Goal: Task Accomplishment & Management: Use online tool/utility

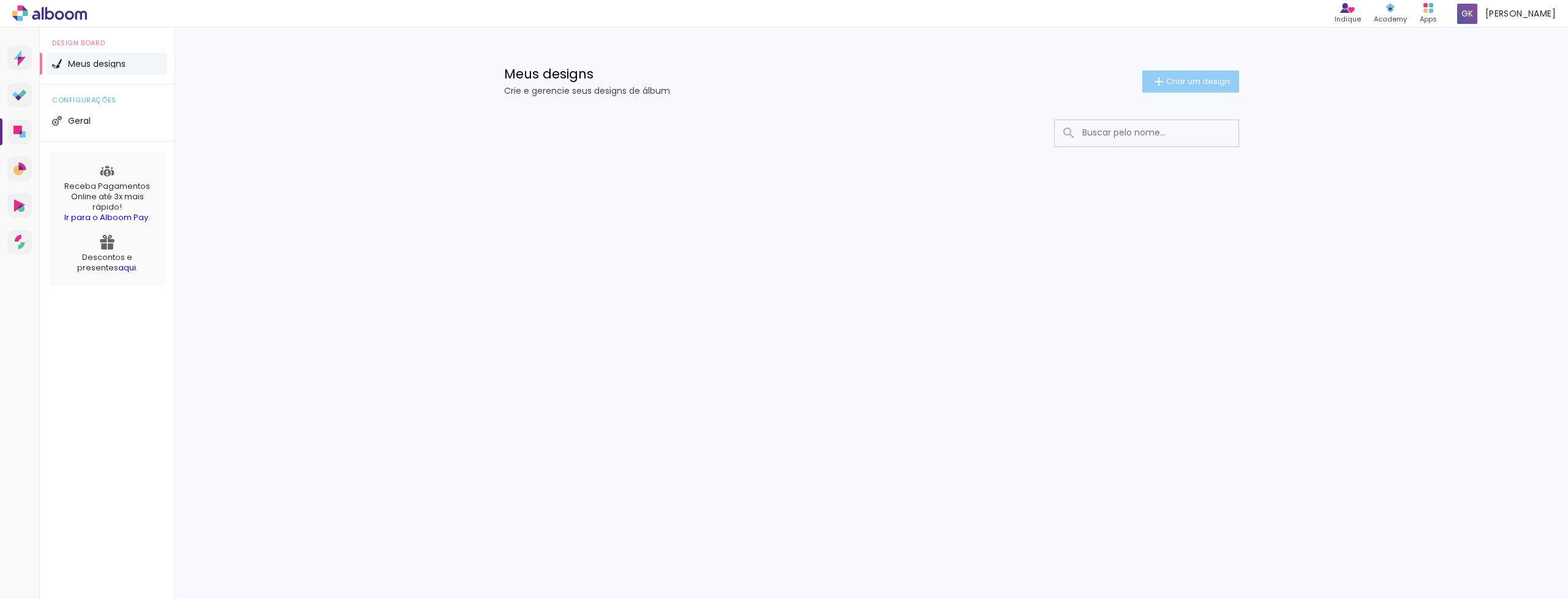
click at [1209, 85] on span "Criar um design" at bounding box center [1198, 82] width 64 height 8
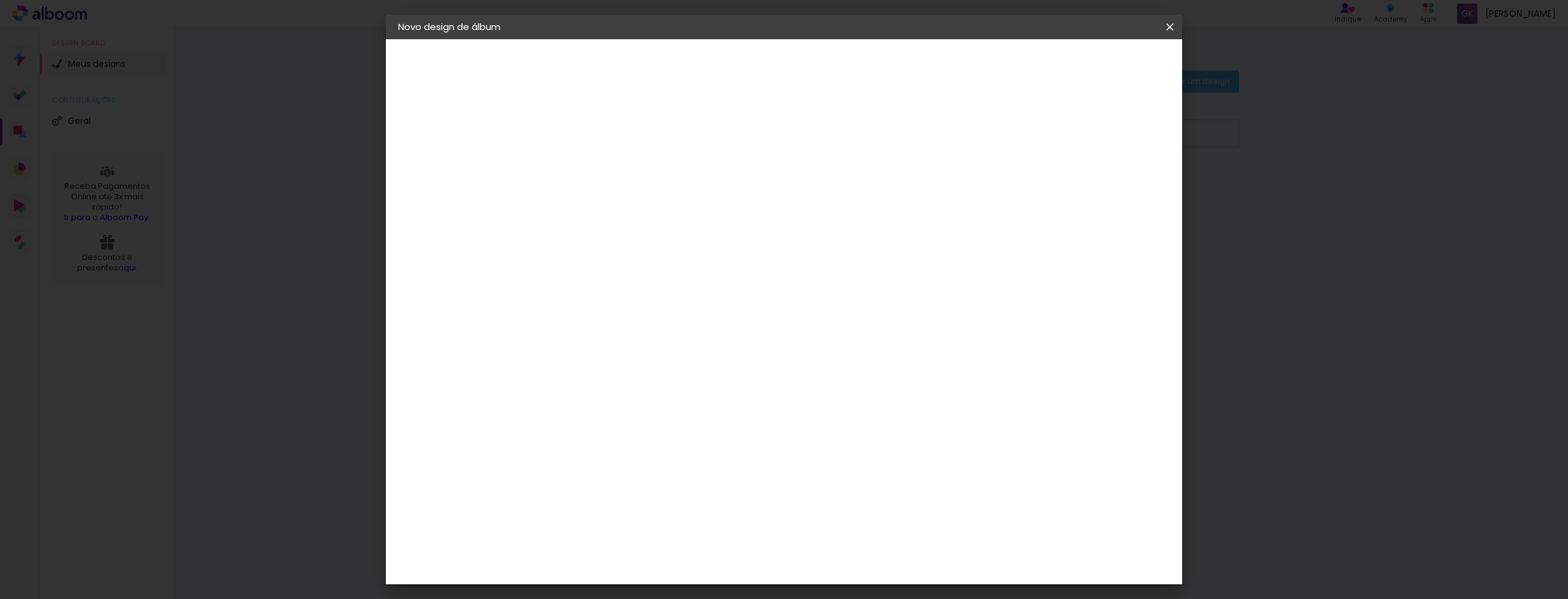
click at [599, 160] on input at bounding box center [599, 165] width 0 height 19
type input "Itália 2025 - [GEOGRAPHIC_DATA]"
type paper-input "Itália 2025 - [GEOGRAPHIC_DATA]"
click at [652, 76] on header "Informações Dê um título ao seu álbum. Avançar" at bounding box center [599, 76] width 107 height 73
click at [0, 0] on slot "Avançar" at bounding box center [0, 0] width 0 height 0
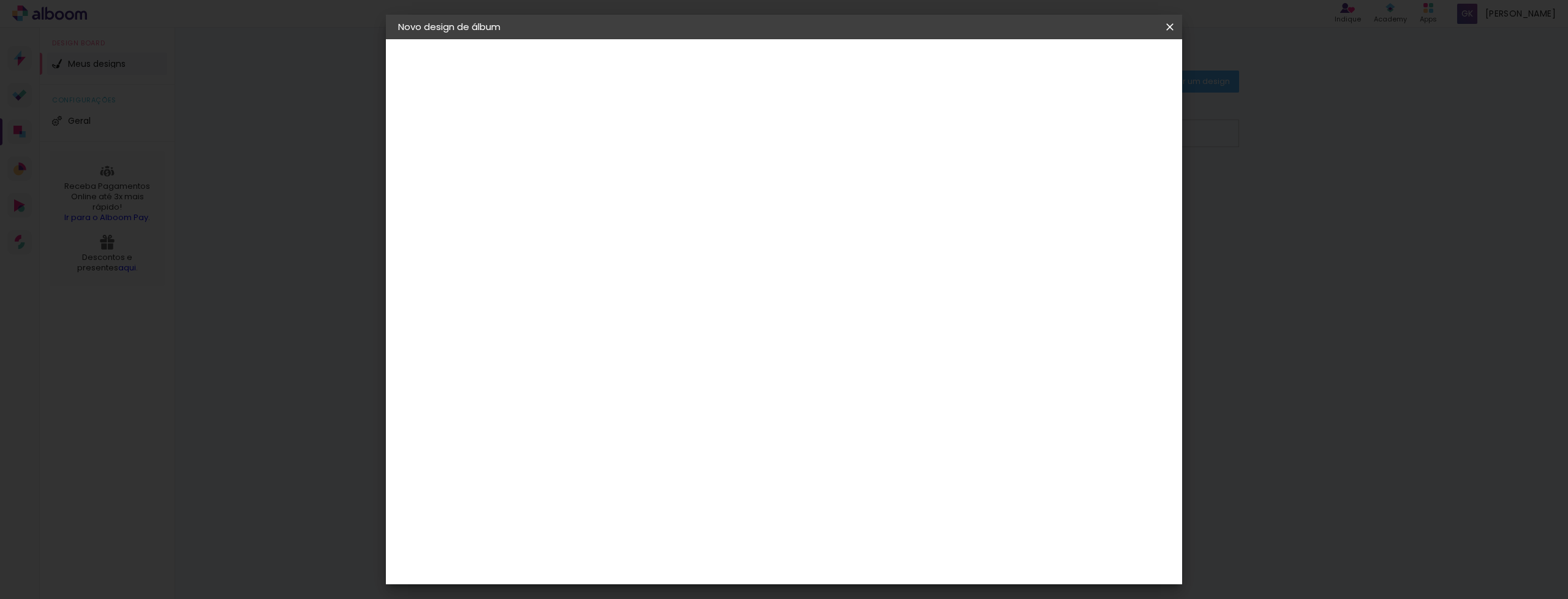
scroll to position [671, 0]
click at [628, 314] on div "Criativa Álbuns" at bounding box center [609, 324] width 37 height 20
click at [0, 0] on slot "Avançar" at bounding box center [0, 0] width 0 height 0
click at [661, 206] on iron-icon at bounding box center [653, 213] width 15 height 15
click at [969, 200] on paper-item "Fotolivro Premium" at bounding box center [863, 203] width 245 height 25
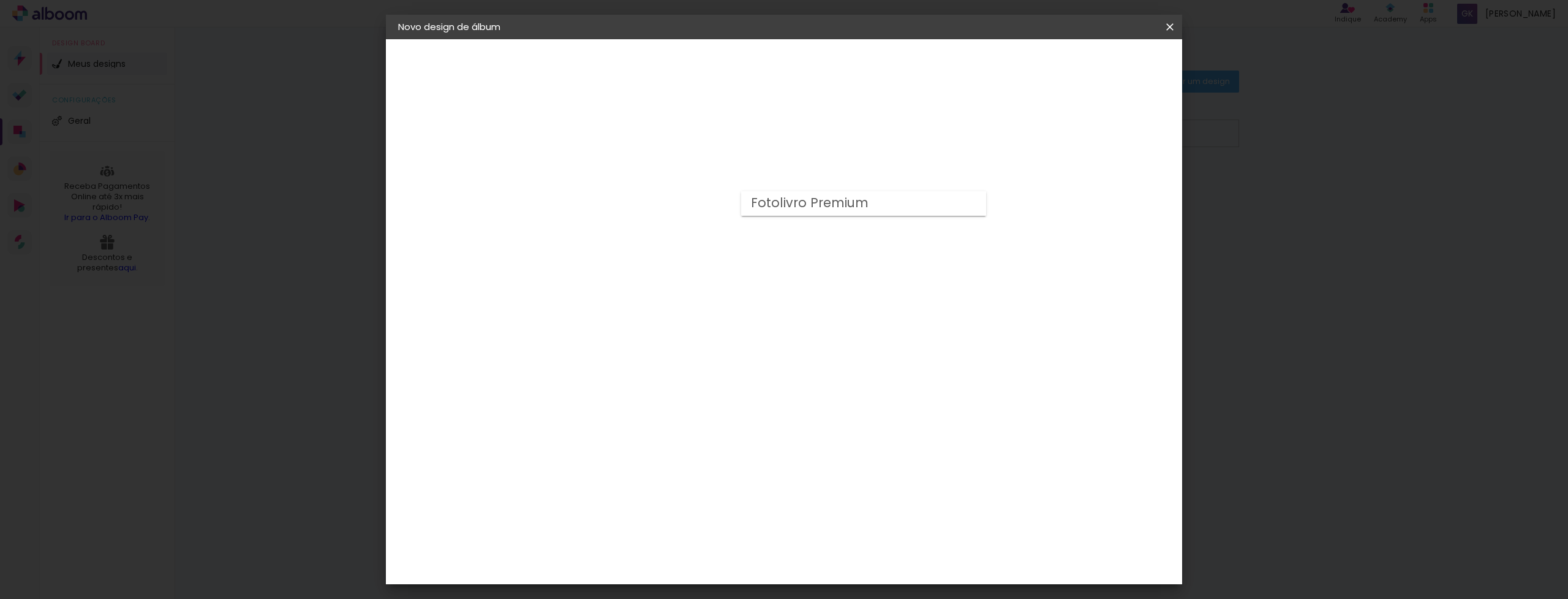
type input "Fotolivro Premium"
click at [682, 308] on span "25 × 30" at bounding box center [652, 324] width 57 height 32
click at [799, 55] on paper-button "Avançar" at bounding box center [769, 65] width 60 height 21
click at [619, 113] on div "mm Mostrar sangria 30.3 cm Largura da página 25.4 cm Altura 60.6 cm Largura da …" at bounding box center [840, 92] width 588 height 104
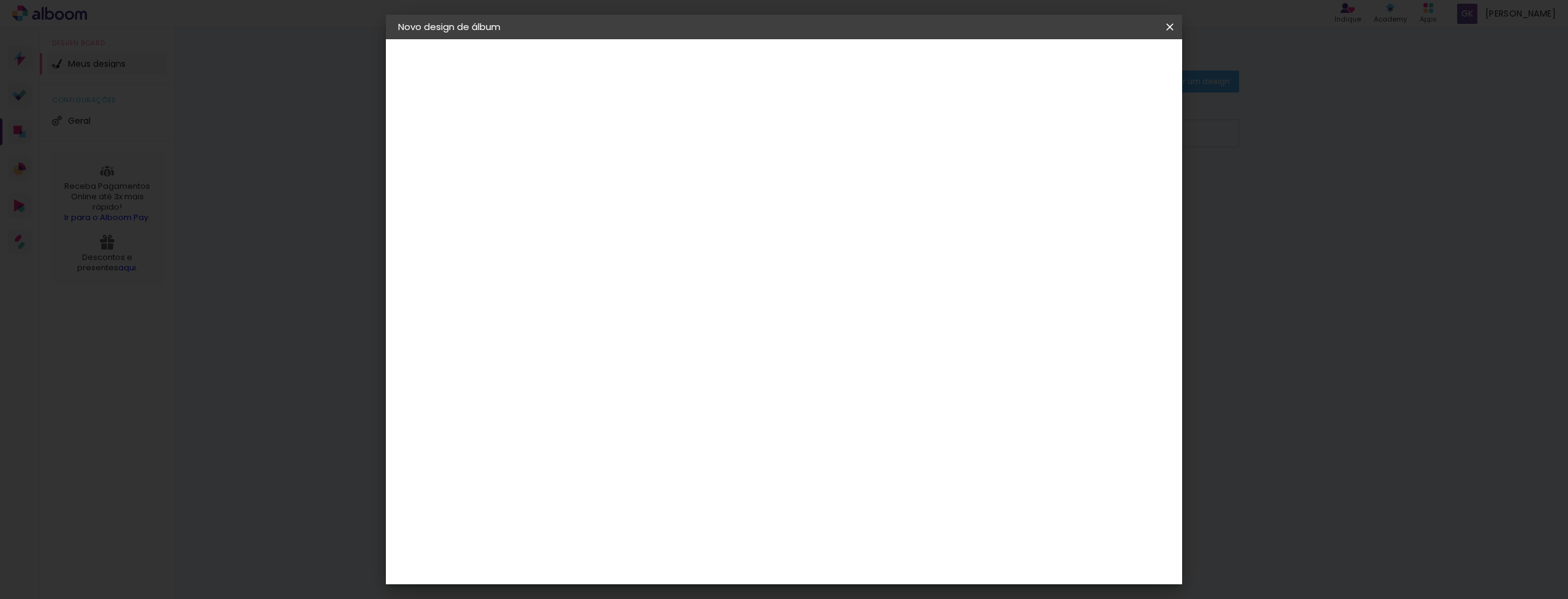
click at [623, 113] on div "mm Mostrar sangria 30.3 cm Largura da página 25.4 cm Altura 60.6 cm Largura da …" at bounding box center [840, 92] width 588 height 104
type input "1"
type paper-input "1"
click at [608, 135] on input "1" at bounding box center [588, 131] width 42 height 15
type input "0"
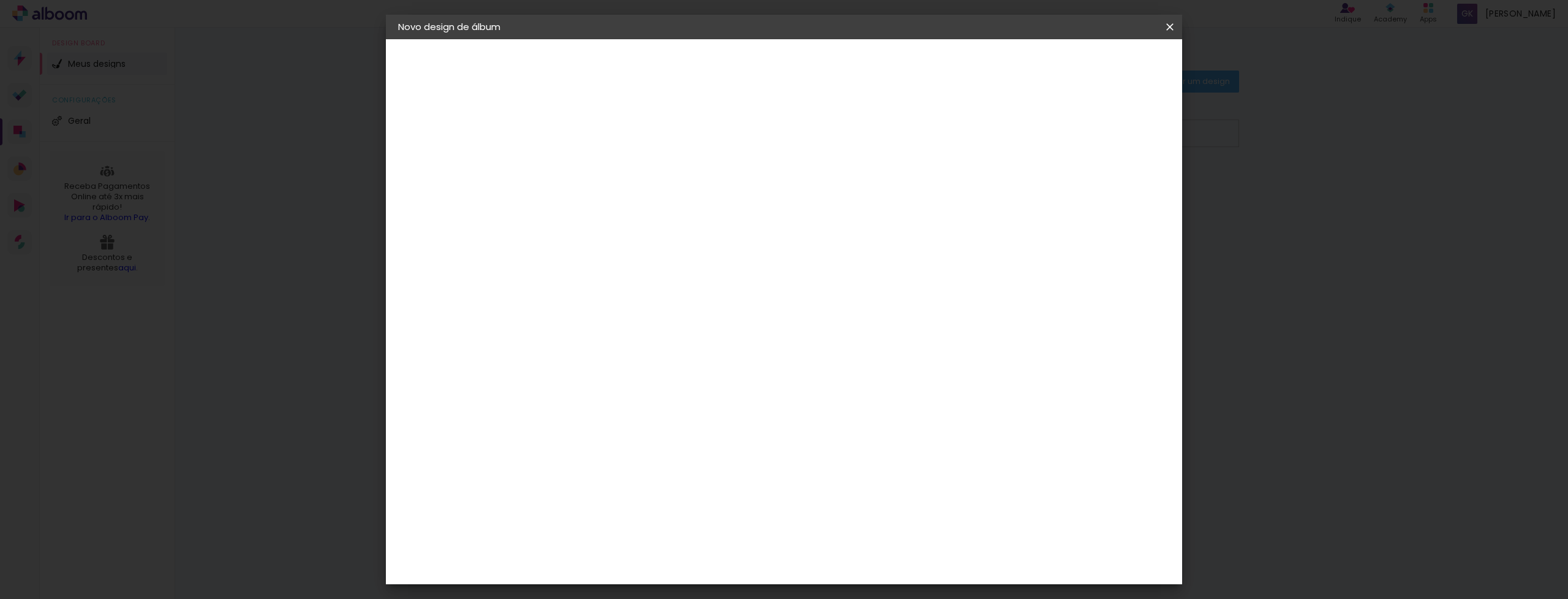
type paper-input "0"
click at [608, 135] on input "0" at bounding box center [588, 131] width 42 height 15
type input "1"
type paper-input "1"
click at [605, 128] on input "1" at bounding box center [588, 131] width 42 height 15
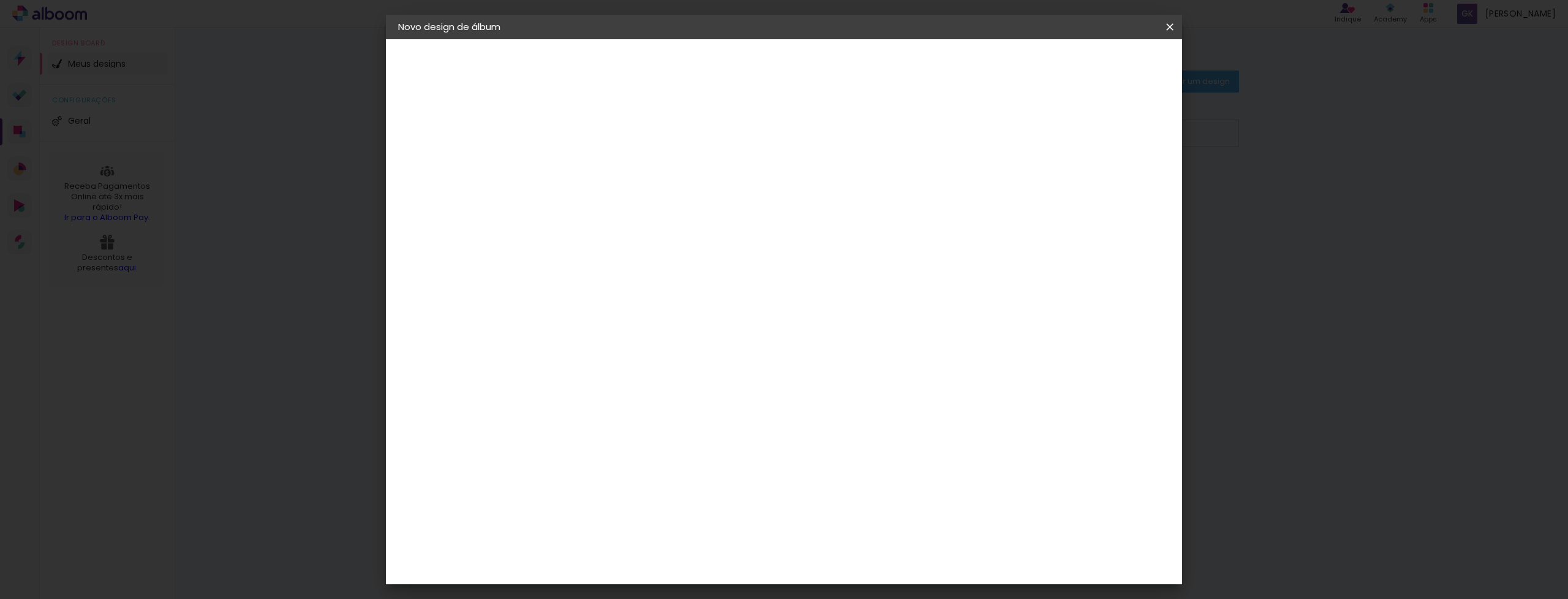
type input "2"
type paper-input "2"
click at [605, 128] on input "2" at bounding box center [588, 131] width 42 height 15
click at [1033, 130] on div at bounding box center [1028, 132] width 11 height 11
type paper-checkbox "on"
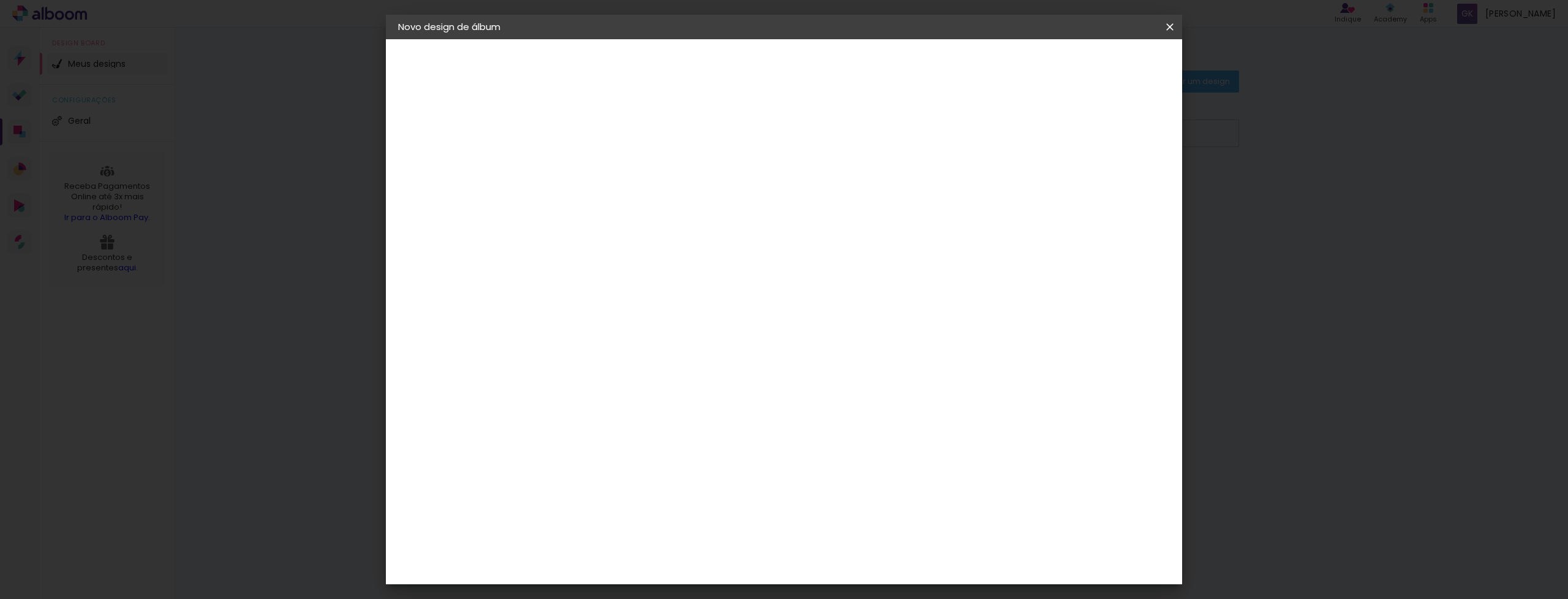
click at [1033, 130] on div at bounding box center [1028, 132] width 11 height 11
click at [622, 109] on div "mm Mostrar sangria 30.3 cm Largura da página 25.4 cm Altura 60.6 cm Largura da …" at bounding box center [840, 92] width 588 height 104
click at [1103, 68] on span "Iniciar design" at bounding box center [1075, 65] width 56 height 9
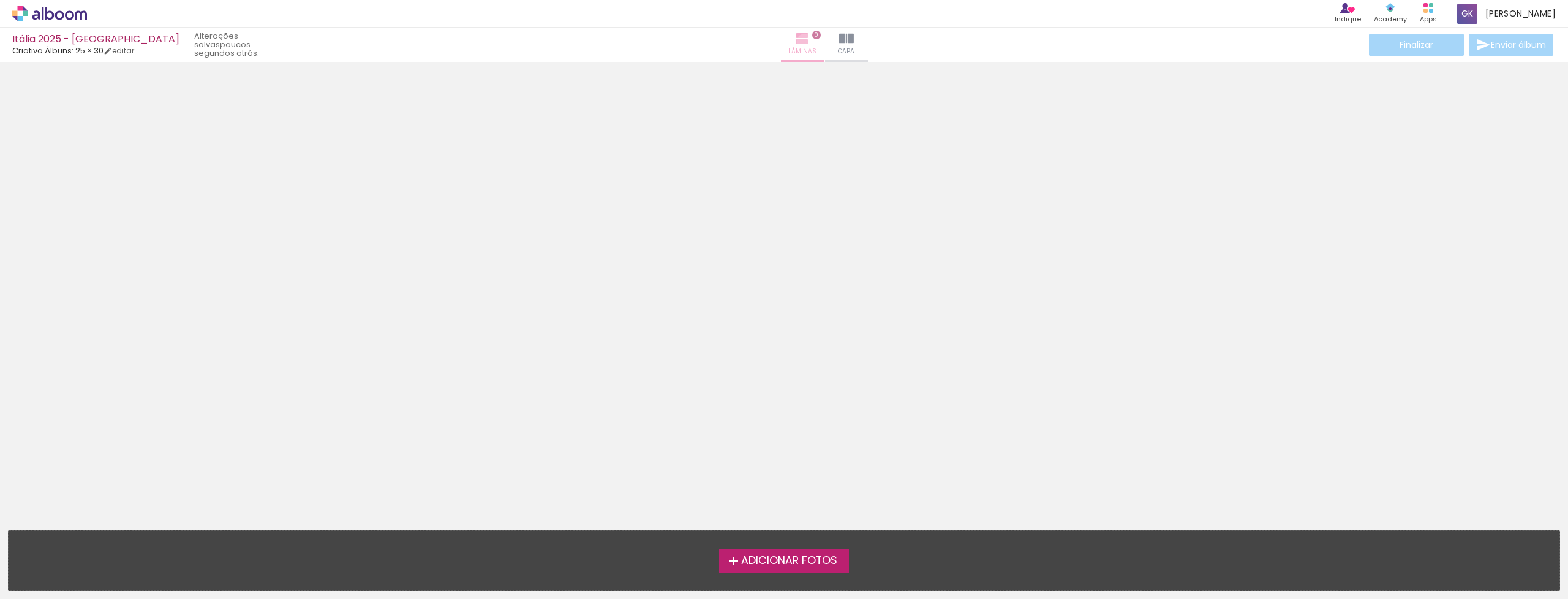
click at [795, 42] on iron-icon at bounding box center [803, 39] width 15 height 15
click at [493, 214] on div at bounding box center [784, 254] width 1568 height 375
click at [131, 53] on link "editar" at bounding box center [119, 50] width 31 height 10
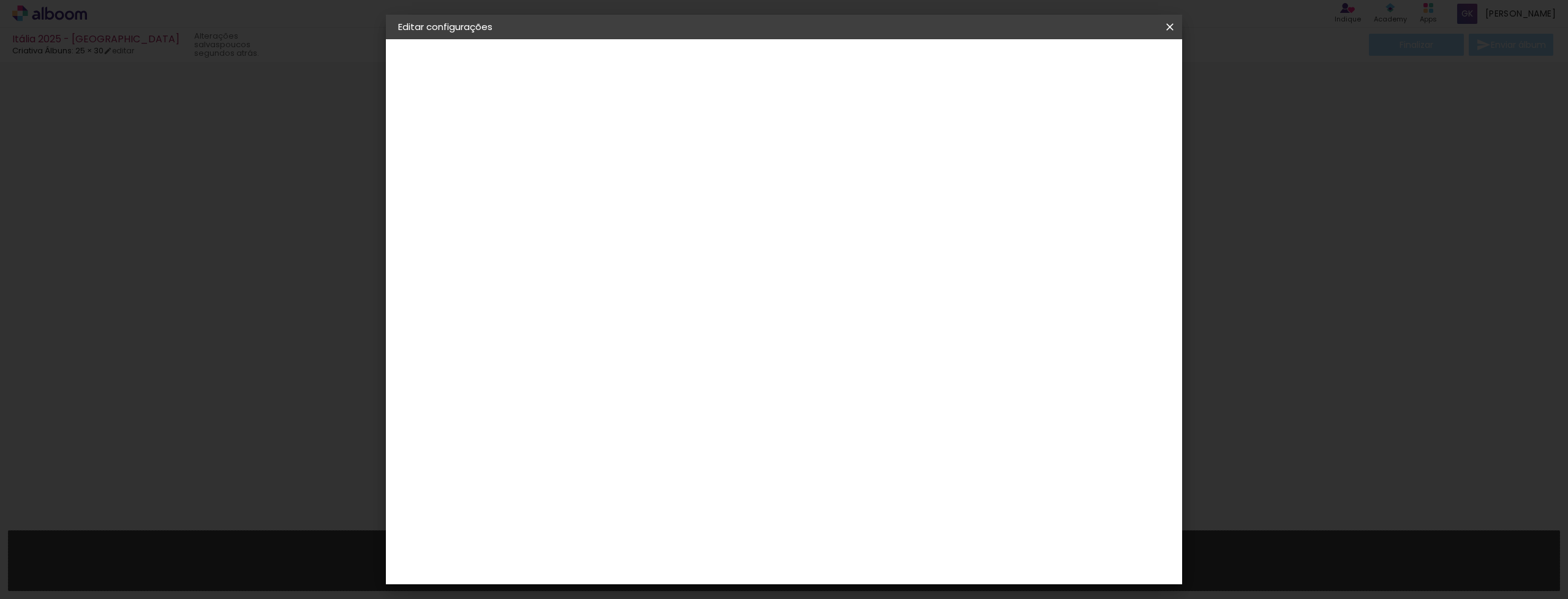
click at [1170, 29] on iron-icon at bounding box center [1169, 26] width 15 height 12
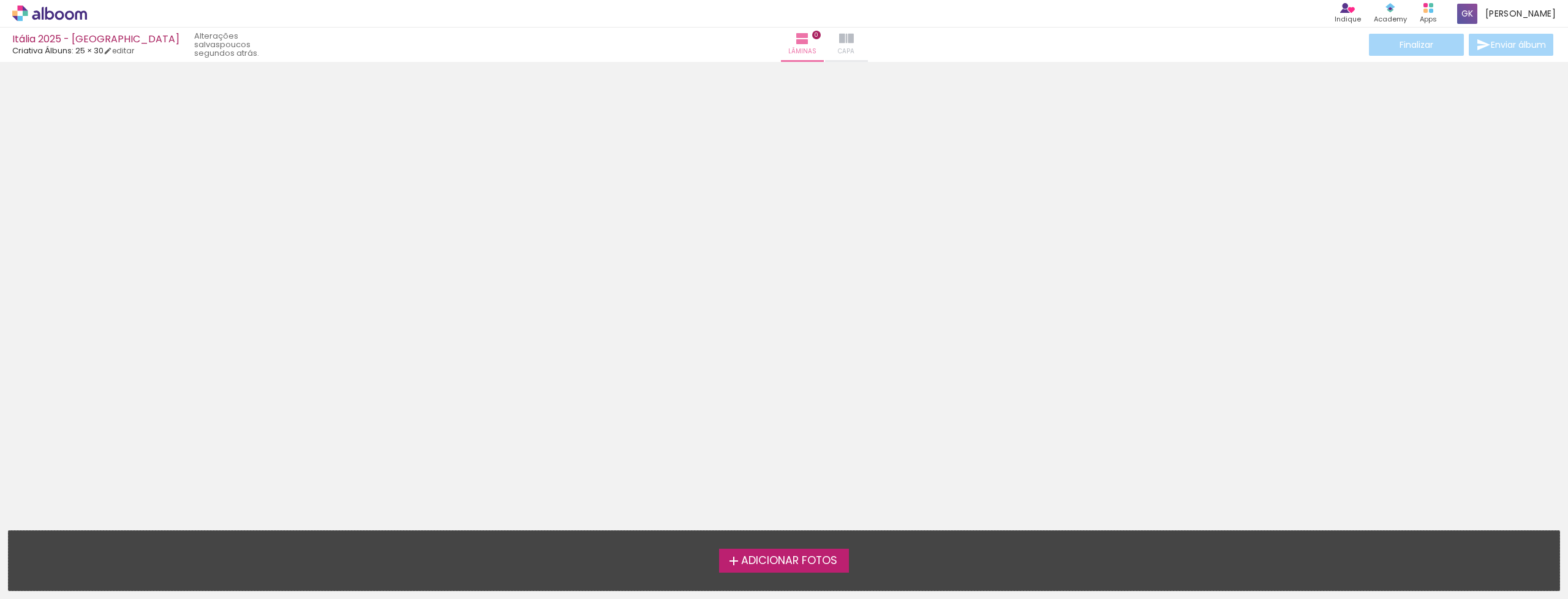
click at [839, 34] on iron-icon at bounding box center [846, 39] width 15 height 15
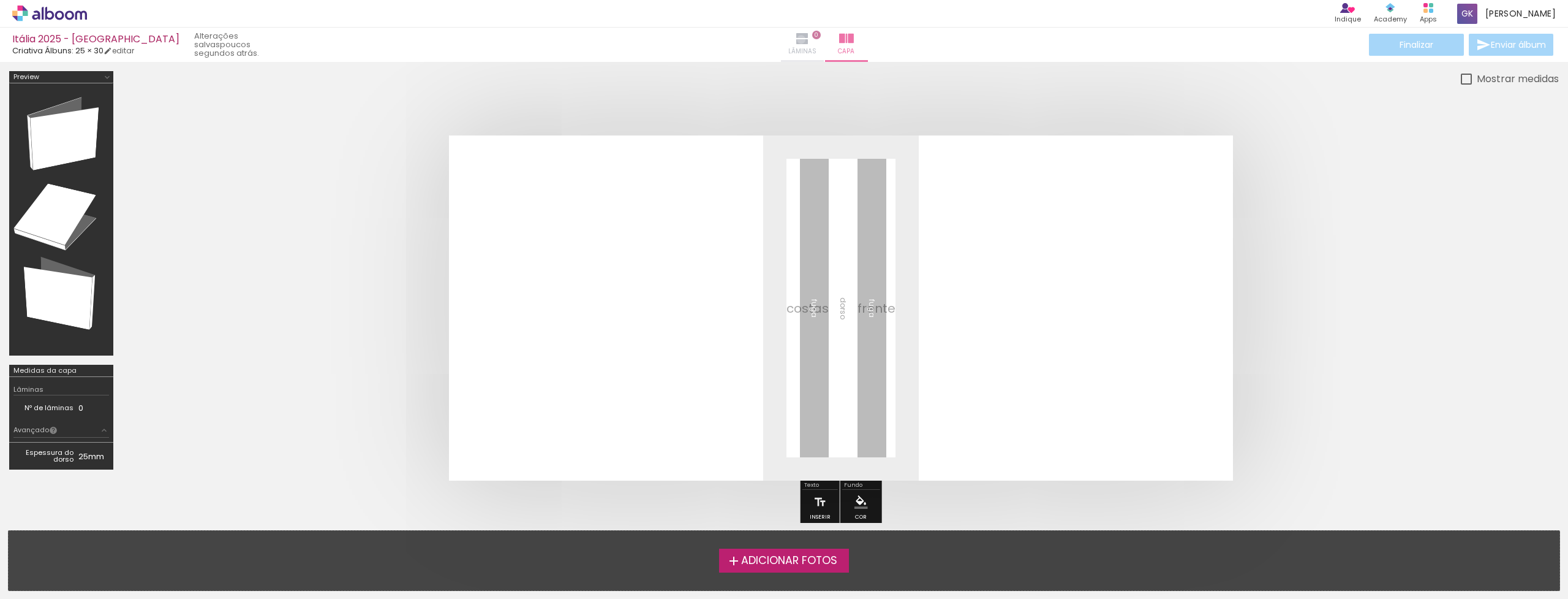
click at [795, 40] on iron-icon at bounding box center [803, 39] width 15 height 15
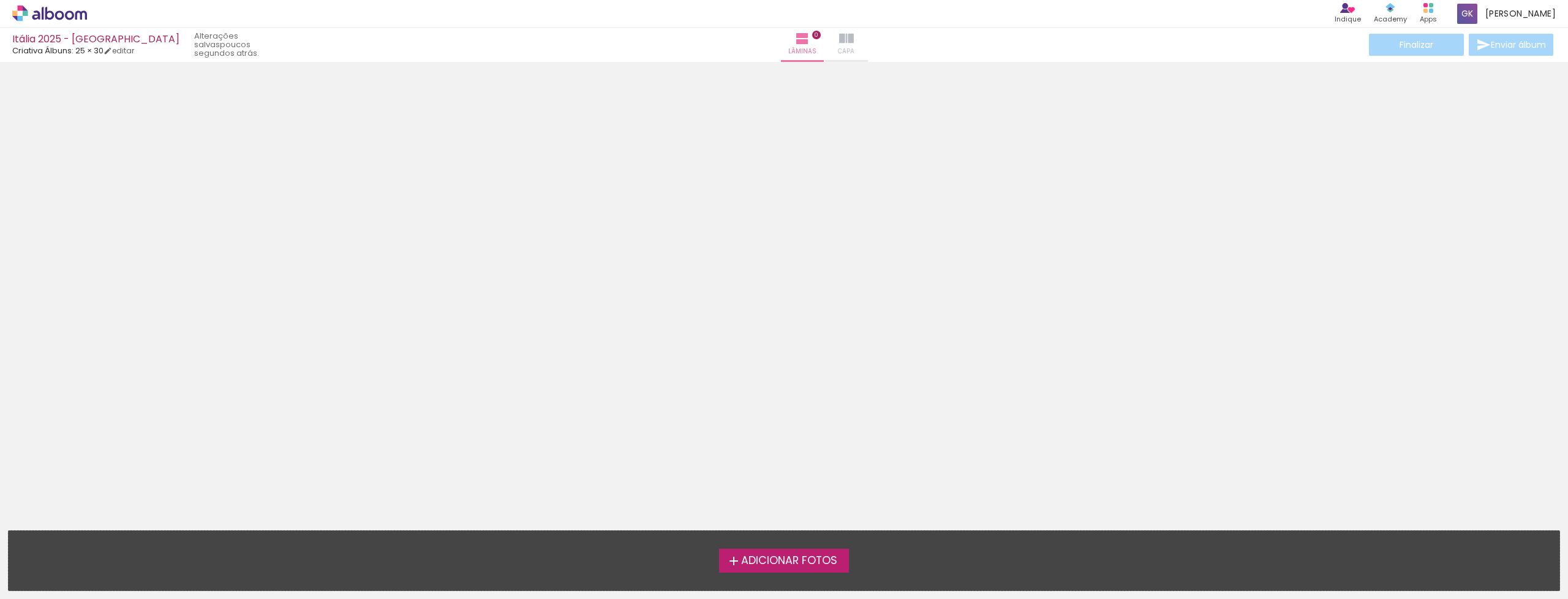
click at [826, 40] on paper-button "Capa" at bounding box center [847, 44] width 43 height 34
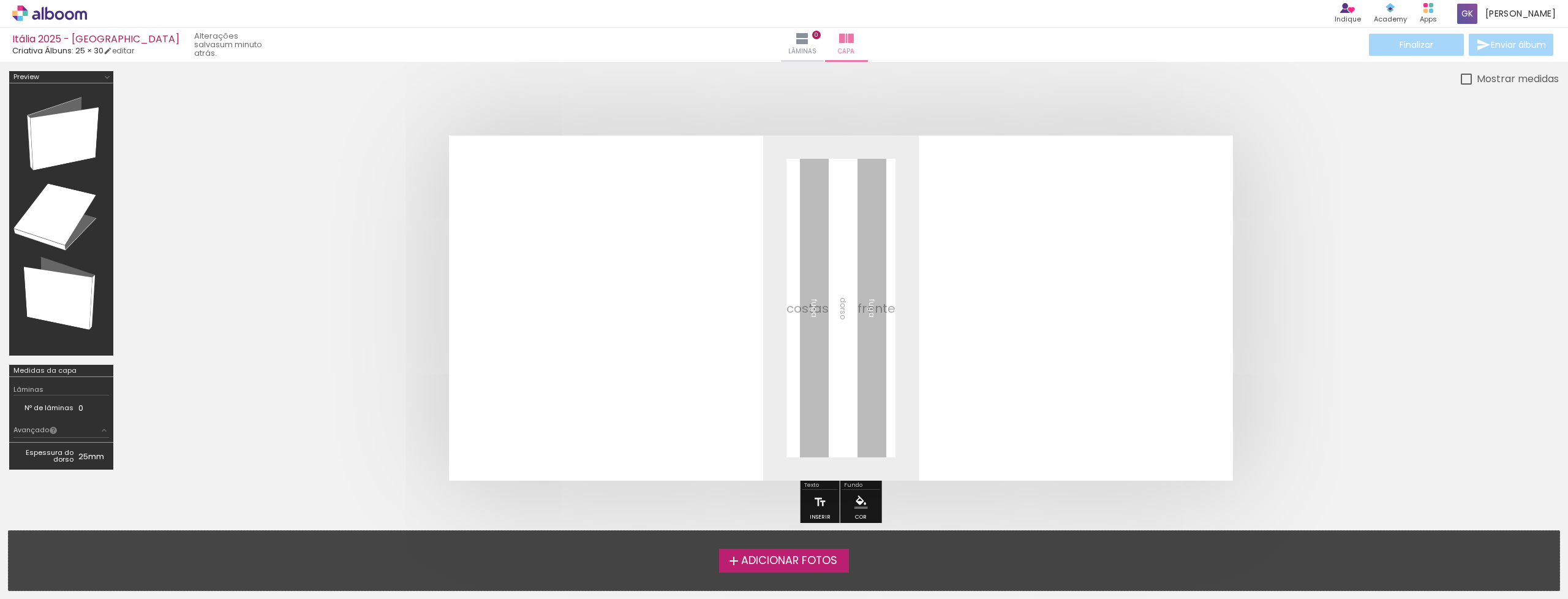
click at [1039, 306] on quentale-layouter at bounding box center [841, 308] width 784 height 345
click at [648, 314] on quentale-layouter at bounding box center [841, 308] width 784 height 345
click at [935, 298] on quentale-layouter at bounding box center [841, 308] width 784 height 345
click at [795, 45] on iron-icon at bounding box center [803, 39] width 15 height 15
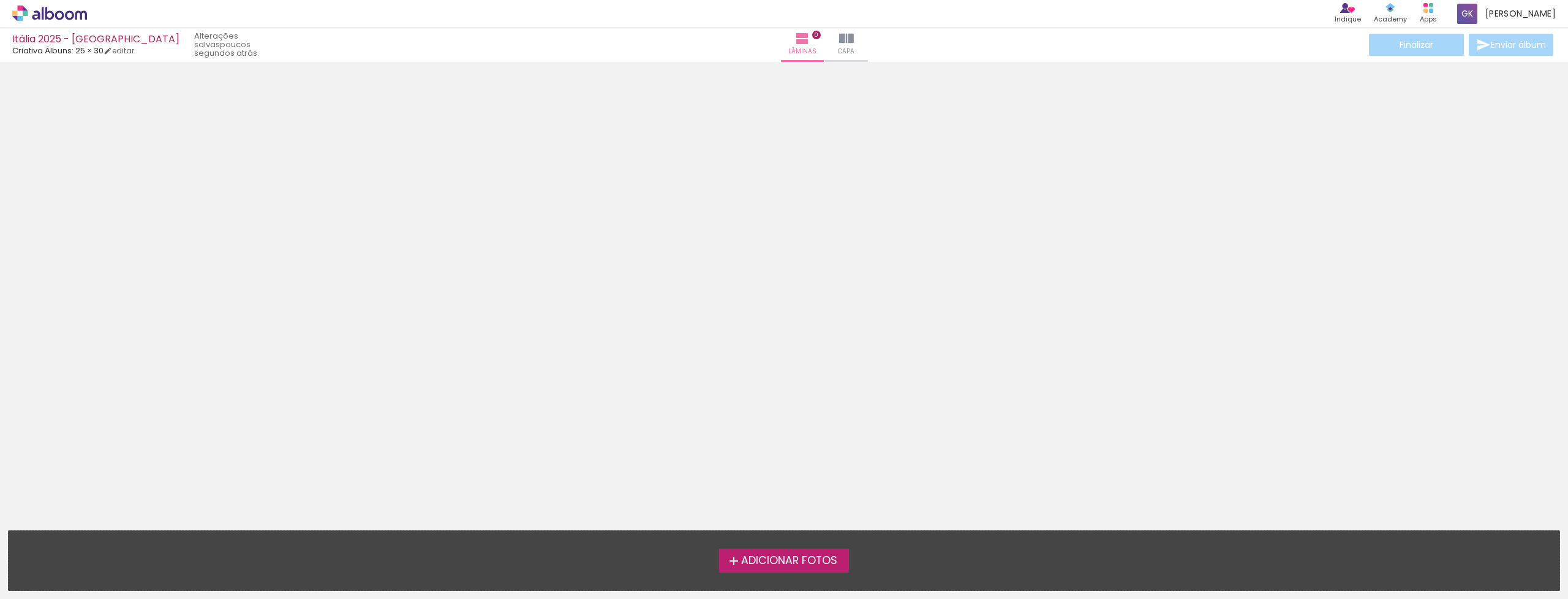
click at [828, 334] on div at bounding box center [784, 254] width 1568 height 375
click at [0, 0] on slot "poucos segundos atrás." at bounding box center [0, 0] width 0 height 0
click at [812, 34] on span "0" at bounding box center [816, 35] width 9 height 9
click at [795, 44] on iron-icon at bounding box center [803, 39] width 15 height 15
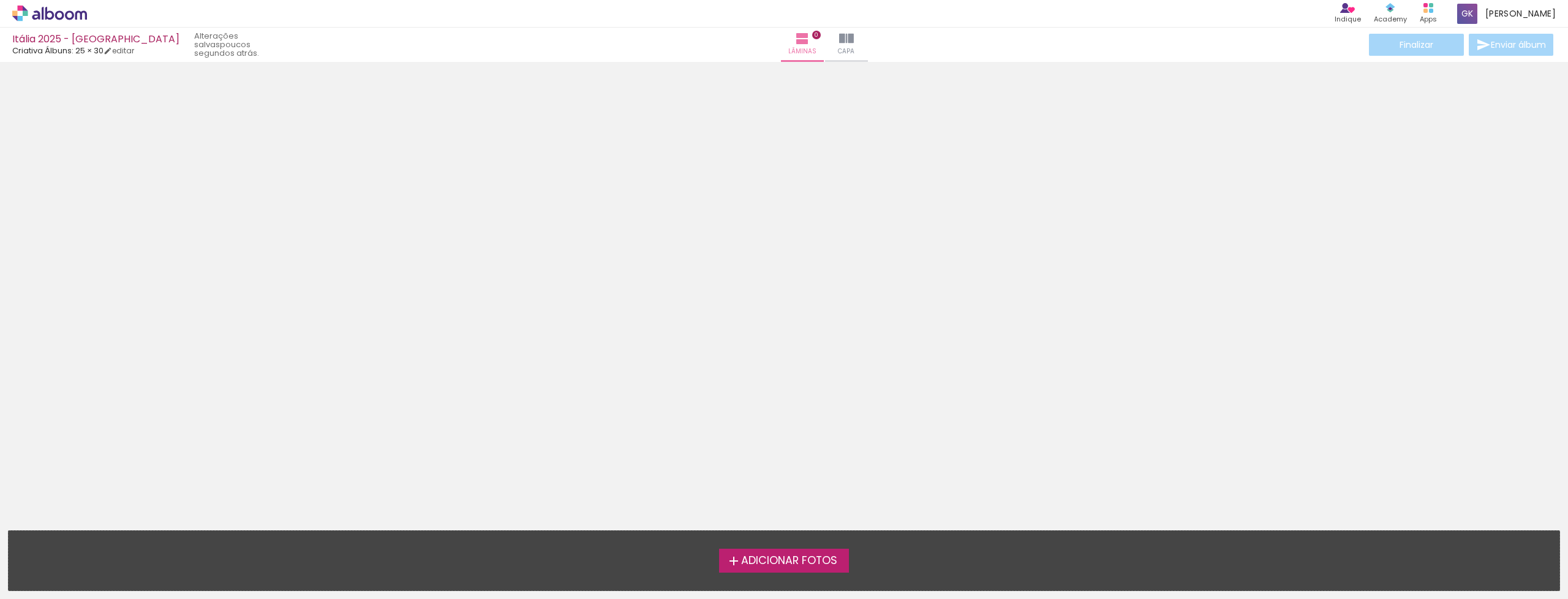
click at [812, 563] on span "Adicionar Fotos" at bounding box center [789, 561] width 96 height 11
click at [0, 0] on input "file" at bounding box center [0, 0] width 0 height 0
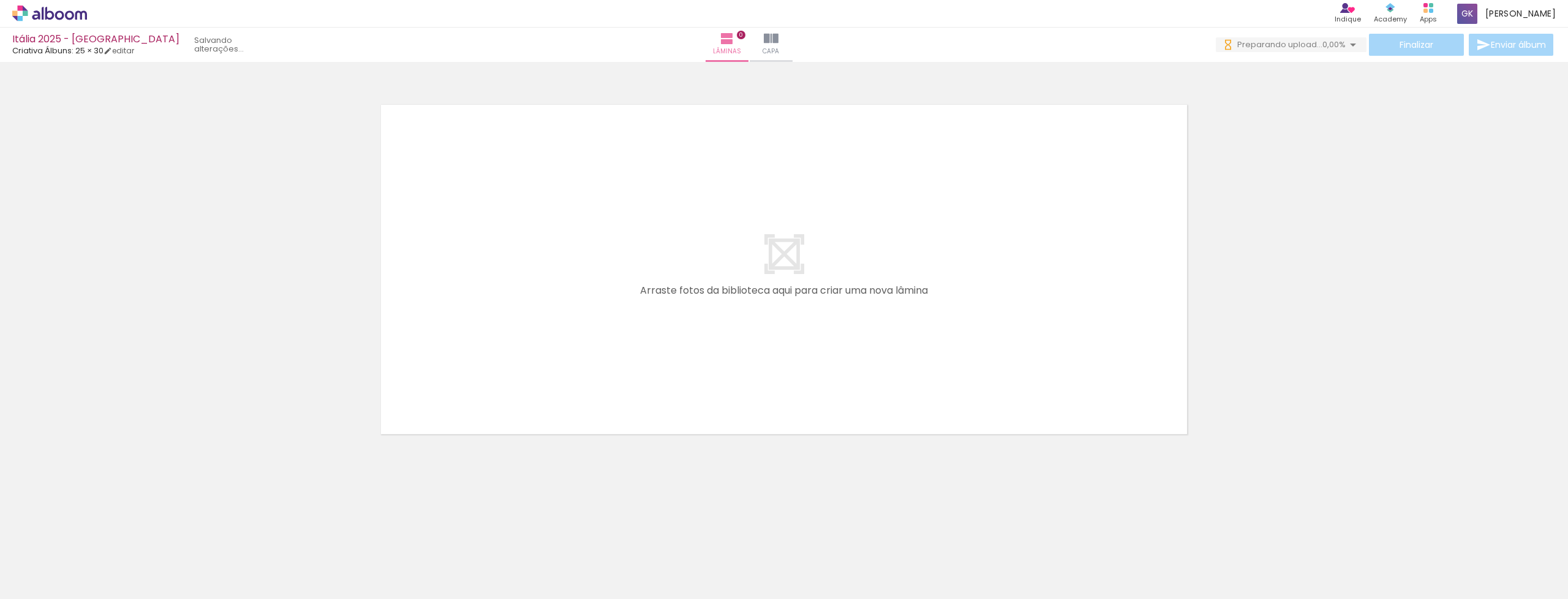
click at [44, 582] on span "Adicionar Fotos" at bounding box center [43, 582] width 36 height 13
click at [0, 0] on input "file" at bounding box center [0, 0] width 0 height 0
click at [100, 559] on iron-horizontal-list at bounding box center [88, 560] width 25 height 77
click at [954, 552] on div at bounding box center [937, 557] width 45 height 61
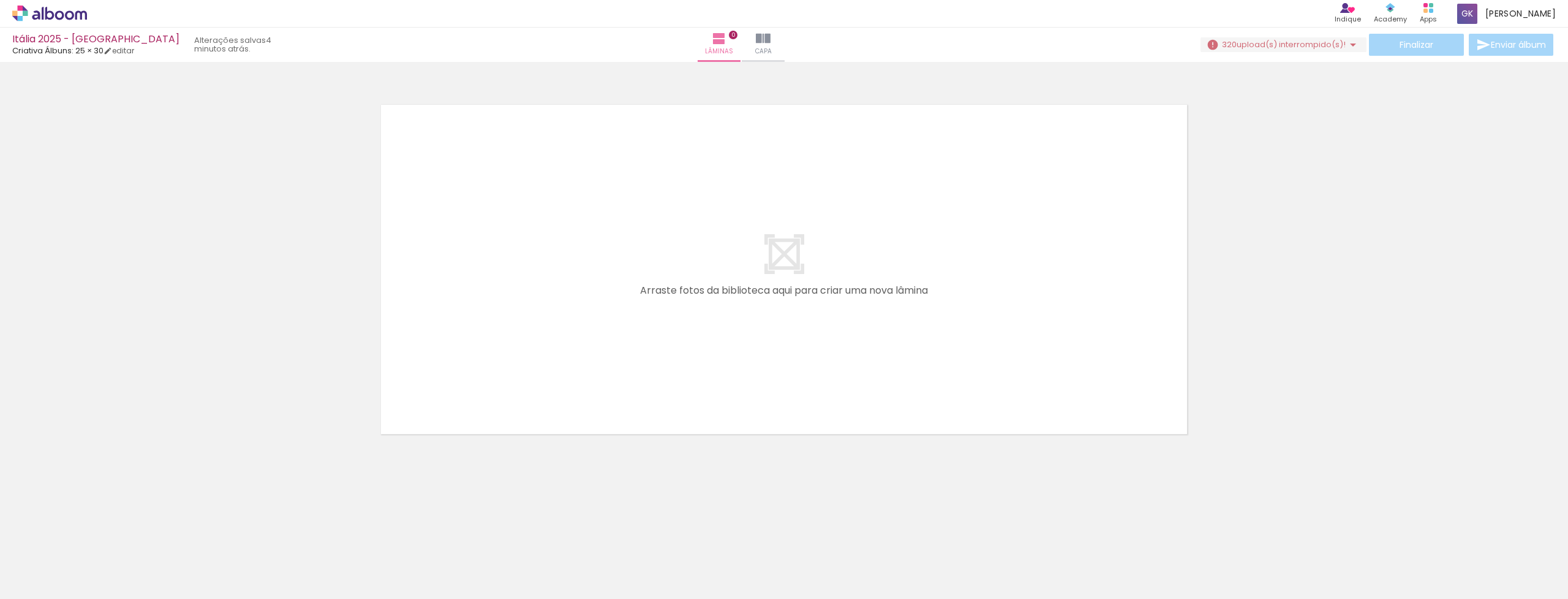
click at [100, 563] on iron-horizontal-list at bounding box center [88, 560] width 25 height 77
click at [62, 561] on iron-icon at bounding box center [62, 562] width 9 height 9
click at [0, 0] on slot "Todas as fotos" at bounding box center [0, 0] width 0 height 0
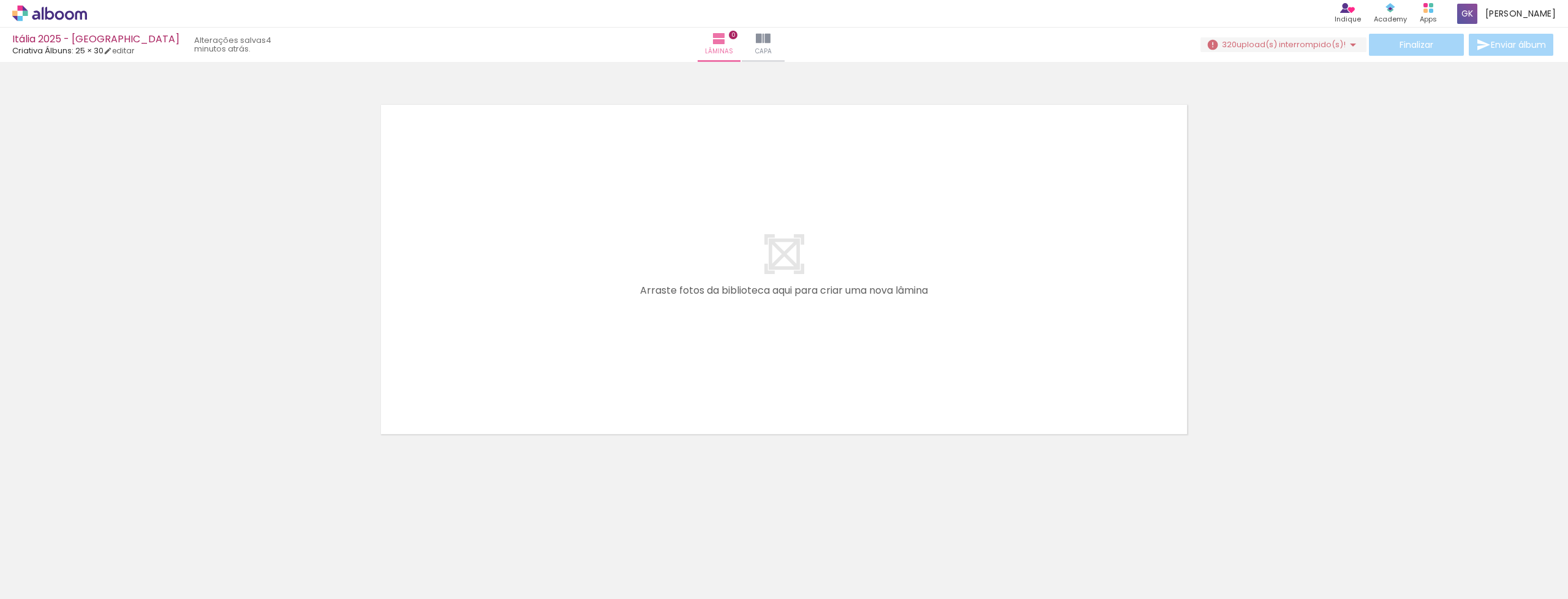
click at [1519, 569] on div at bounding box center [1530, 557] width 45 height 61
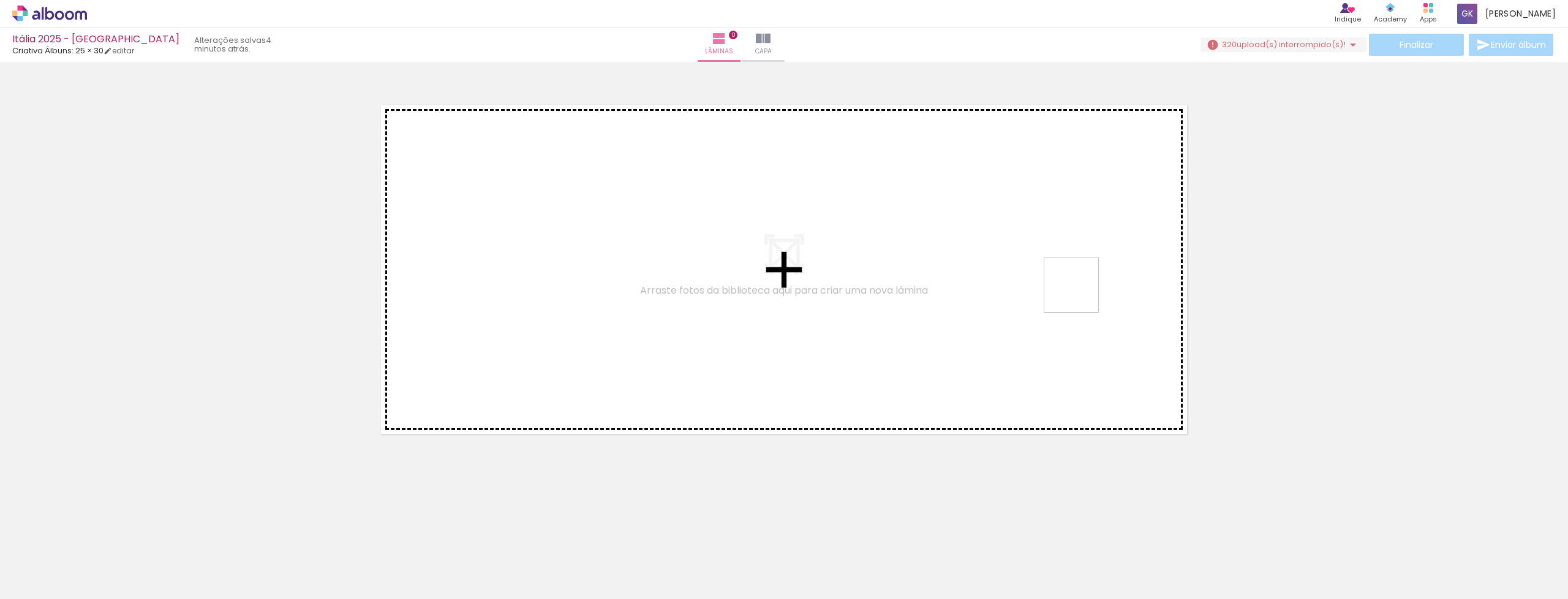
drag, startPoint x: 1519, startPoint y: 569, endPoint x: 1080, endPoint y: 294, distance: 518.0
click at [1080, 294] on quentale-workspace at bounding box center [784, 299] width 1568 height 599
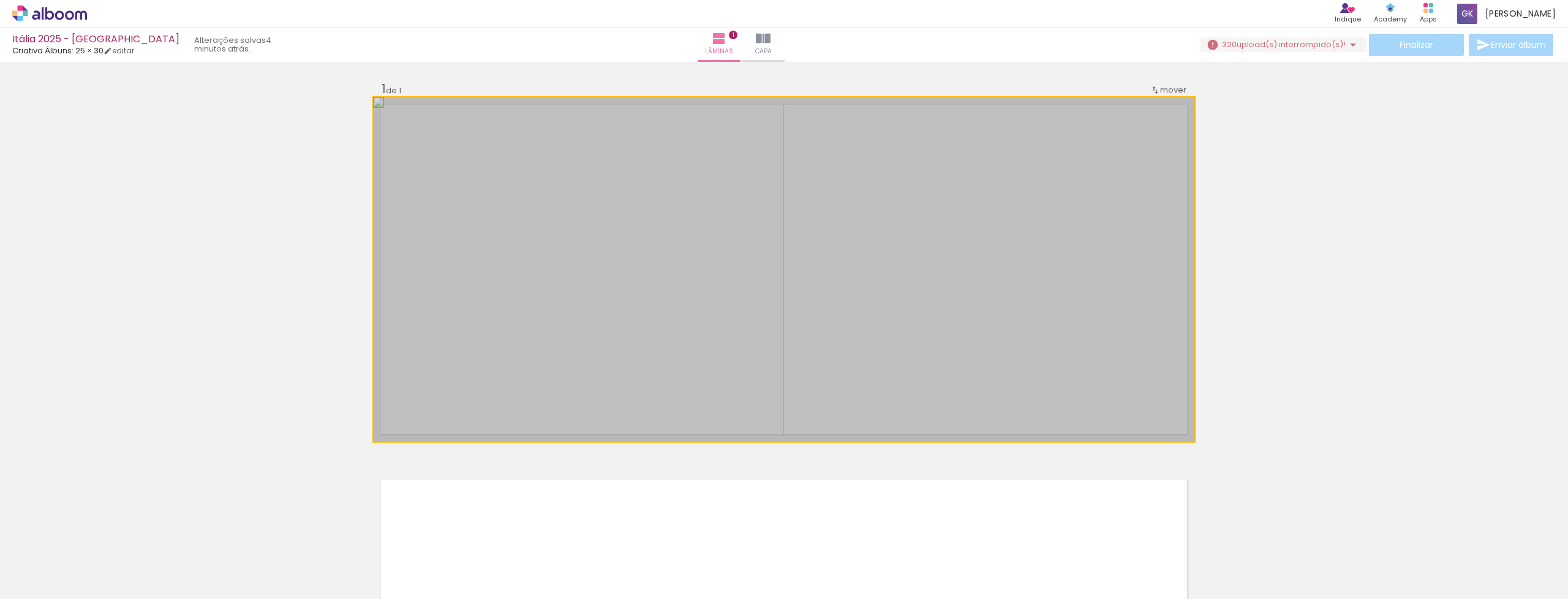
drag, startPoint x: 1080, startPoint y: 294, endPoint x: 938, endPoint y: 354, distance: 154.2
click at [938, 354] on quentale-layouter at bounding box center [784, 269] width 821 height 344
click at [1073, 388] on div at bounding box center [784, 269] width 821 height 344
drag, startPoint x: 404, startPoint y: 108, endPoint x: 382, endPoint y: 110, distance: 22.1
type paper-slider "100"
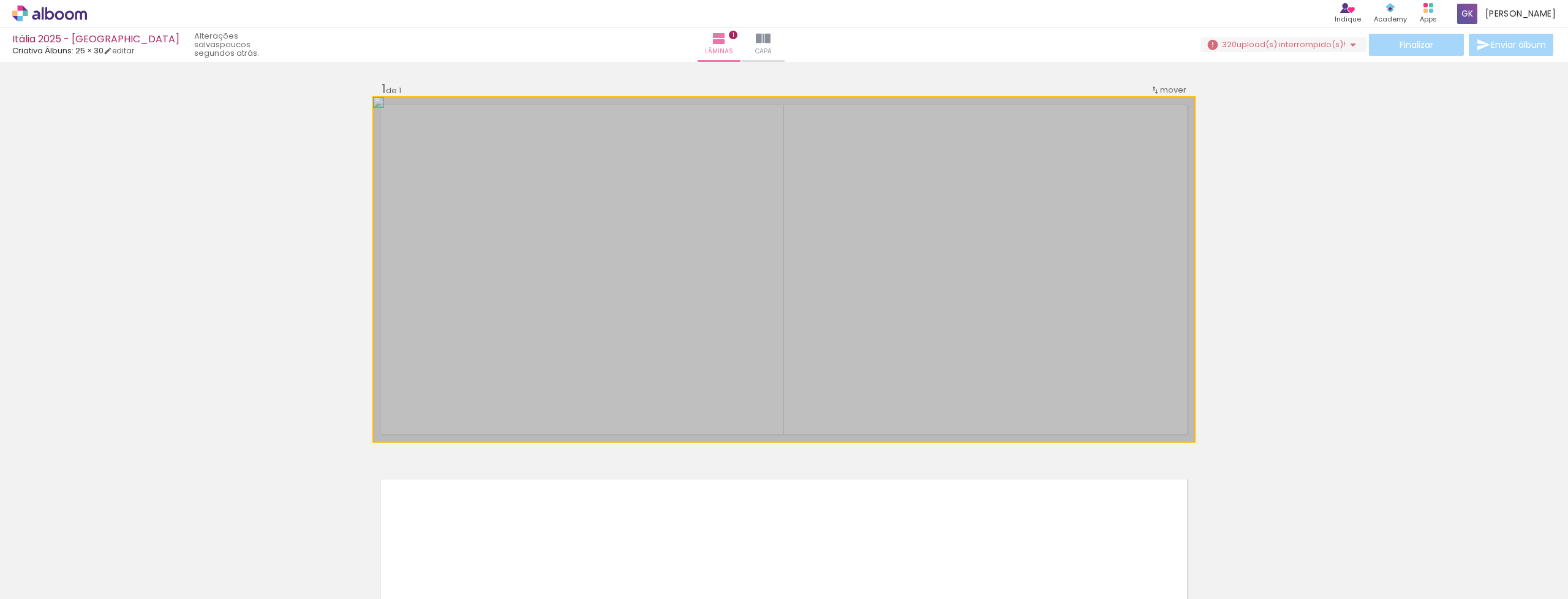
click at [382, 110] on div at bounding box center [420, 110] width 85 height 18
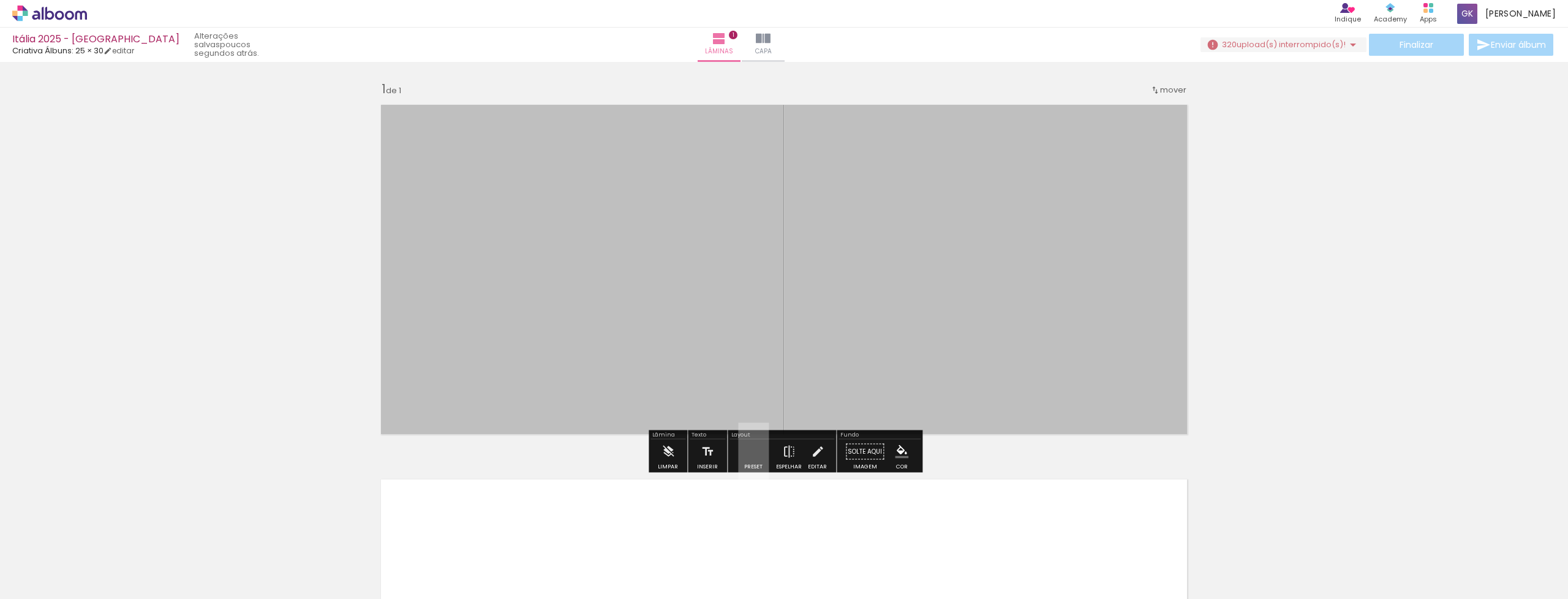
click at [502, 105] on div at bounding box center [498, 110] width 15 height 12
click at [812, 453] on iron-icon at bounding box center [818, 452] width 13 height 25
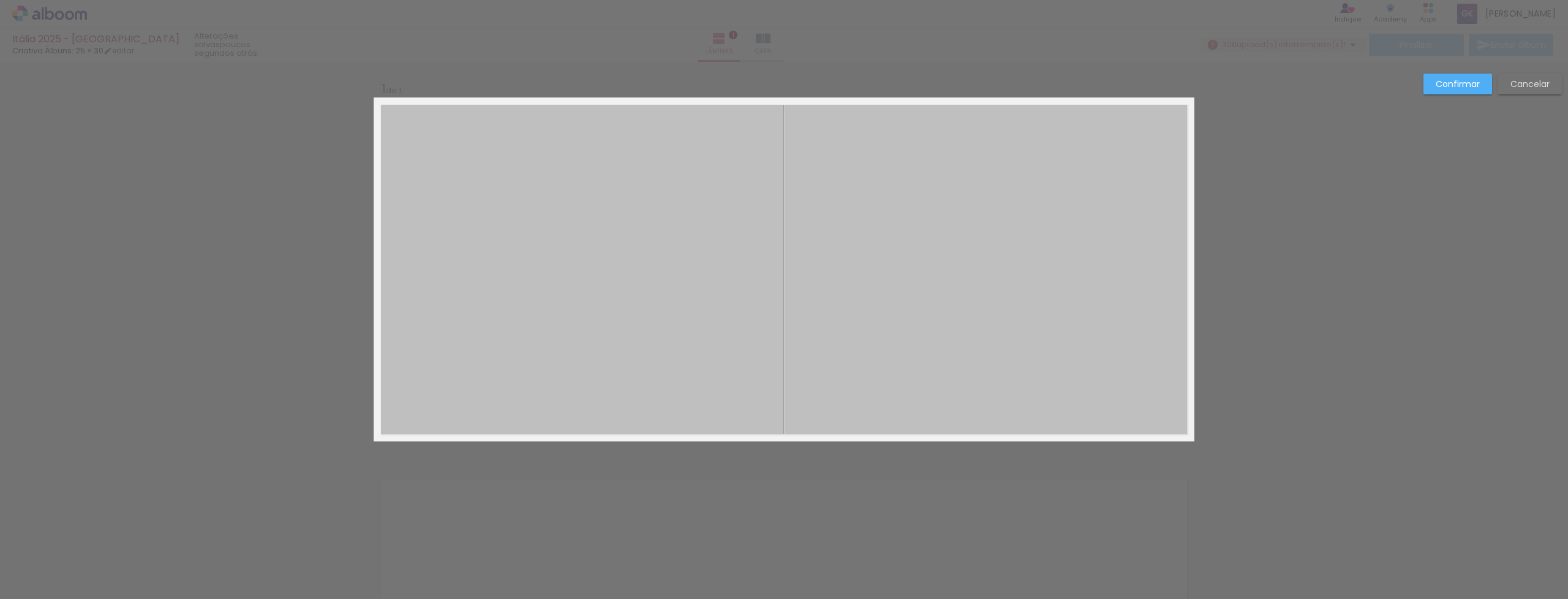
click at [0, 0] on slot "Cancelar" at bounding box center [0, 0] width 0 height 0
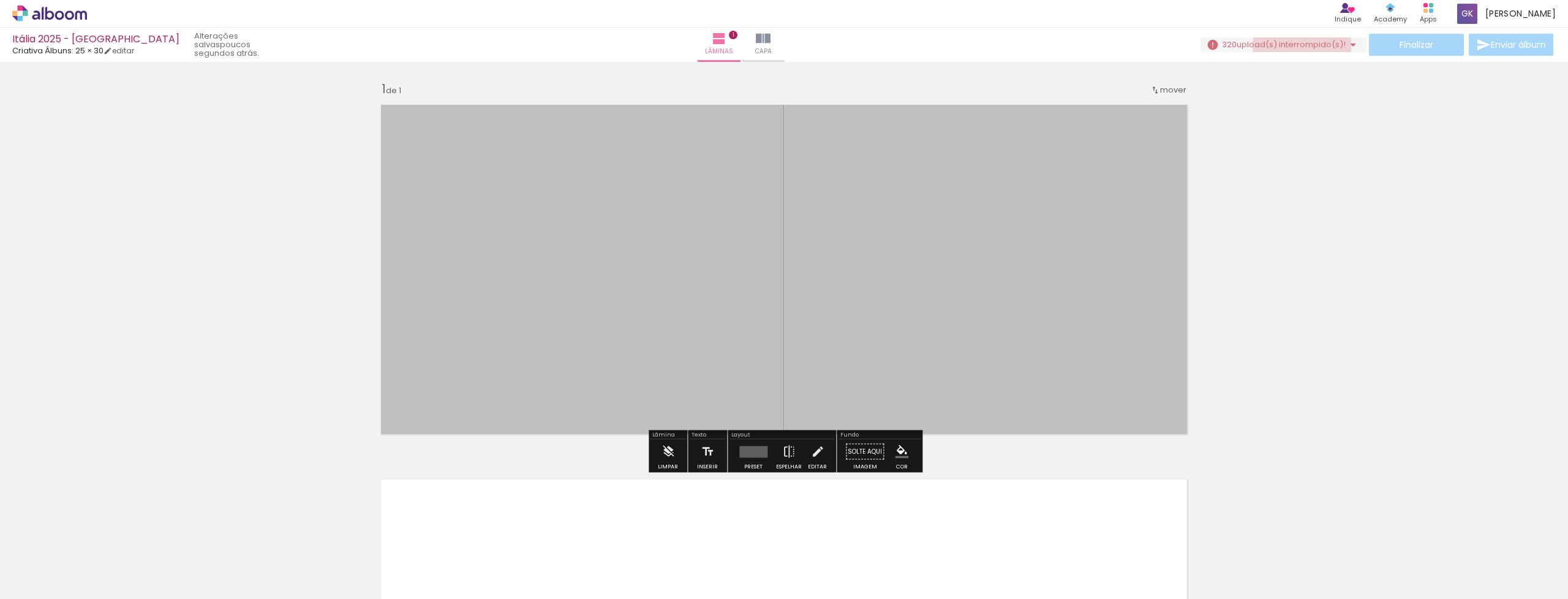
click at [1298, 45] on span "upload(s) interrompido(s)!" at bounding box center [1291, 44] width 109 height 12
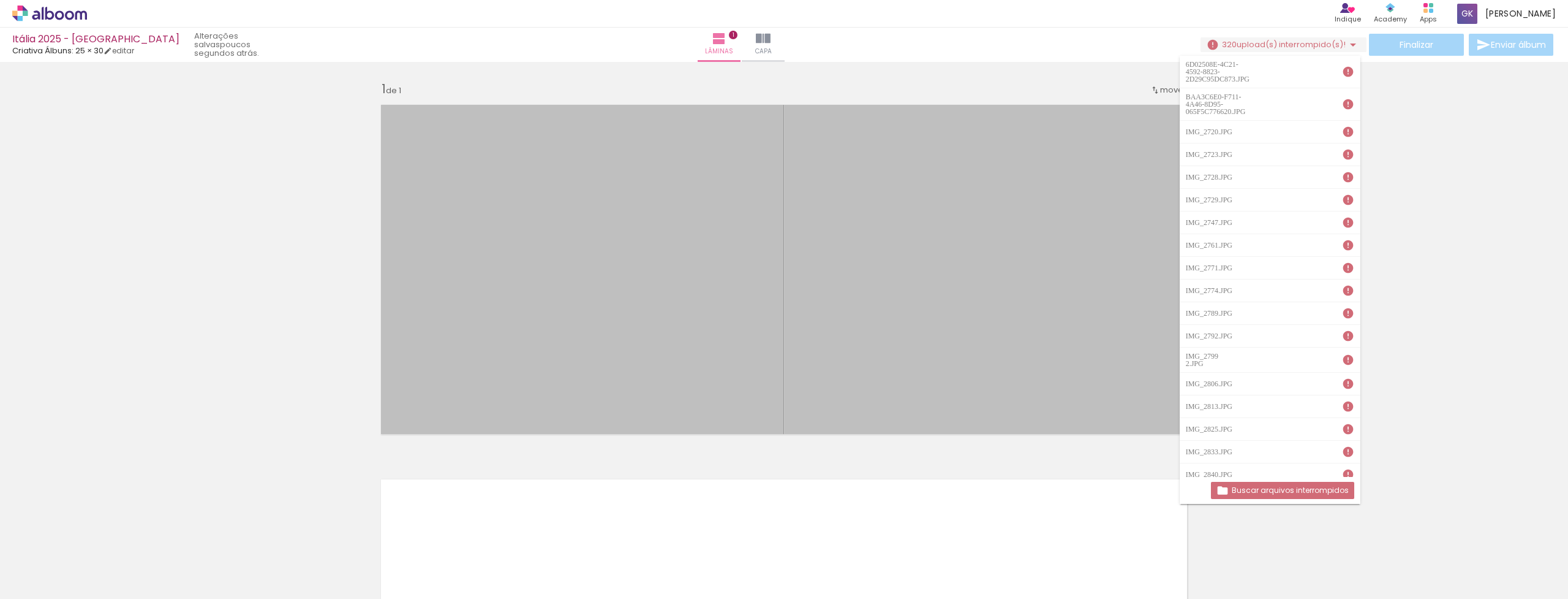
click at [0, 0] on slot "Buscar arquivos interrompidos" at bounding box center [0, 0] width 0 height 0
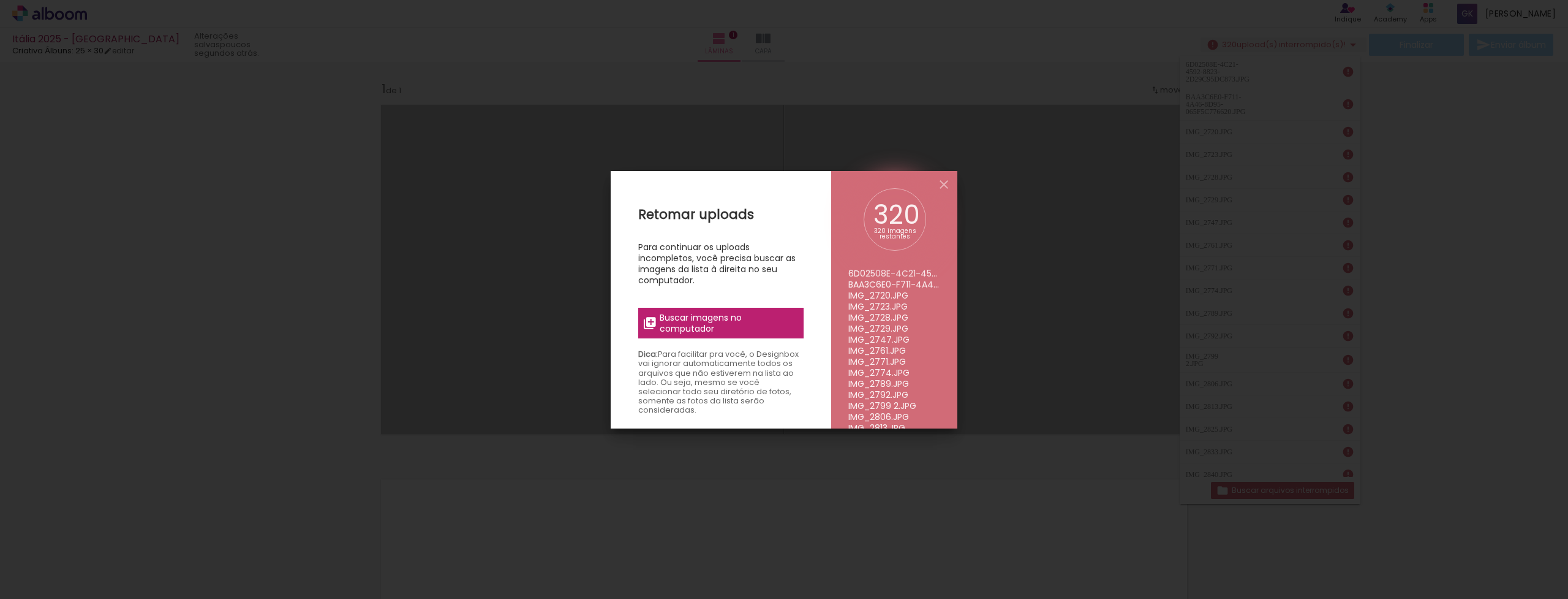
click at [697, 323] on span "Buscar imagens no computador" at bounding box center [727, 323] width 137 height 22
click at [0, 0] on input "file" at bounding box center [0, 0] width 0 height 0
click at [943, 184] on iron-icon at bounding box center [944, 184] width 15 height 15
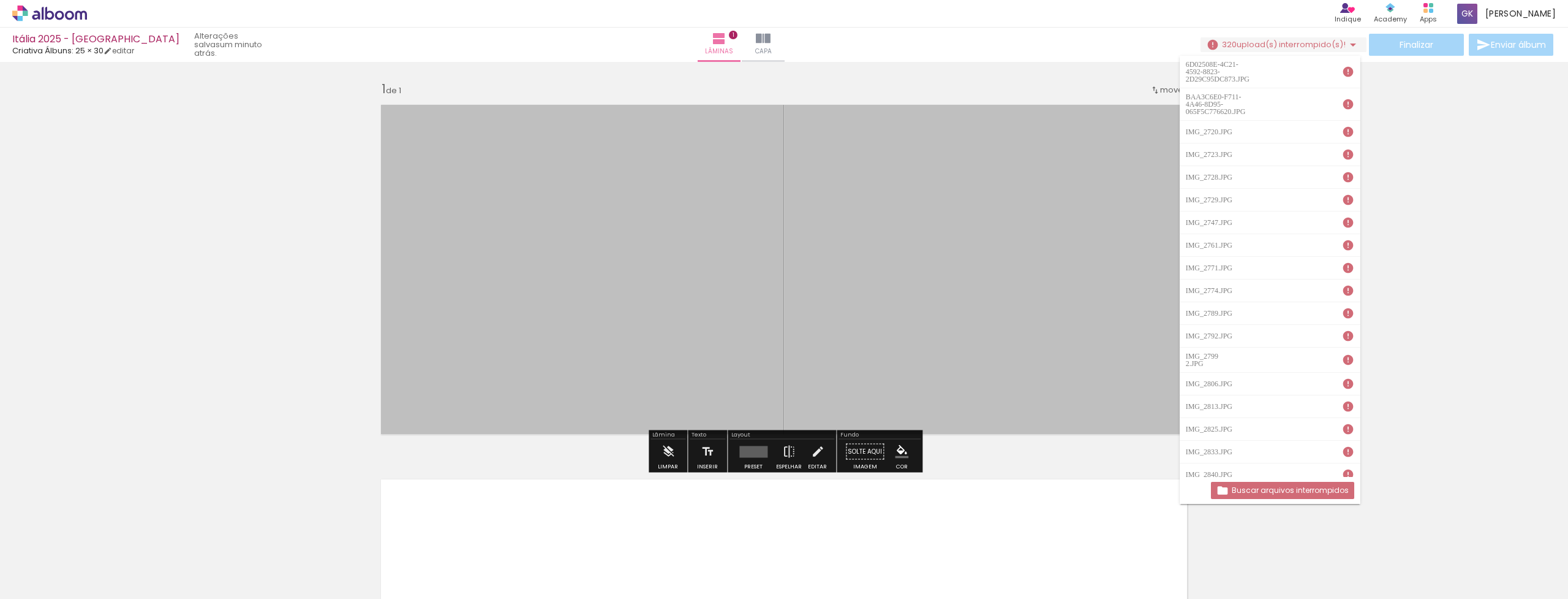
drag, startPoint x: 337, startPoint y: 562, endPoint x: 537, endPoint y: 292, distance: 336.0
click at [537, 292] on quentale-workspace at bounding box center [784, 299] width 1568 height 599
click at [551, 351] on div at bounding box center [784, 269] width 821 height 344
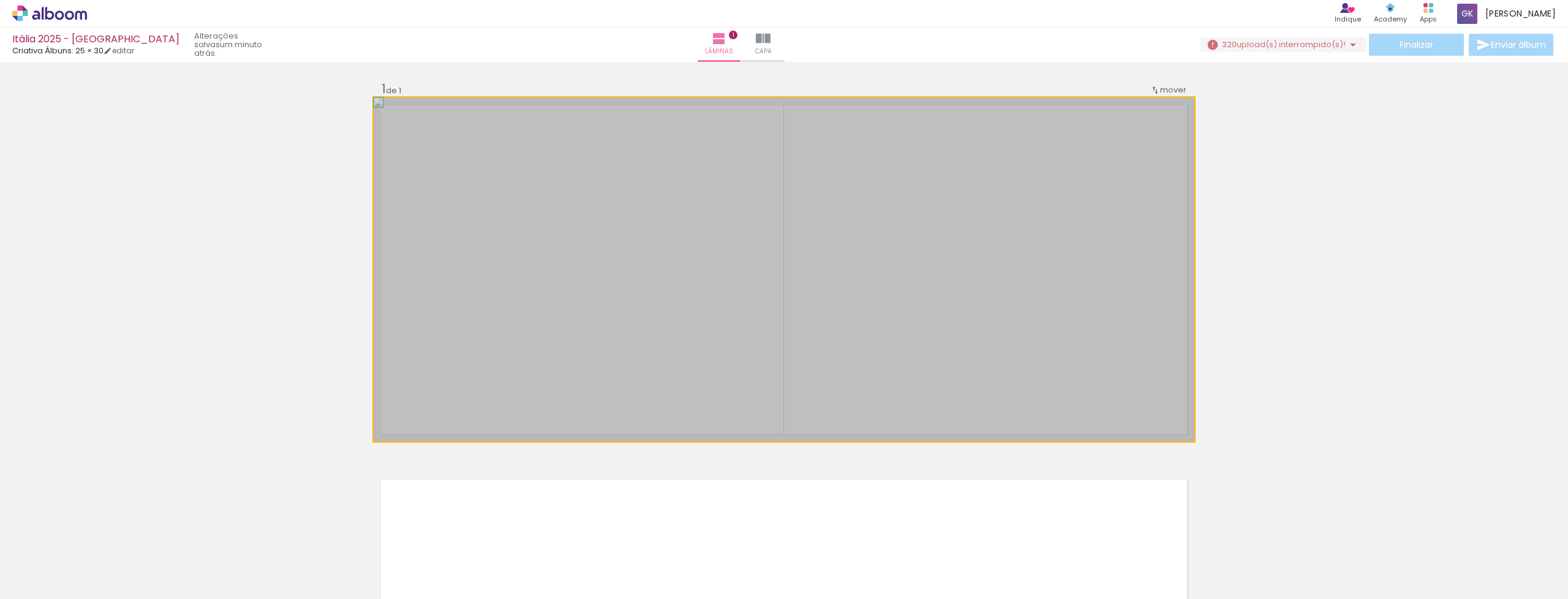
click at [652, 286] on div at bounding box center [784, 269] width 821 height 344
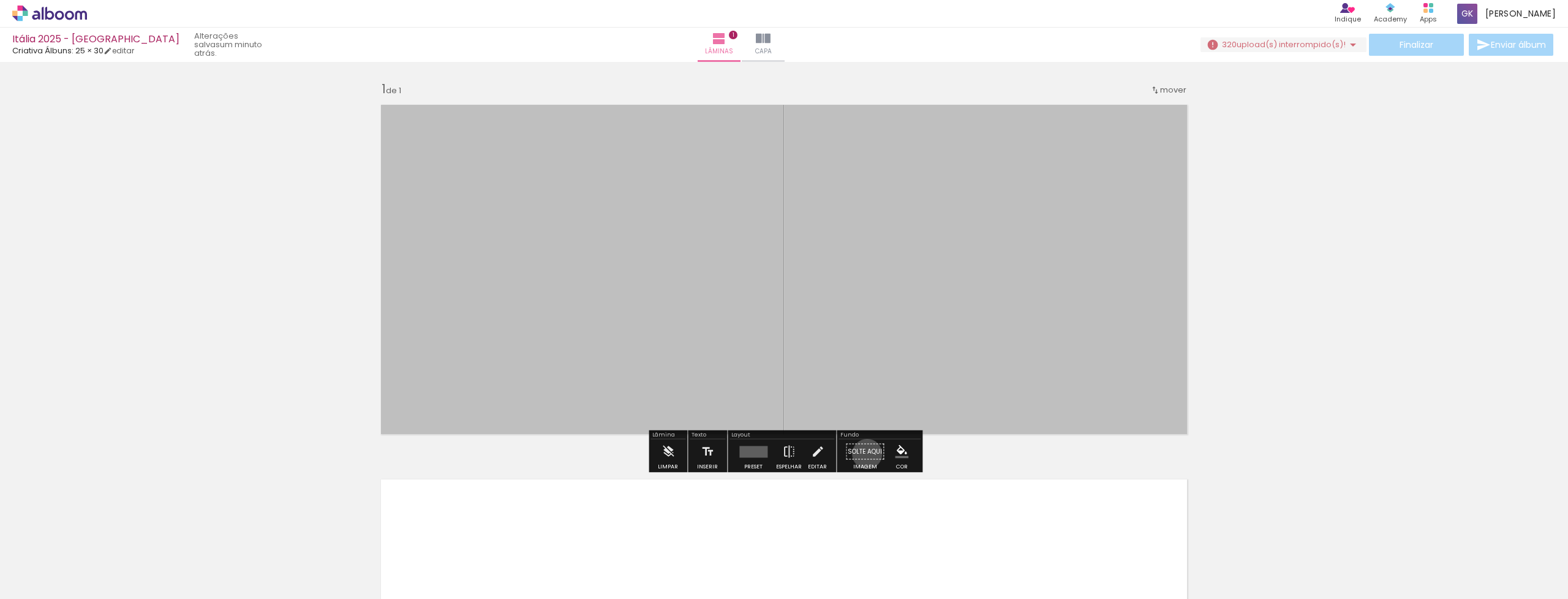
click at [863, 453] on paper-button "Solte aqui Imagem" at bounding box center [865, 456] width 44 height 32
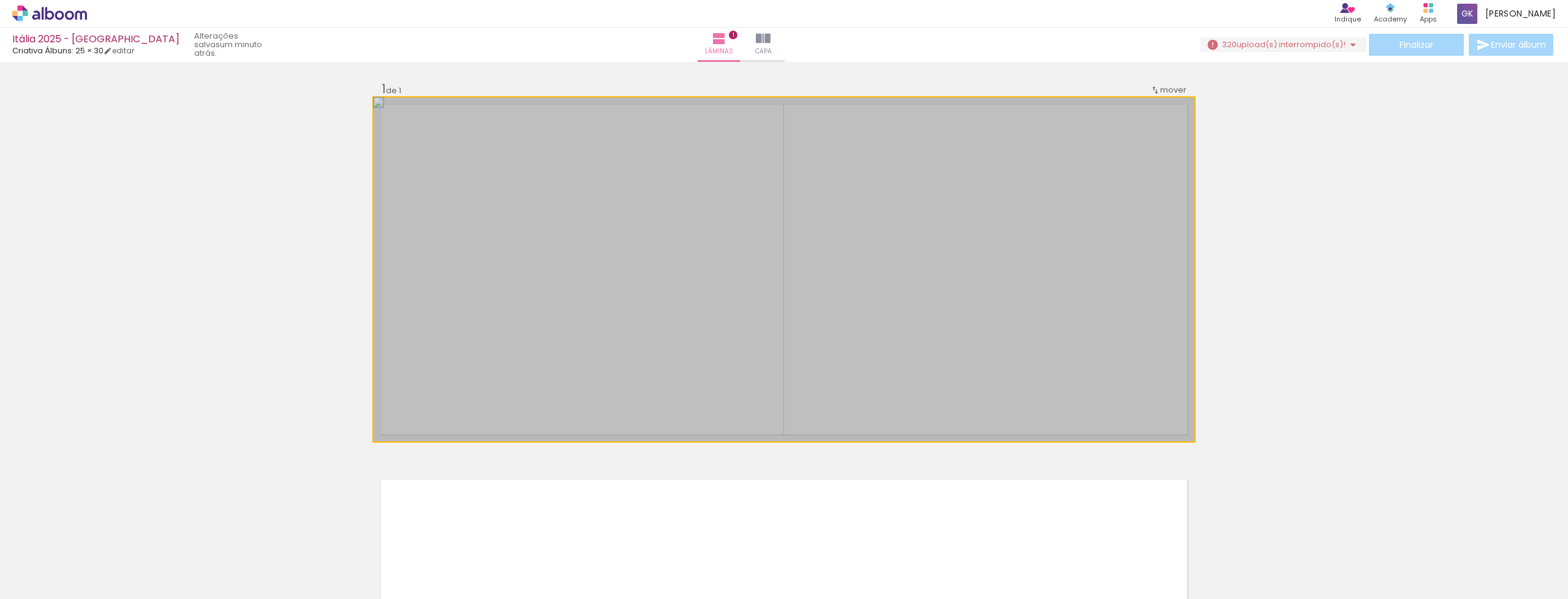
click at [486, 269] on div at bounding box center [784, 269] width 821 height 344
drag, startPoint x: 486, startPoint y: 269, endPoint x: 474, endPoint y: 336, distance: 68.1
click at [474, 336] on quentale-layouter at bounding box center [784, 269] width 821 height 344
click at [455, 369] on div at bounding box center [784, 269] width 821 height 344
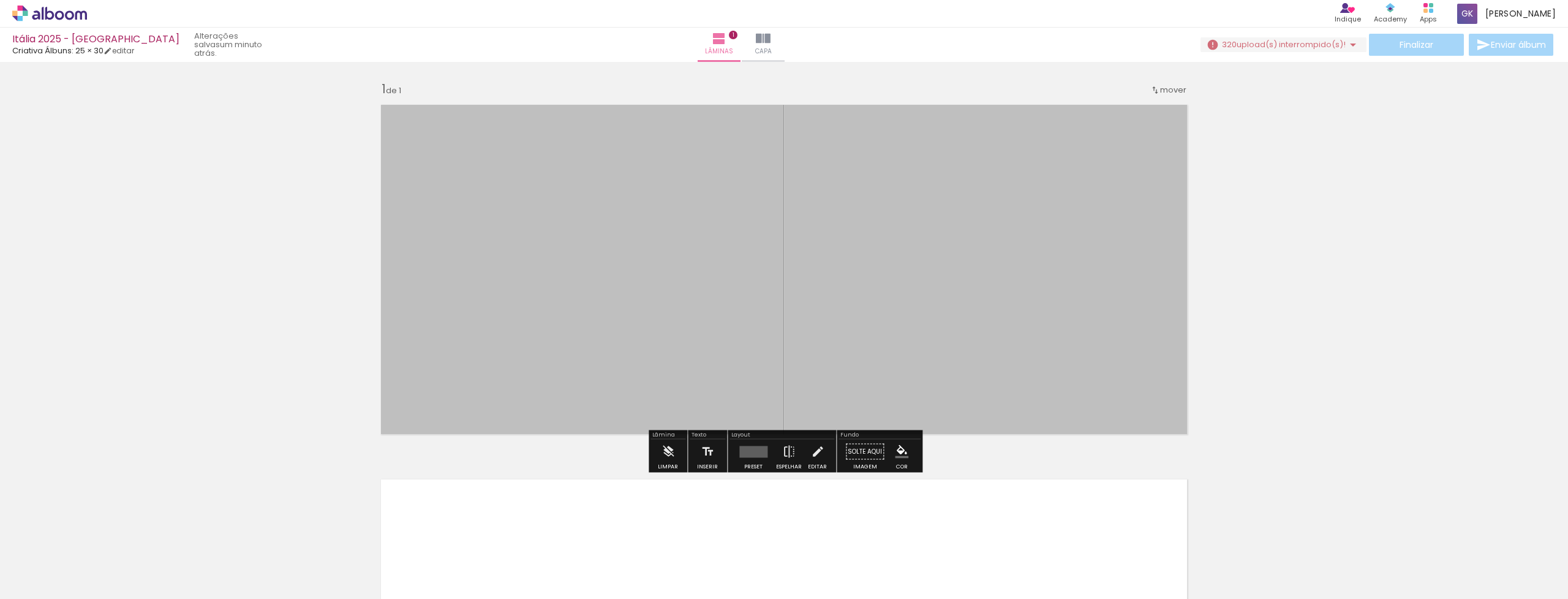
click at [455, 369] on div at bounding box center [784, 269] width 821 height 344
click at [671, 451] on iron-icon at bounding box center [668, 452] width 13 height 25
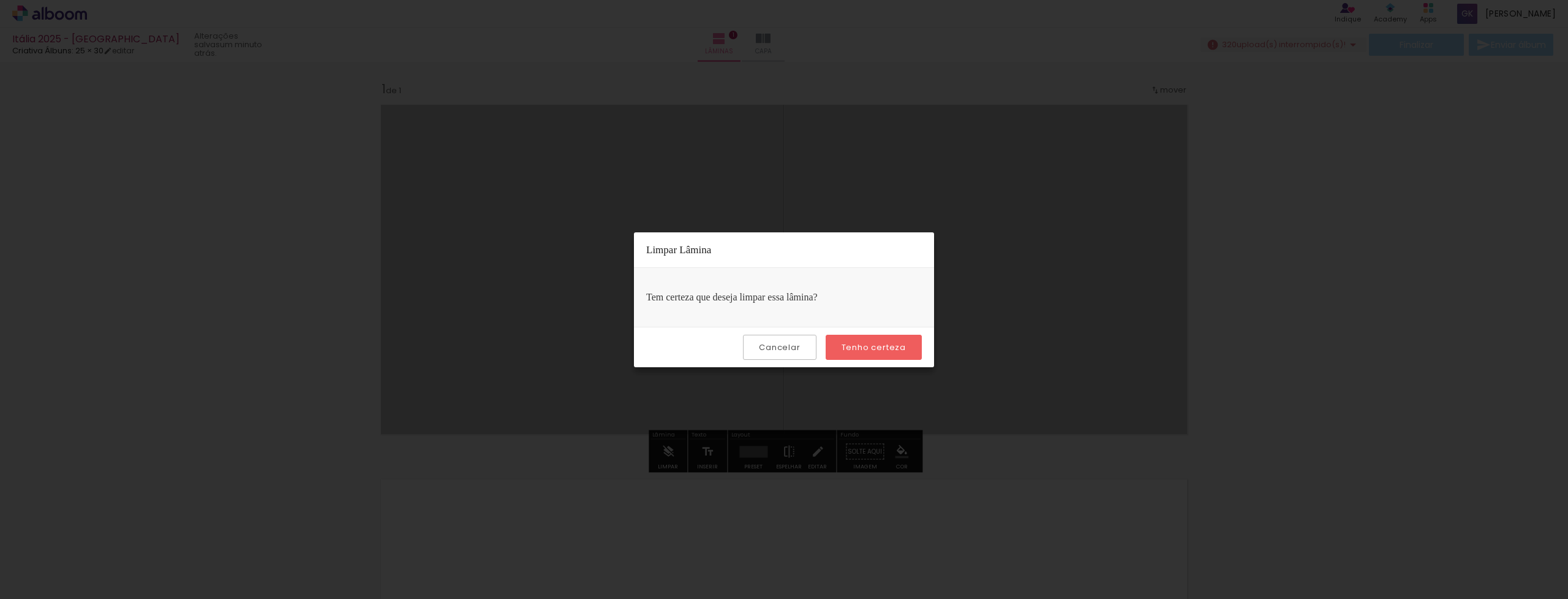
click at [875, 358] on paper-button "Tenho certeza" at bounding box center [874, 347] width 96 height 25
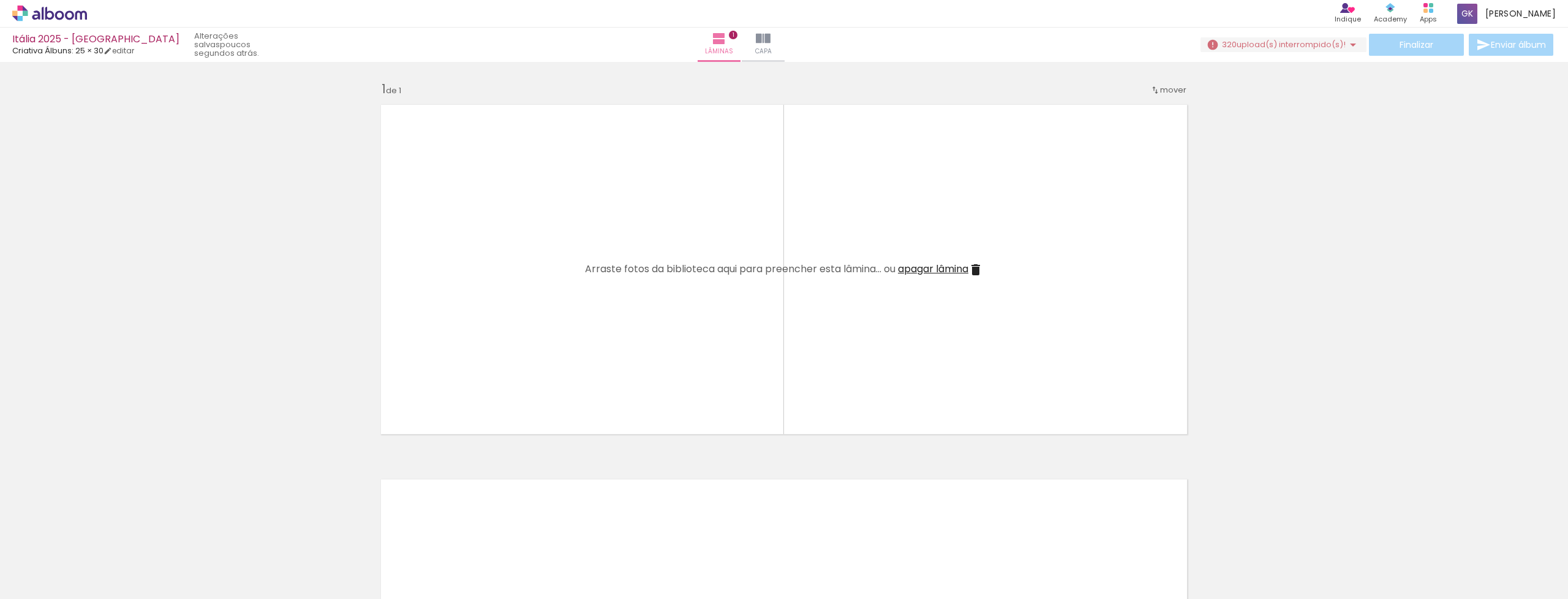
drag, startPoint x: 329, startPoint y: 562, endPoint x: 285, endPoint y: 539, distance: 49.6
click at [100, 539] on iron-horizontal-list at bounding box center [88, 560] width 25 height 77
click at [100, 565] on iron-horizontal-list at bounding box center [88, 560] width 25 height 77
drag, startPoint x: 257, startPoint y: 563, endPoint x: 874, endPoint y: 278, distance: 679.6
click at [874, 278] on quentale-workspace at bounding box center [784, 299] width 1568 height 599
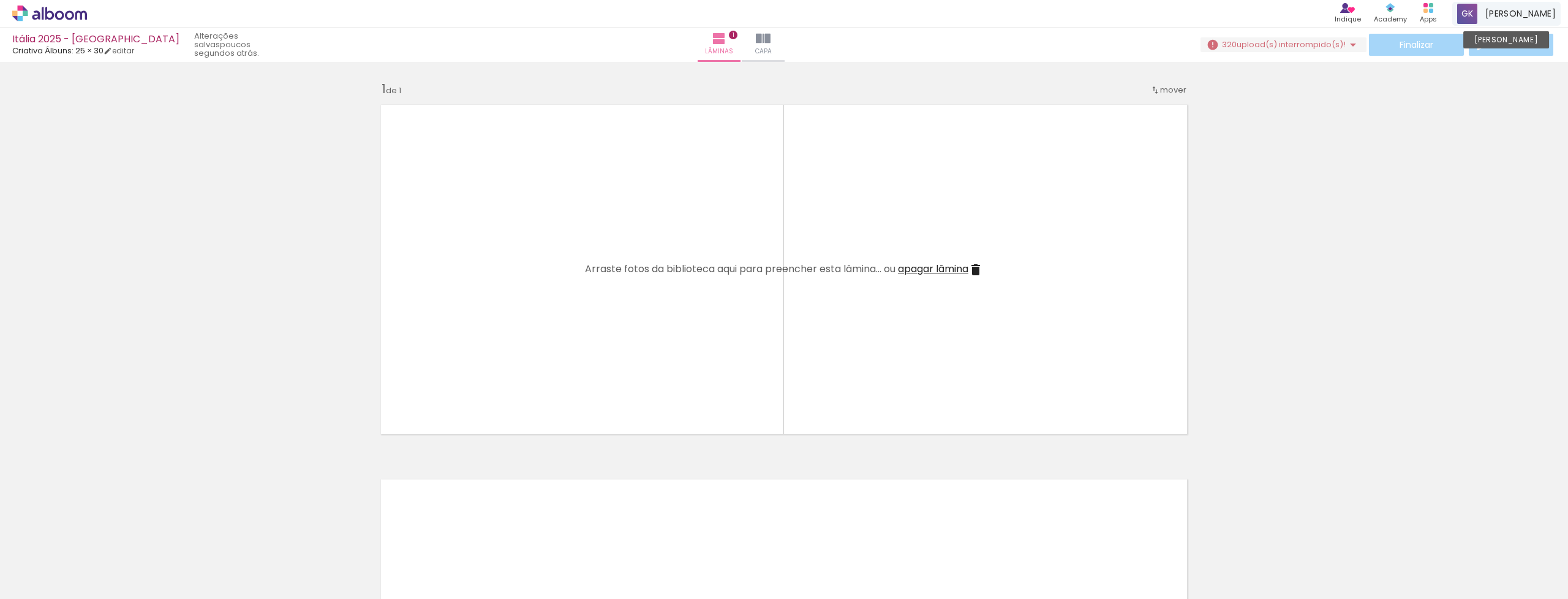
click at [1534, 11] on span "[PERSON_NAME]" at bounding box center [1521, 13] width 70 height 13
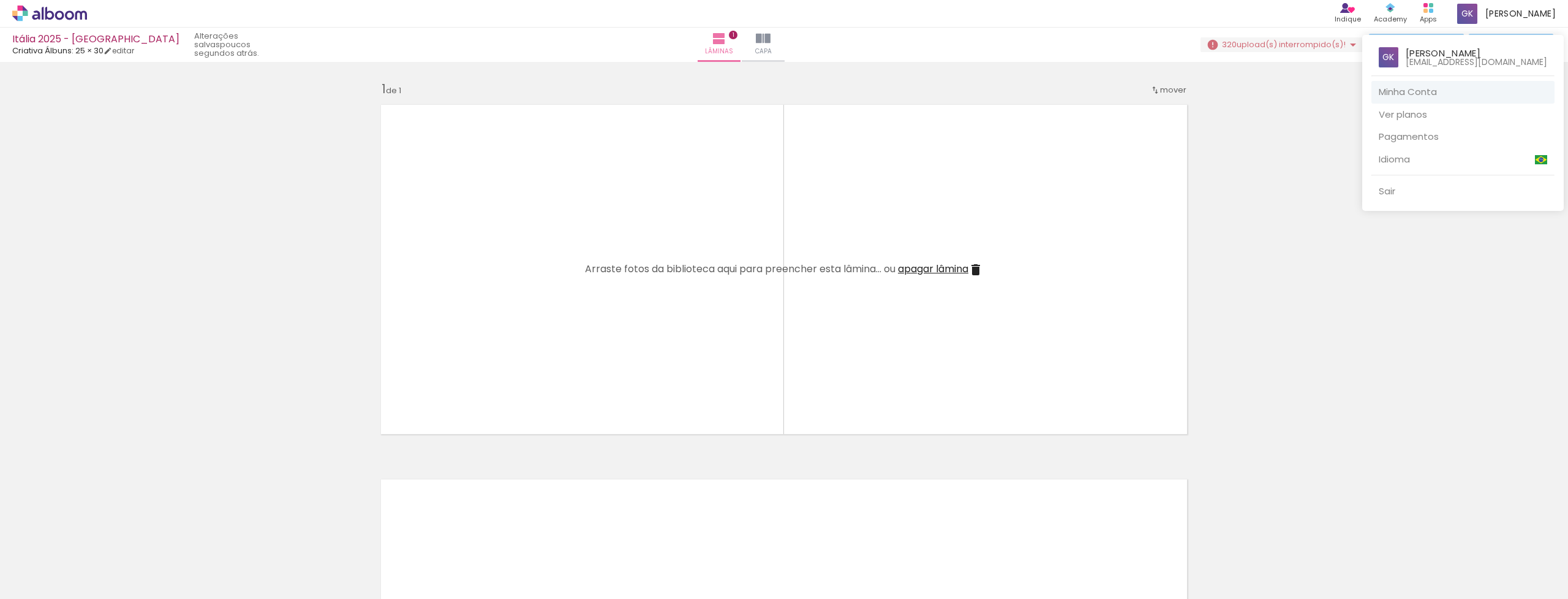
click at [1434, 87] on link "Minha Conta" at bounding box center [1464, 92] width 183 height 23
click at [1445, 16] on div at bounding box center [784, 299] width 1568 height 599
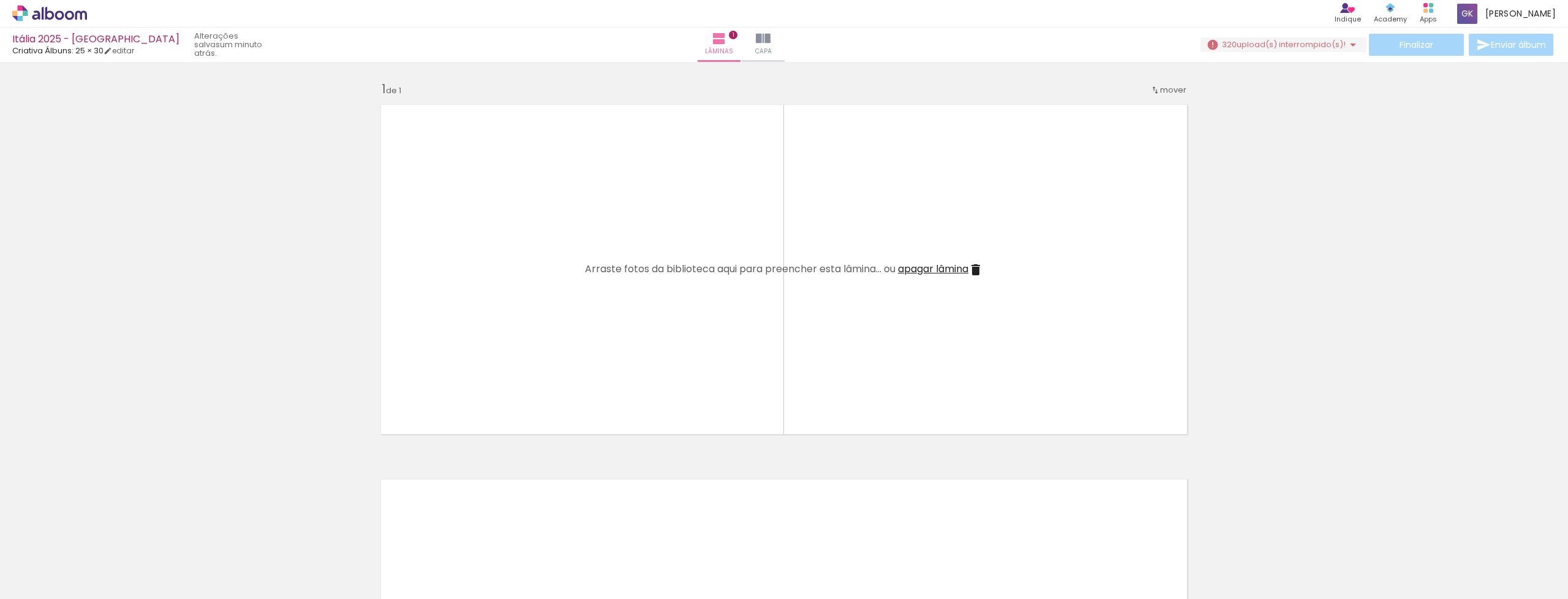
click at [1449, 27] on div "› Editor de álbum Indique Indique e ganhe Conteúdo que inspira Academy Produtos…" at bounding box center [784, 13] width 1568 height 28
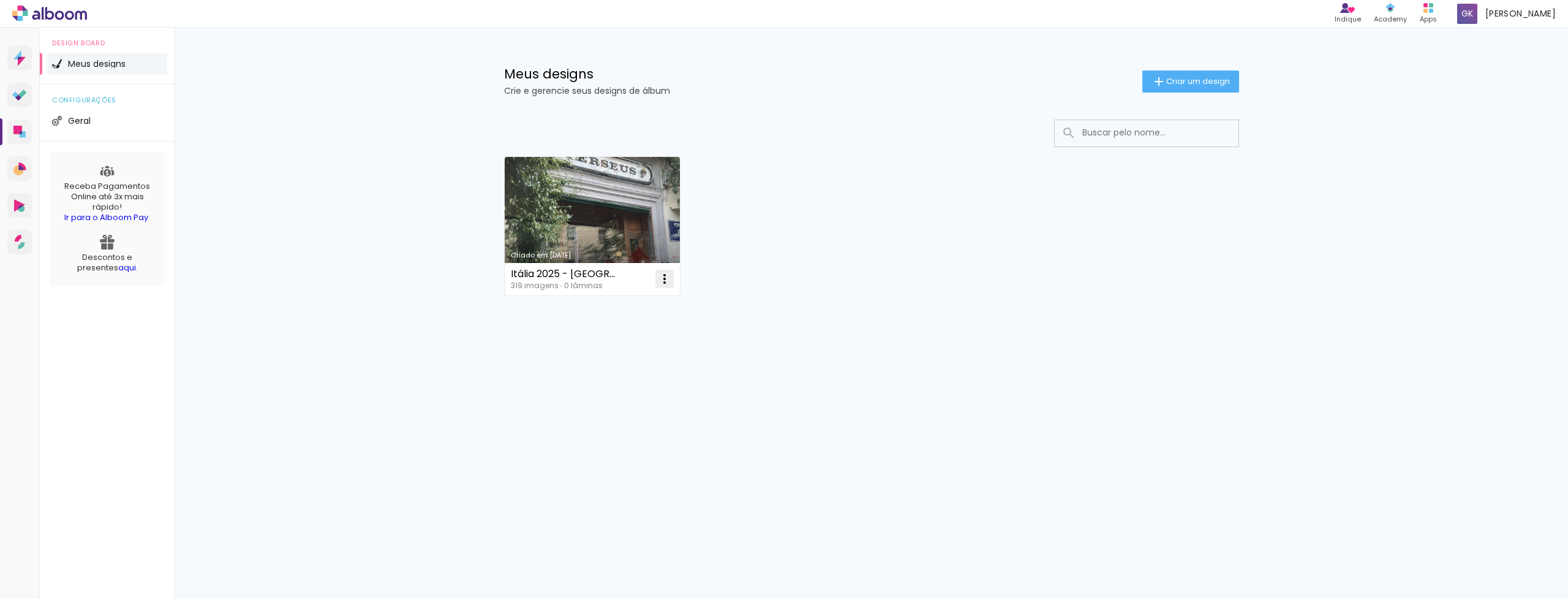
click at [667, 281] on iron-icon at bounding box center [664, 279] width 15 height 15
click at [591, 358] on span "Excluir" at bounding box center [595, 359] width 26 height 9
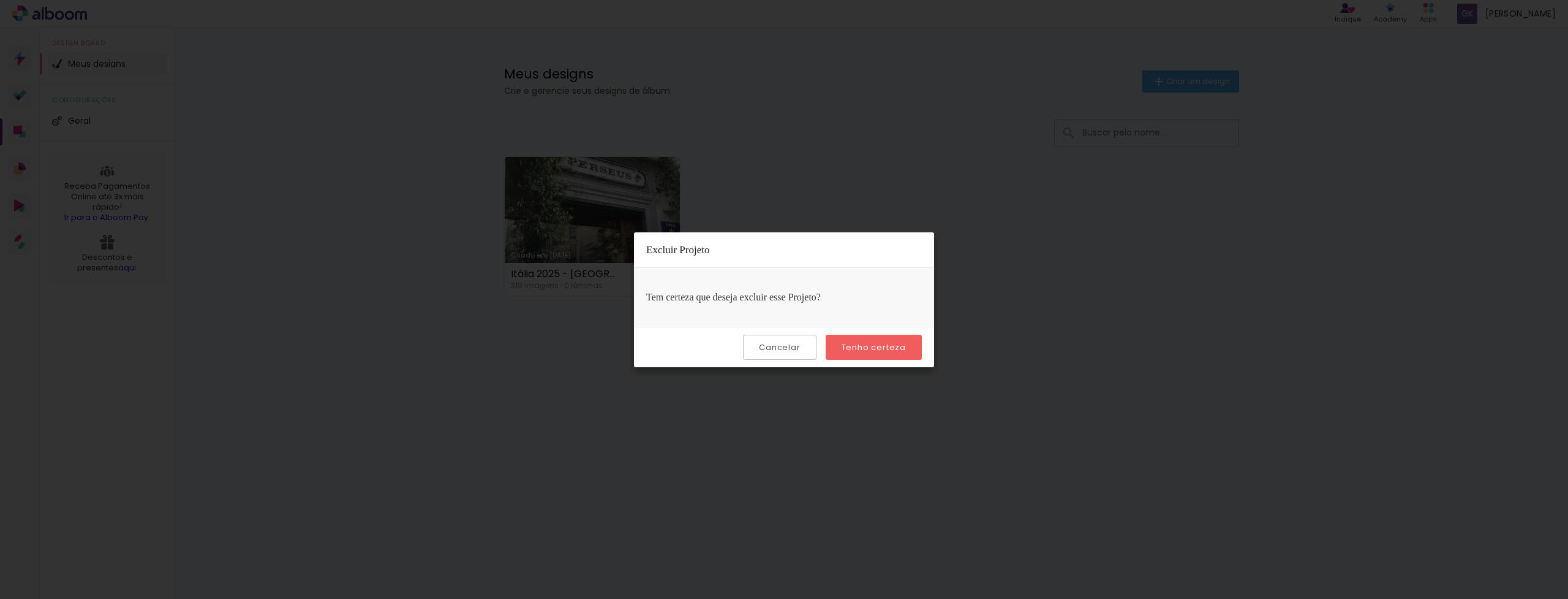
click at [0, 0] on slot "Tenho certeza" at bounding box center [0, 0] width 0 height 0
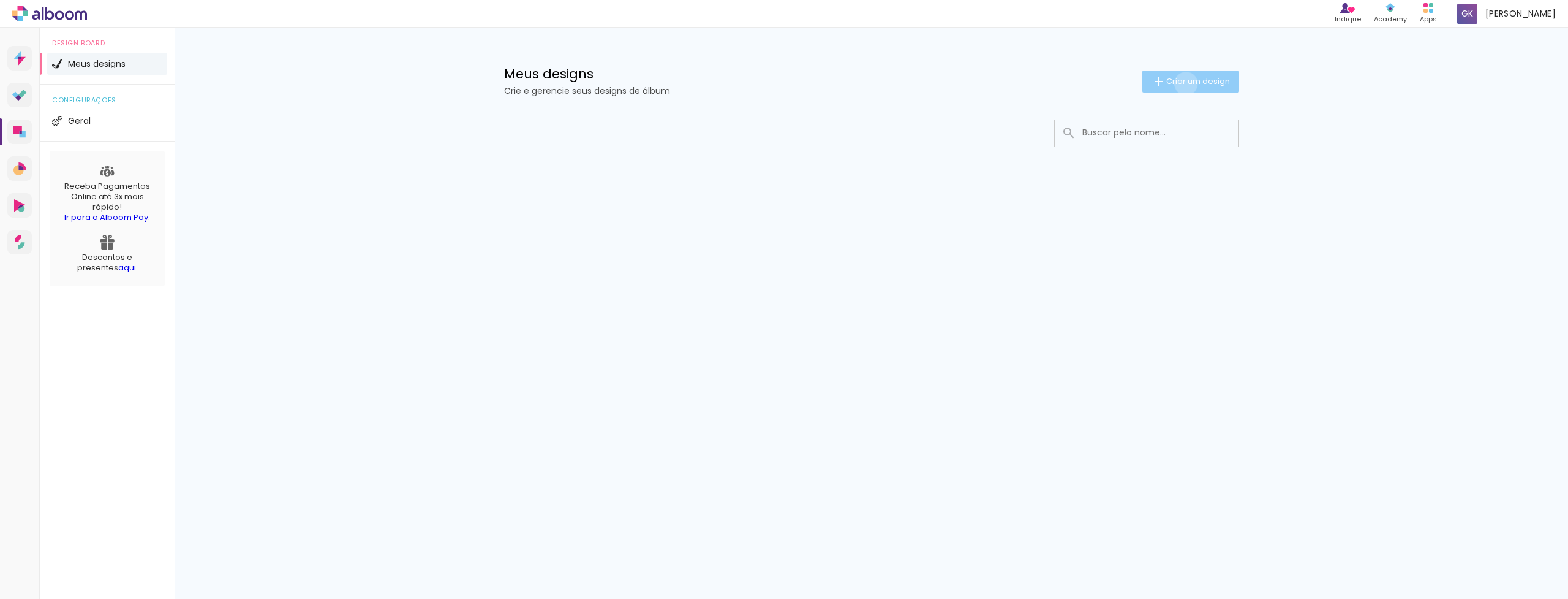
click at [1184, 83] on span "Criar um design" at bounding box center [1198, 82] width 64 height 8
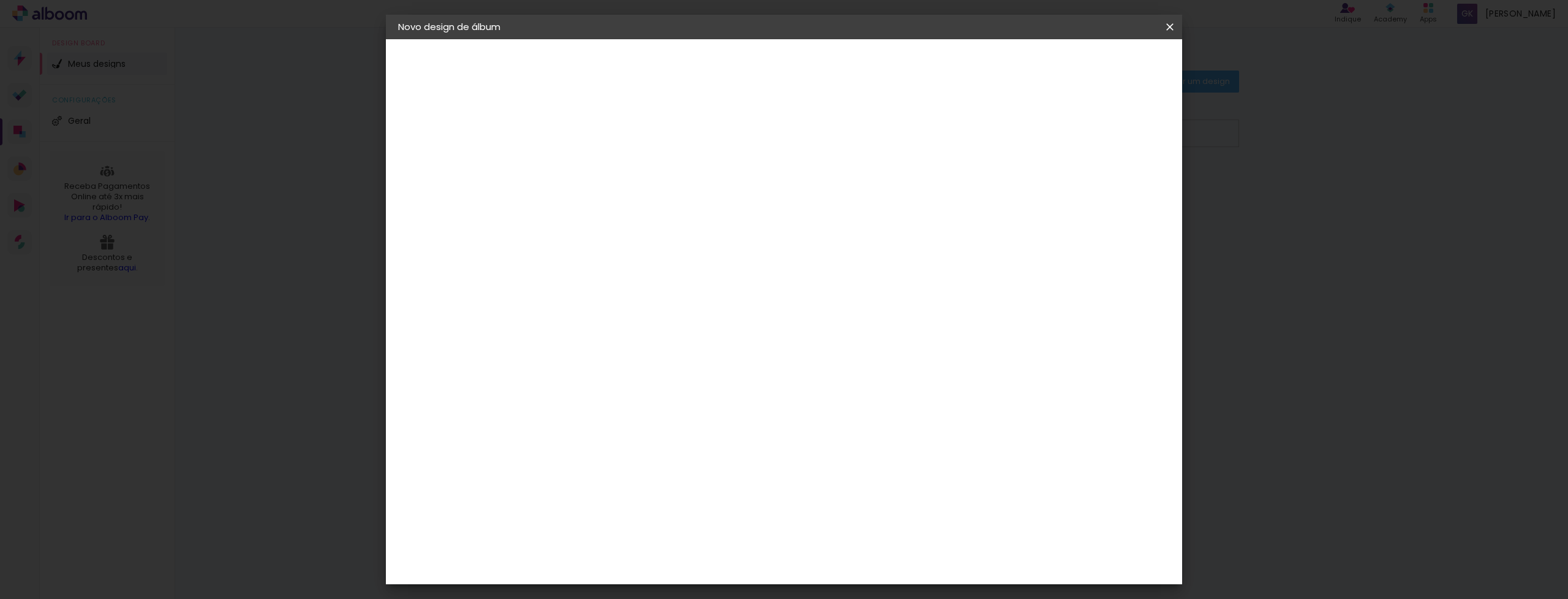
click at [599, 162] on input at bounding box center [599, 165] width 0 height 19
type input "Itália 2025 - [GEOGRAPHIC_DATA]"
type paper-input "Itália 2025 - [GEOGRAPHIC_DATA]"
click at [652, 77] on header "Informações Dê um título ao seu álbum. Avançar" at bounding box center [599, 76] width 107 height 73
click at [652, 75] on header "Informações Dê um título ao seu álbum. Avançar" at bounding box center [599, 76] width 107 height 73
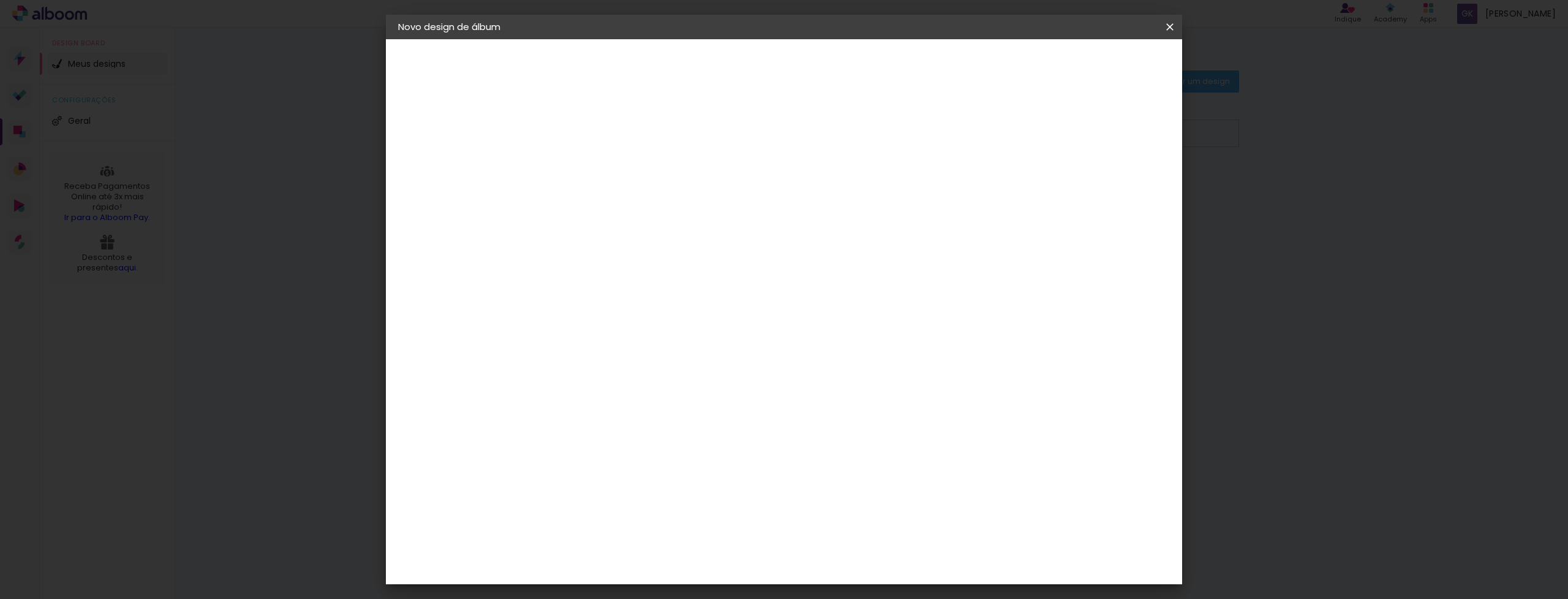
click at [0, 0] on slot "Avançar" at bounding box center [0, 0] width 0 height 0
click at [628, 525] on div "Criativa Álbuns" at bounding box center [609, 534] width 37 height 20
click at [0, 0] on slot "Tamanho Livre" at bounding box center [0, 0] width 0 height 0
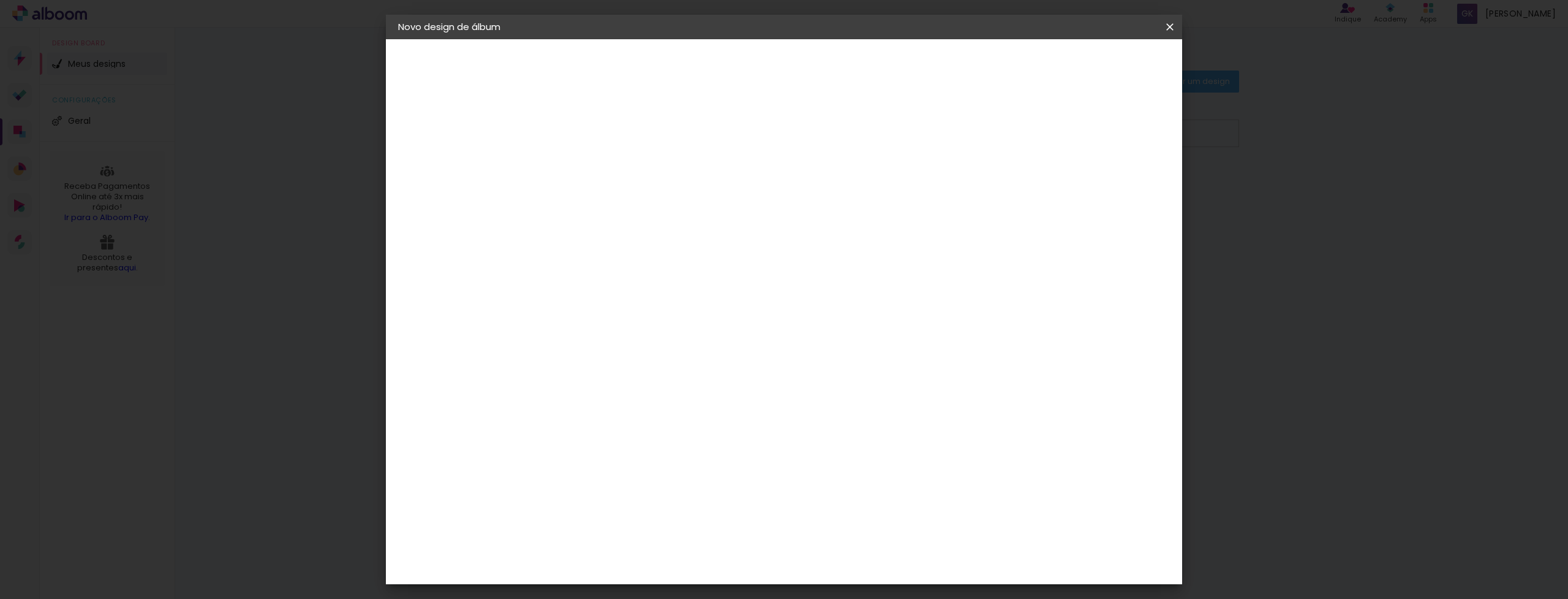
click at [0, 0] on slot "Tamanho Livre" at bounding box center [0, 0] width 0 height 0
click at [731, 189] on iron-icon at bounding box center [724, 186] width 15 height 15
click at [0, 0] on slot "Avançar" at bounding box center [0, 0] width 0 height 0
click at [0, 0] on slot "Voltar" at bounding box center [0, 0] width 0 height 0
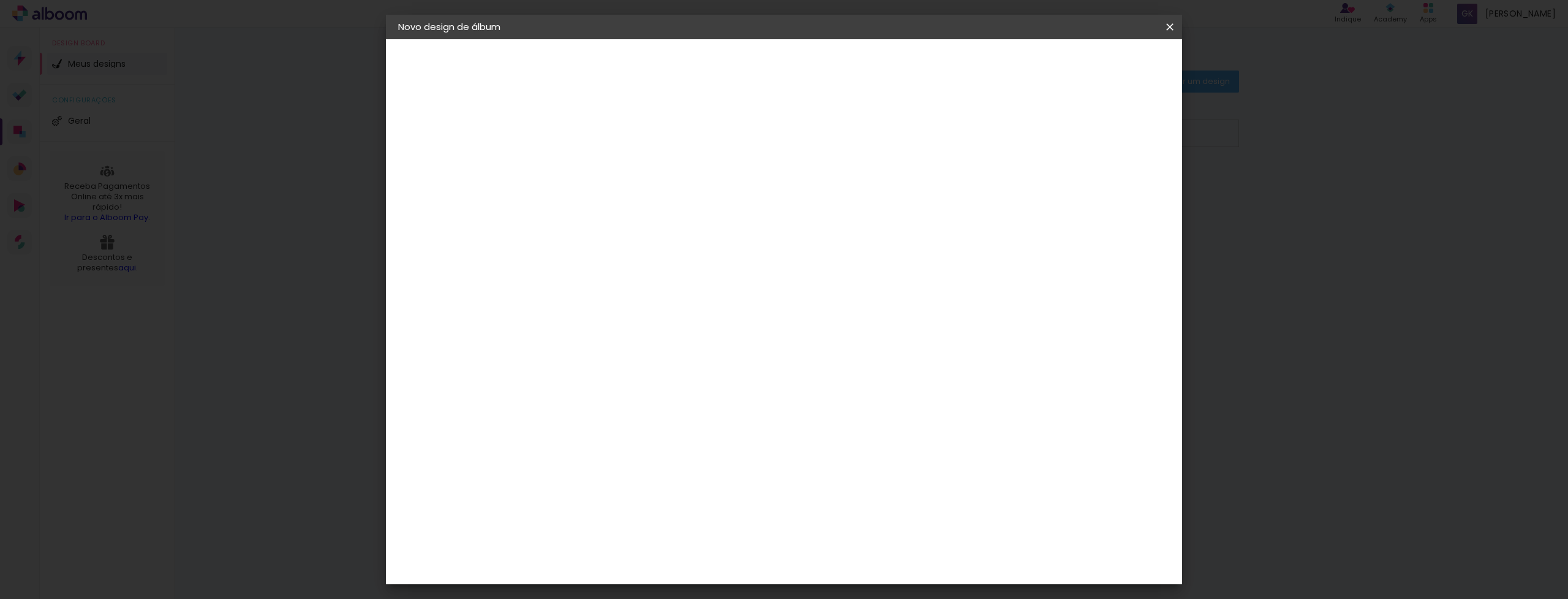
click at [813, 154] on div "Sugerir uma encadernadora" at bounding box center [775, 154] width 76 height 20
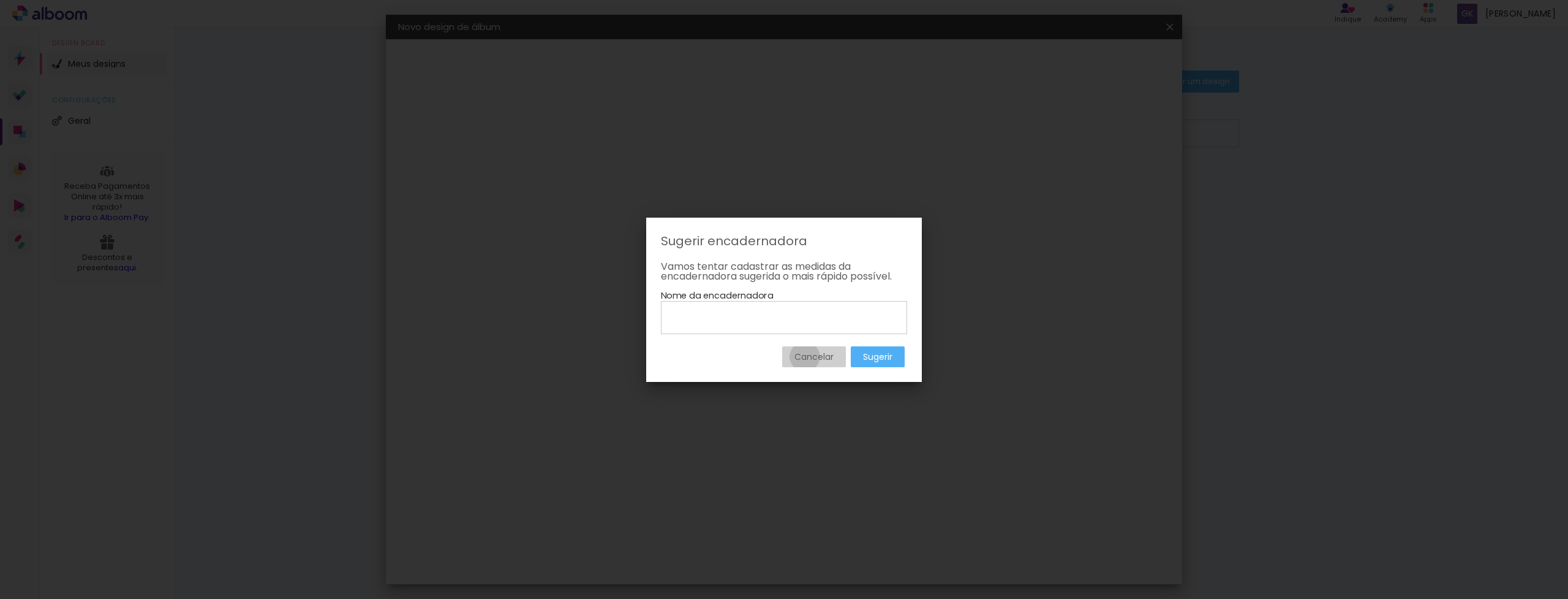
click at [0, 0] on slot "Cancelar" at bounding box center [0, 0] width 0 height 0
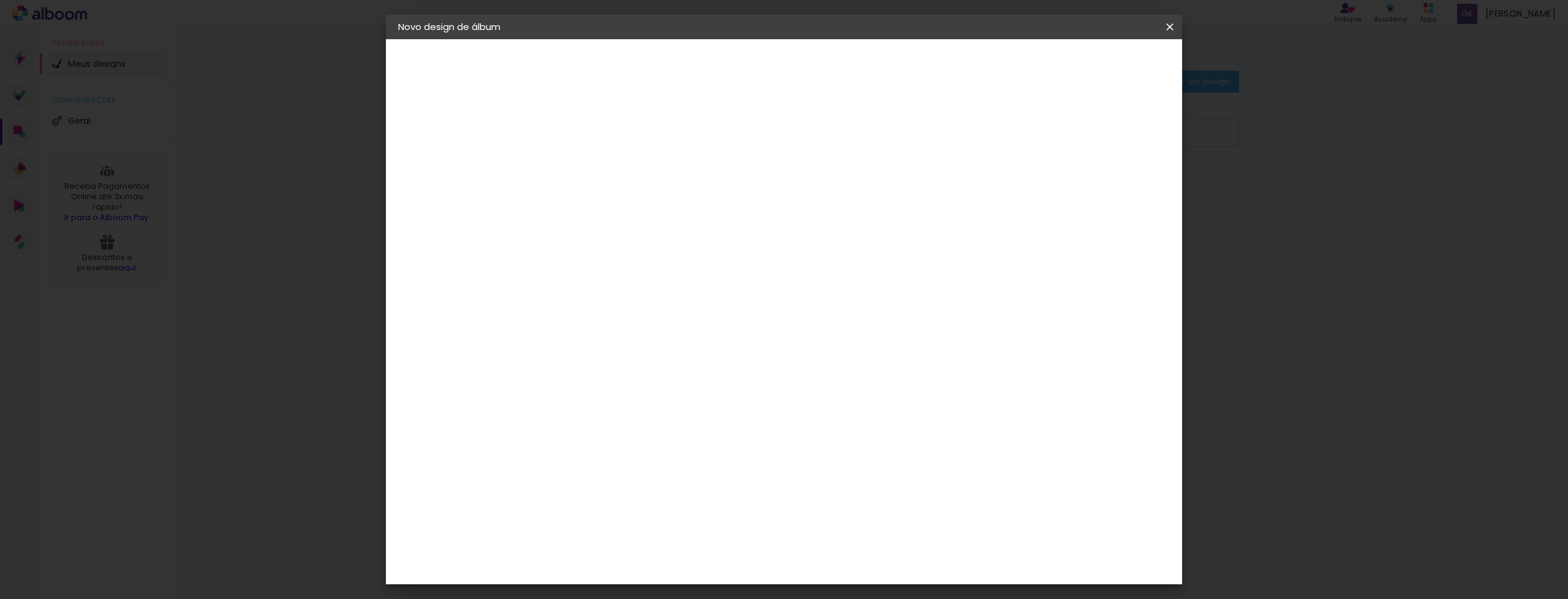
click at [0, 0] on slot "Tamanho Livre" at bounding box center [0, 0] width 0 height 0
click at [731, 184] on iron-icon at bounding box center [724, 186] width 15 height 15
click at [0, 0] on slot "Tamanho Livre" at bounding box center [0, 0] width 0 height 0
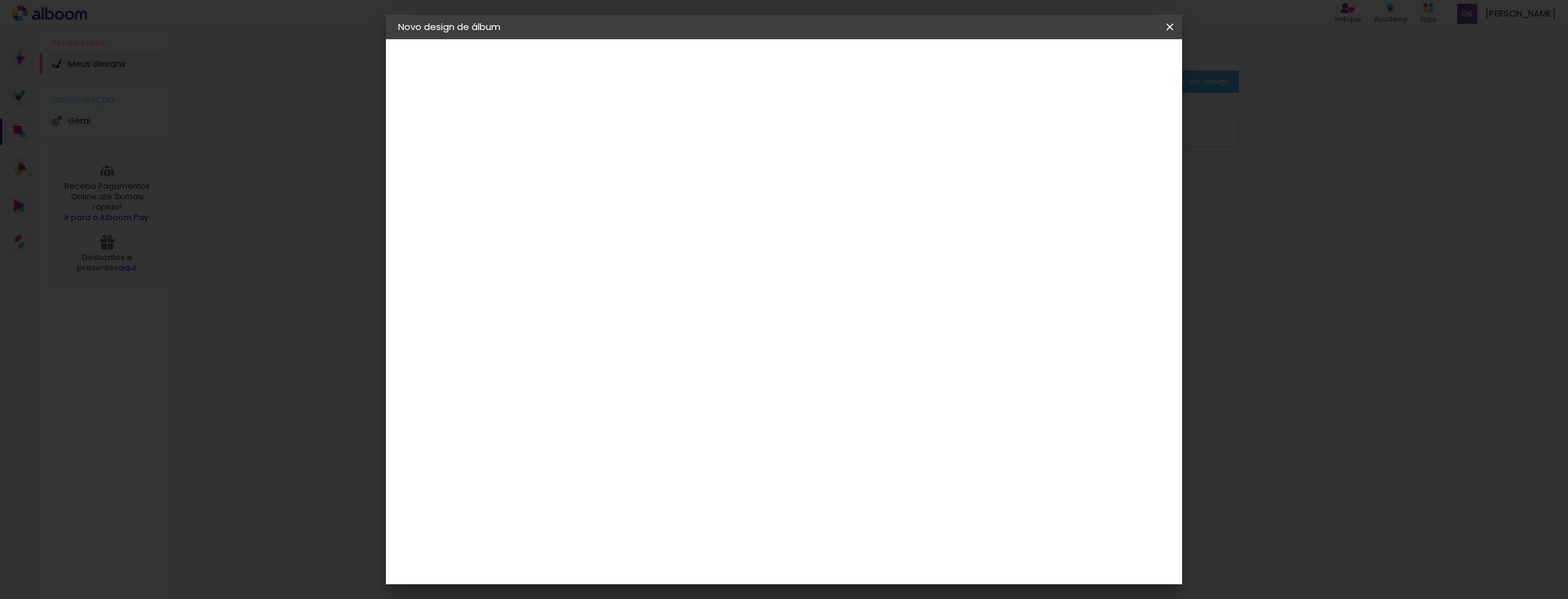
click at [0, 0] on slot "Tamanho Livre" at bounding box center [0, 0] width 0 height 0
click at [692, 229] on input at bounding box center [629, 233] width 124 height 15
click at [828, 214] on div at bounding box center [769, 210] width 118 height 16
click at [628, 491] on div "Criativa Álbuns" at bounding box center [609, 501] width 37 height 20
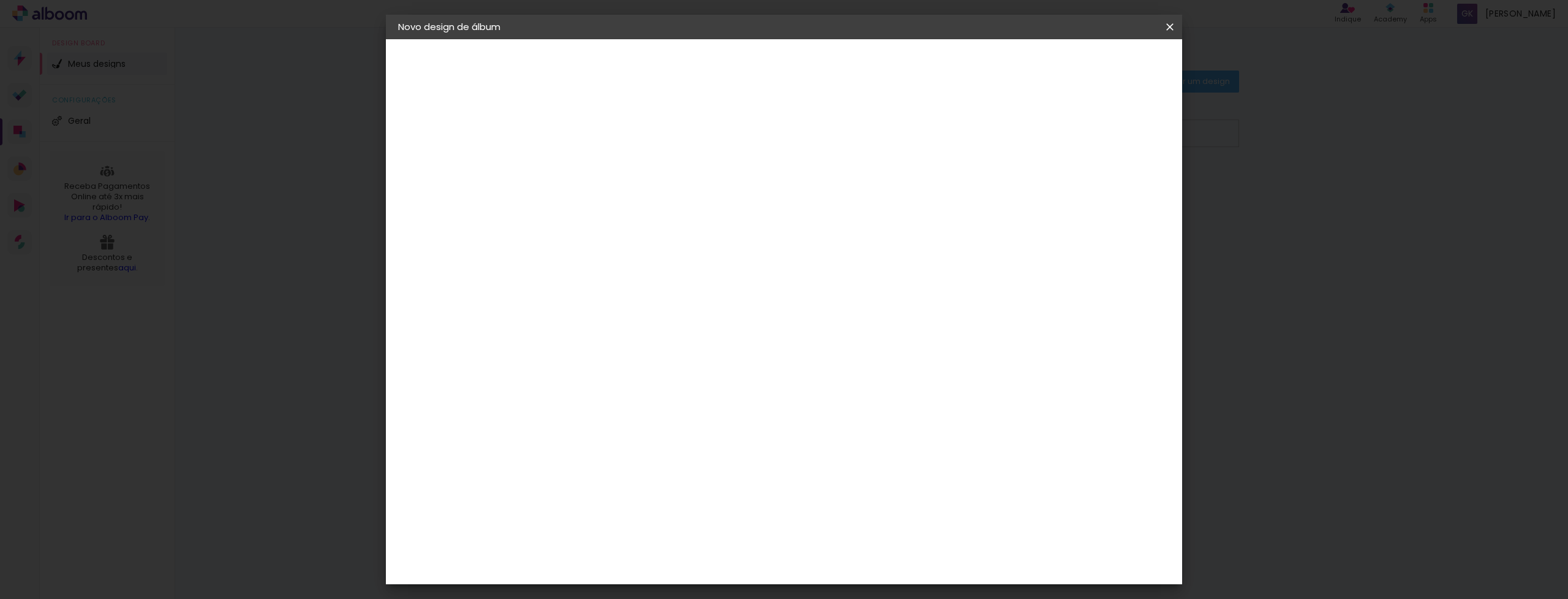
click at [628, 491] on div "Criativa Álbuns" at bounding box center [609, 501] width 37 height 20
click at [0, 0] on slot "Tamanho Livre" at bounding box center [0, 0] width 0 height 0
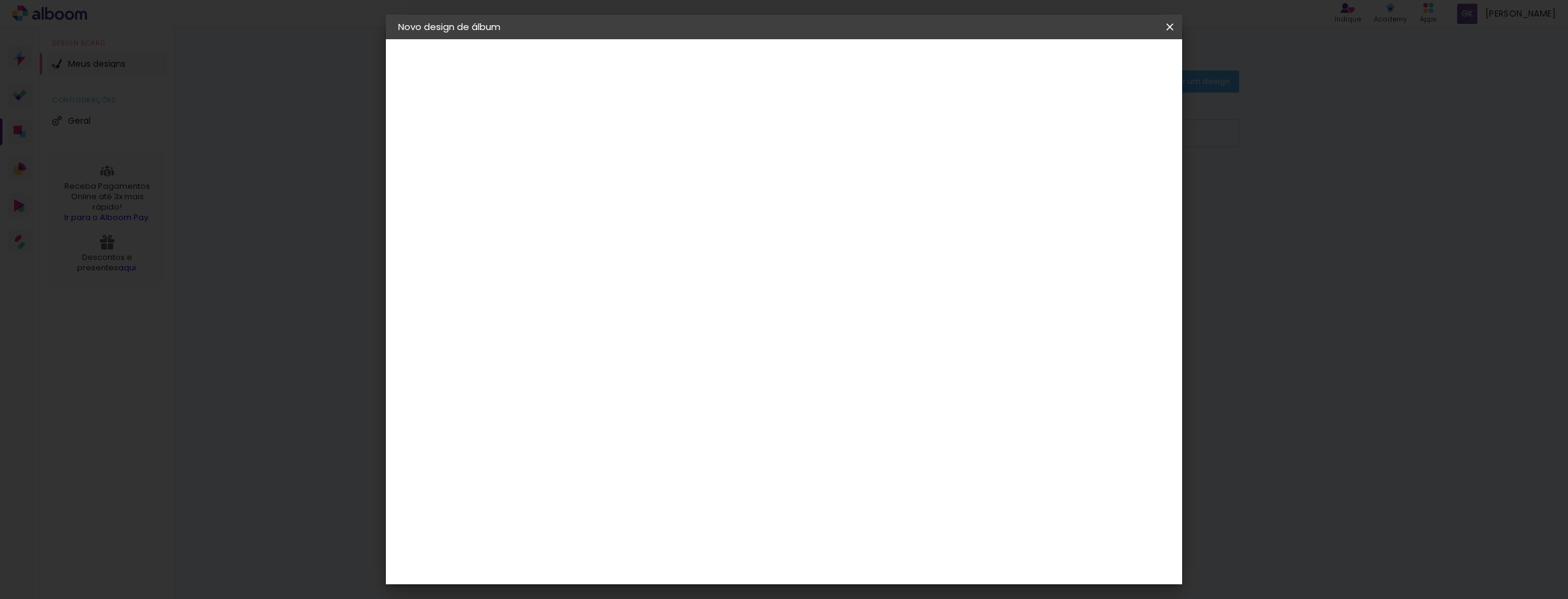
click at [828, 191] on paper-item "Tamanho Livre" at bounding box center [769, 186] width 118 height 27
click at [470, 128] on div "2. Especificações" at bounding box center [466, 126] width 134 height 15
click at [413, 127] on div "2. Especificações" at bounding box center [466, 126] width 134 height 15
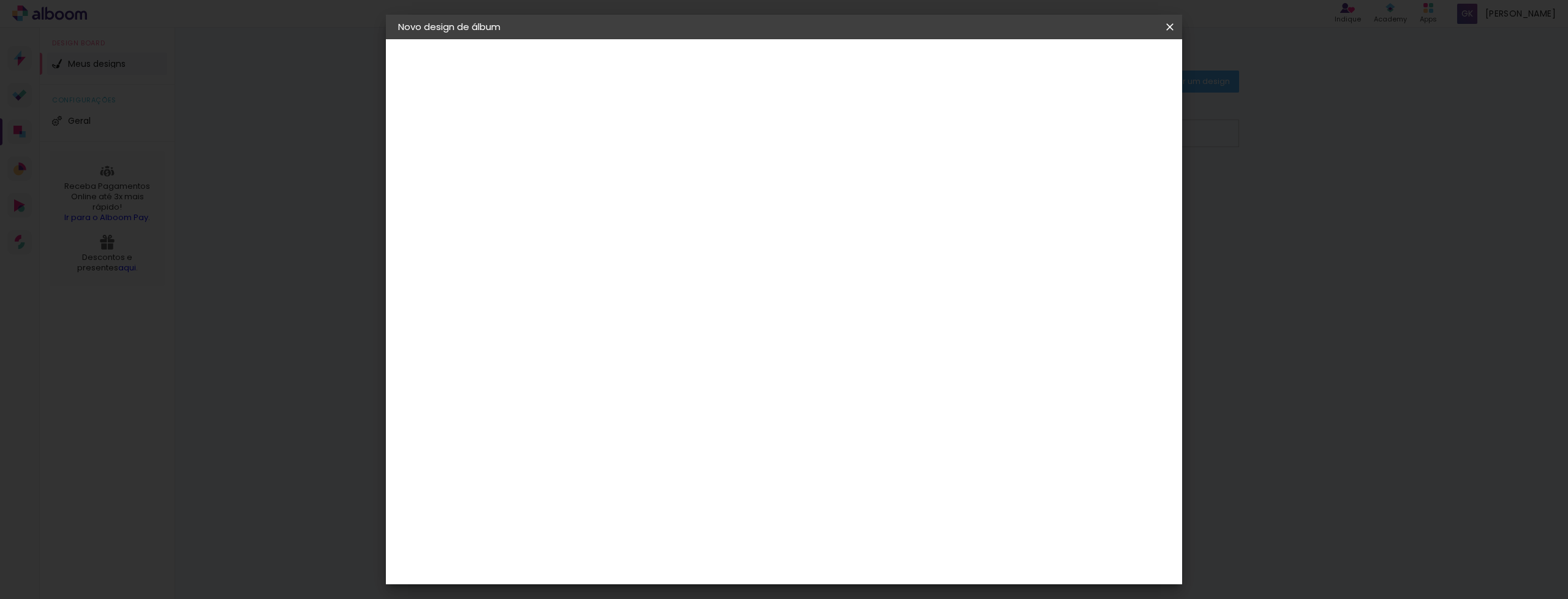
click at [440, 165] on div "2. Especificações Fornecedor Escolhendo fornecedor... Modelo Escolhendo modelo.…" at bounding box center [466, 155] width 134 height 73
click at [442, 151] on iron-pages "Fornecedor Escolhendo fornecedor..." at bounding box center [466, 151] width 134 height 25
click at [828, 173] on paper-item "Tamanho Livre" at bounding box center [769, 186] width 118 height 27
click at [444, 76] on div "1. Informações Preenchendo título... Itália 2025 - Toscana 2. Especificações Fo…" at bounding box center [465, 58] width 159 height 36
click at [433, 171] on iron-pages "Modelo Escolhendo modelo... Tamanho livre" at bounding box center [466, 179] width 134 height 25
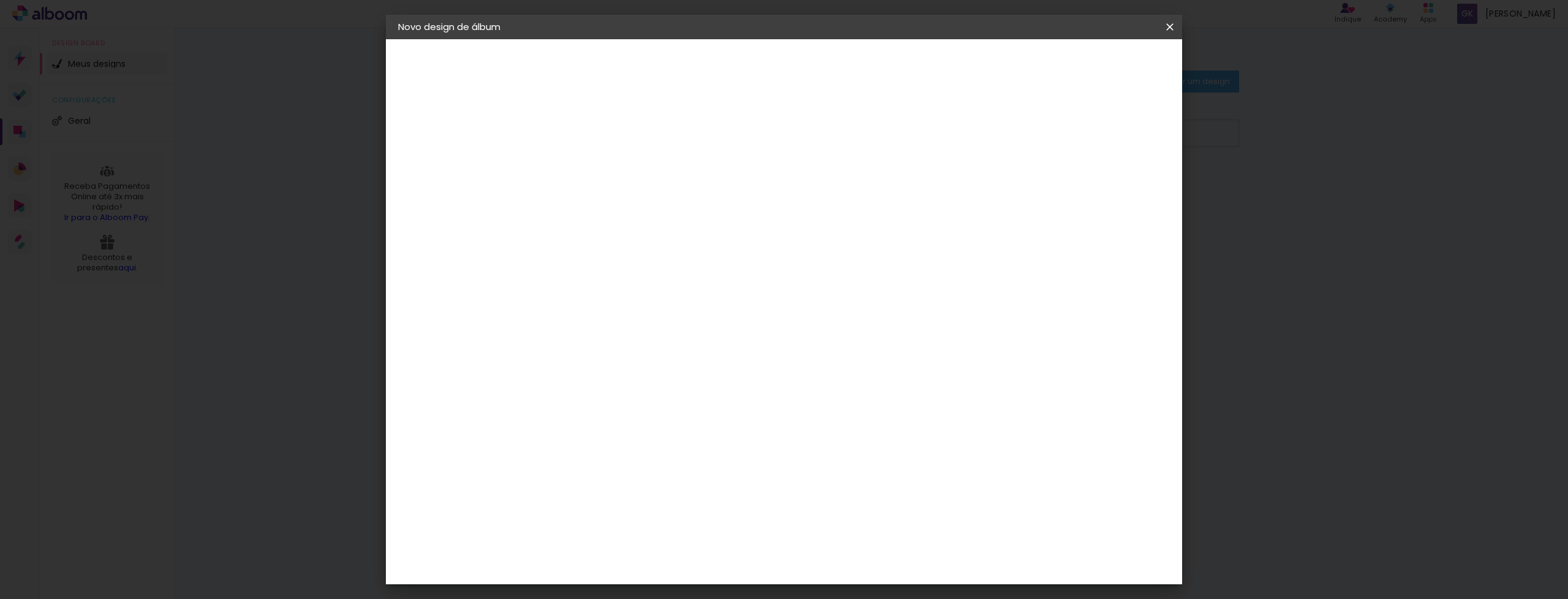
click at [692, 197] on iron-icon at bounding box center [686, 196] width 9 height 9
click at [0, 0] on slot "[GEOGRAPHIC_DATA]" at bounding box center [0, 0] width 0 height 0
click at [692, 226] on input at bounding box center [629, 233] width 124 height 15
type input "cri"
type paper-input "cri"
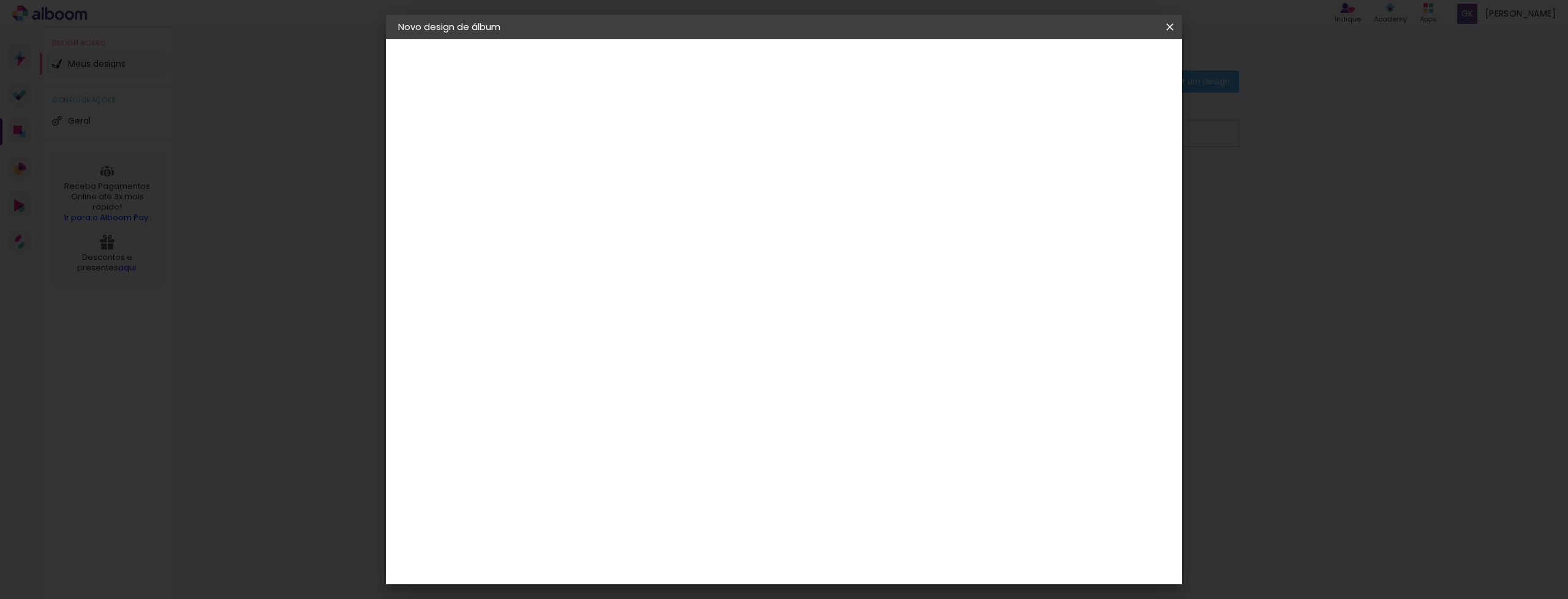
click at [628, 306] on div "Criativa Álbuns" at bounding box center [609, 309] width 37 height 20
click at [0, 0] on slot "Tamanho Livre" at bounding box center [0, 0] width 0 height 0
click at [652, 267] on paper-item "Criart" at bounding box center [618, 277] width 108 height 27
click at [709, 181] on span at bounding box center [708, 186] width 2 height 9
click at [628, 305] on div "Criativa Álbuns" at bounding box center [609, 309] width 37 height 20
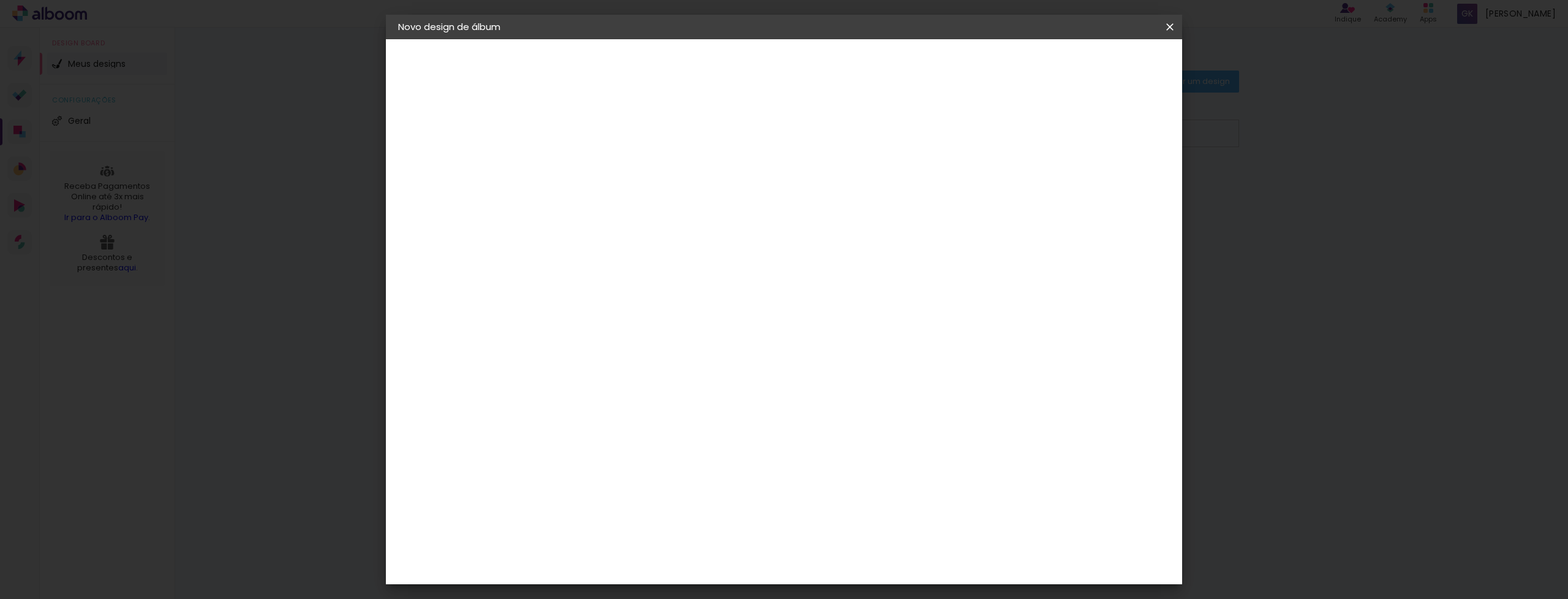
click at [628, 306] on div "Criativa Álbuns" at bounding box center [609, 309] width 37 height 20
click at [814, 143] on div "Fornecedor Escolha um fornecedor ou avance com o tamanho livre. Voltar Avançar" at bounding box center [679, 92] width 268 height 104
click at [0, 0] on slot "Tamanho Livre" at bounding box center [0, 0] width 0 height 0
click at [731, 188] on iron-icon at bounding box center [724, 186] width 15 height 15
click at [0, 0] on slot "Tamanho Livre" at bounding box center [0, 0] width 0 height 0
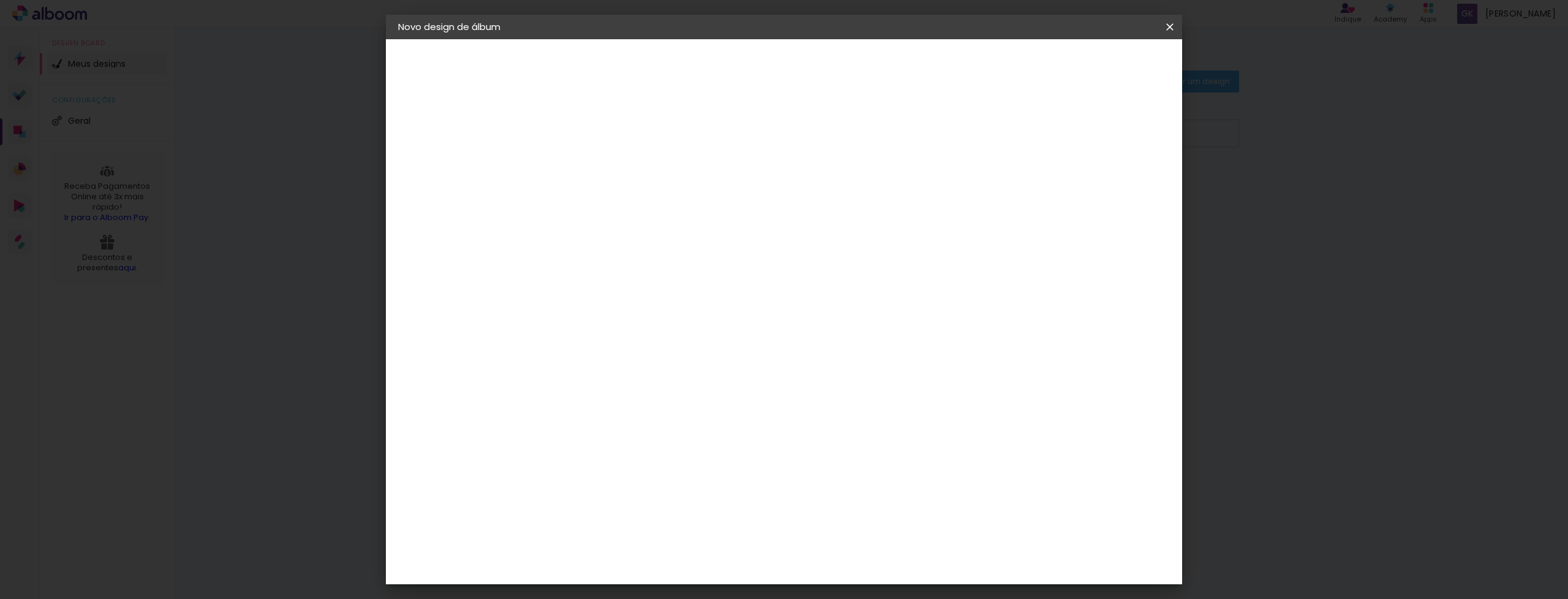
click at [0, 0] on slot "Tamanho Livre" at bounding box center [0, 0] width 0 height 0
click at [418, 146] on iron-pages "Fornecedor Escolhendo fornecedor..." at bounding box center [466, 151] width 134 height 25
click at [450, 59] on div "1. Informações" at bounding box center [466, 65] width 134 height 15
click at [450, 64] on div "1. Informações" at bounding box center [466, 65] width 134 height 15
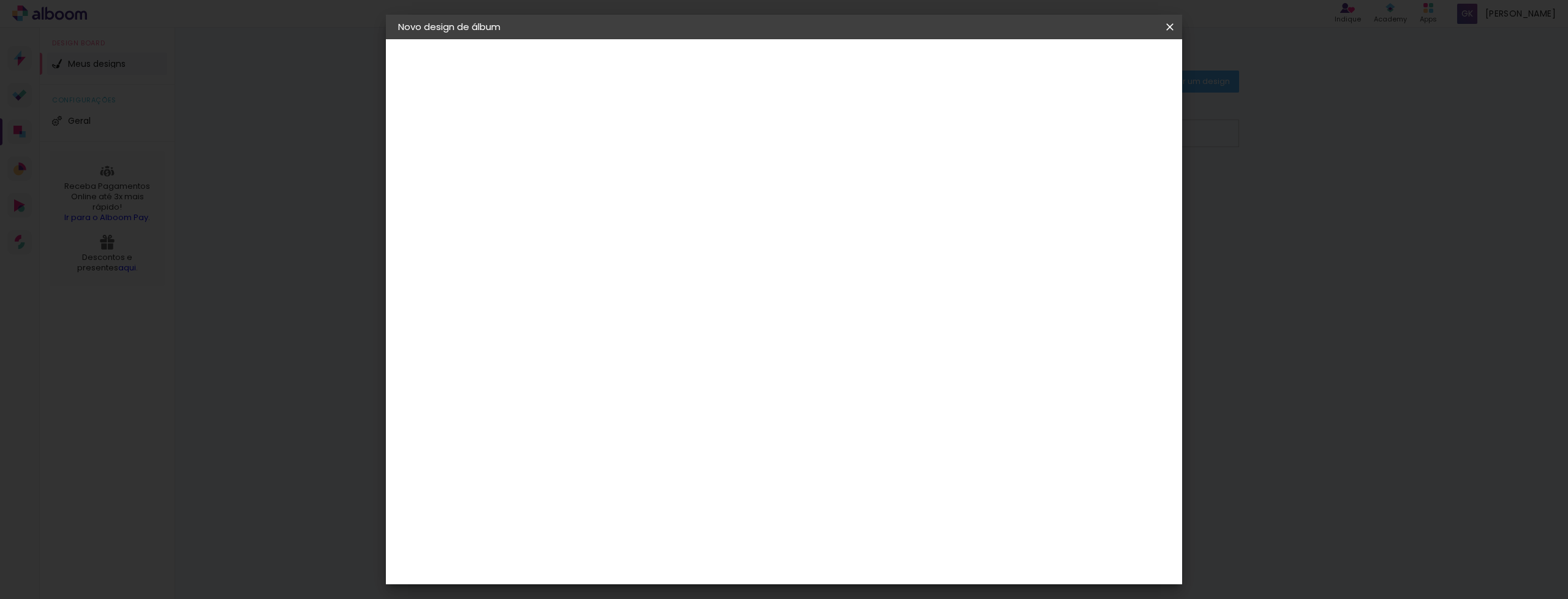
click at [450, 64] on div "1. Informações" at bounding box center [466, 65] width 134 height 15
click at [1171, 32] on iron-icon at bounding box center [1169, 26] width 15 height 12
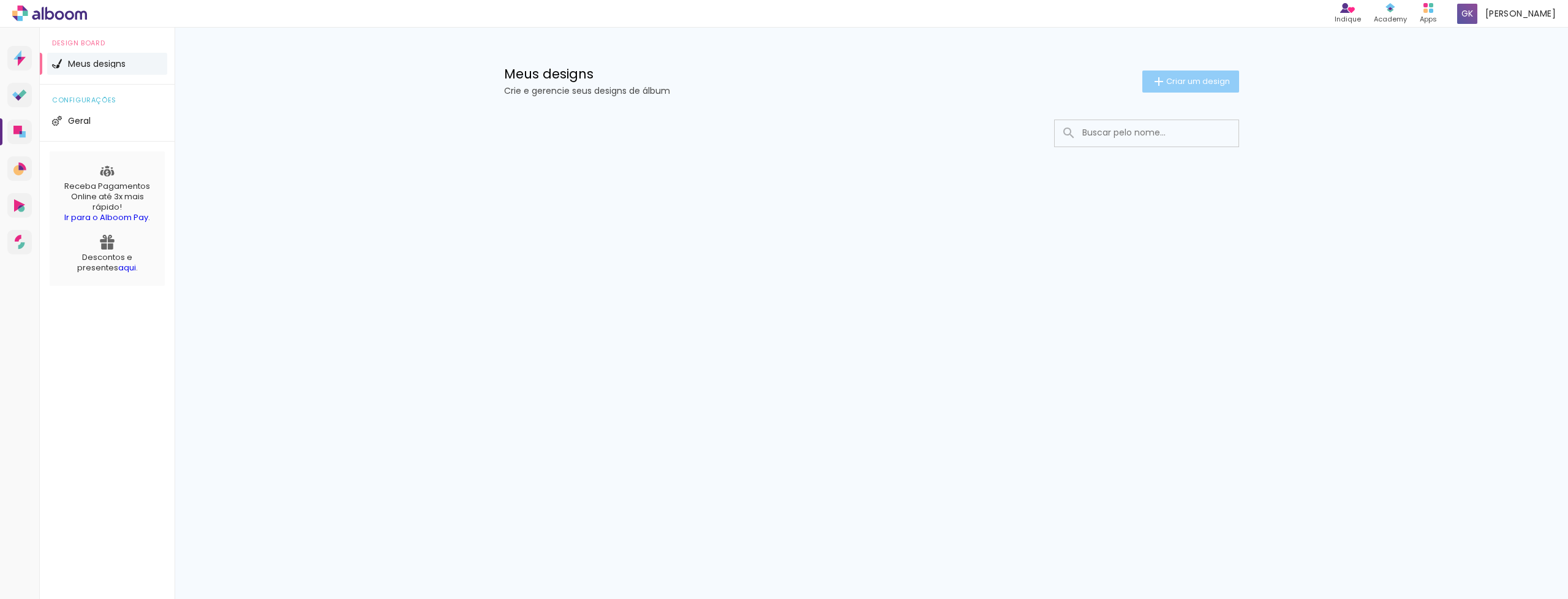
click at [1192, 82] on span "Criar um design" at bounding box center [1198, 82] width 64 height 8
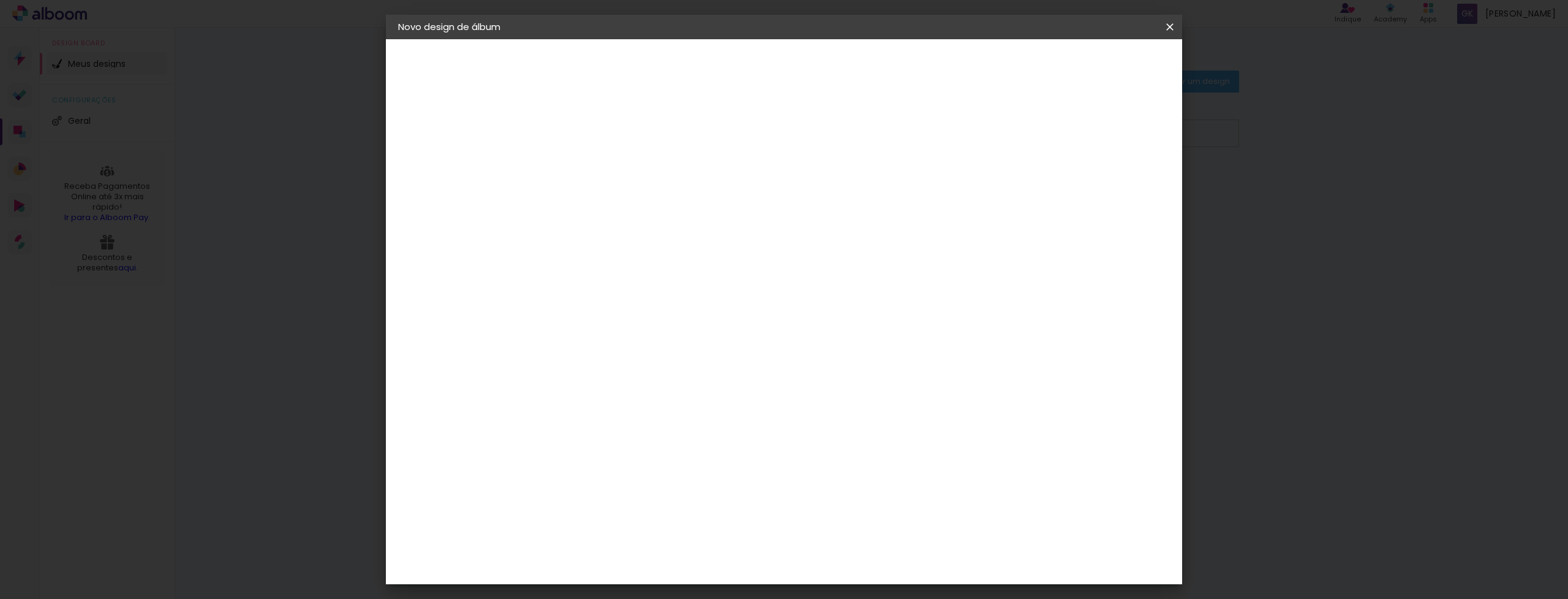
click at [599, 174] on div at bounding box center [599, 175] width 0 height 2
type input "Itália 2025 - [GEOGRAPHIC_DATA]"
type paper-input "Itália 2025 - [GEOGRAPHIC_DATA]"
click at [0, 0] on slot "Avançar" at bounding box center [0, 0] width 0 height 0
click at [0, 0] on slot "Tamanho Livre" at bounding box center [0, 0] width 0 height 0
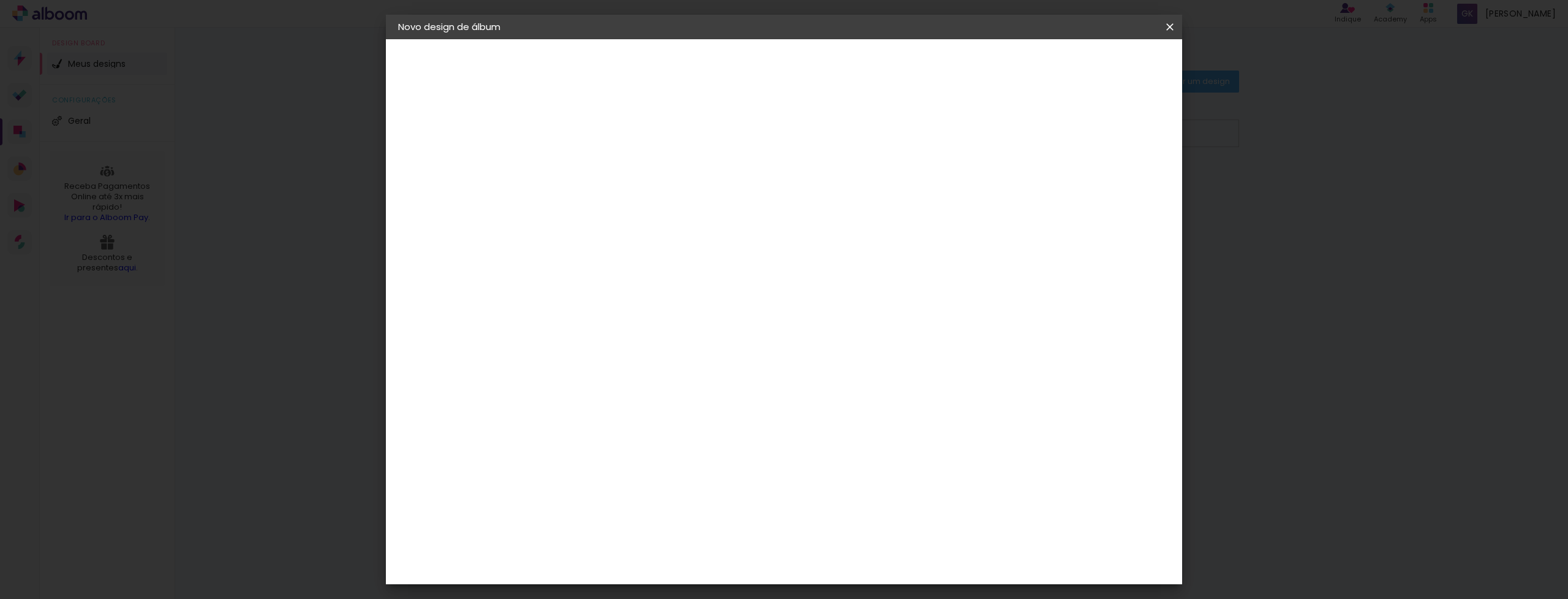
click at [734, 188] on span at bounding box center [732, 186] width 2 height 9
click at [731, 184] on iron-icon at bounding box center [724, 186] width 15 height 15
click at [0, 0] on slot "Tamanho Livre" at bounding box center [0, 0] width 0 height 0
click at [828, 245] on paper-item "Sugerir uma encadernadora" at bounding box center [769, 256] width 118 height 32
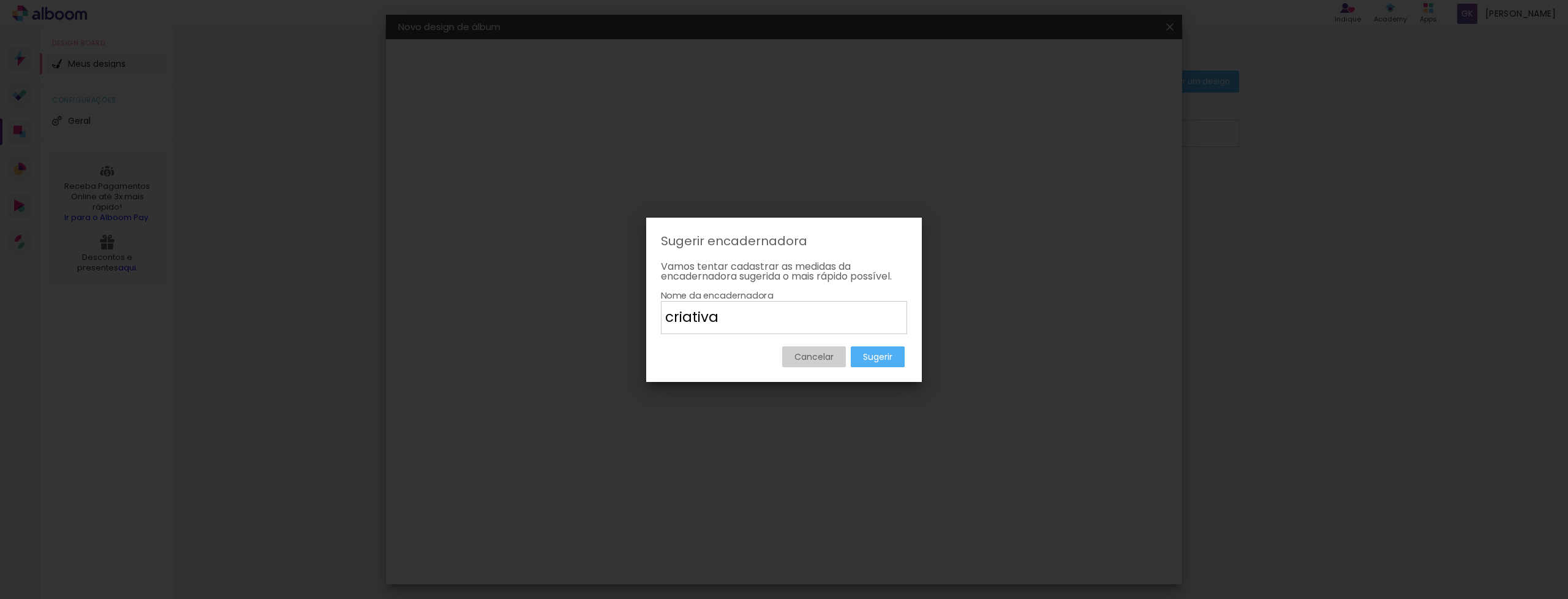
type input "criativa"
type paper-input "criativa"
click at [0, 0] on slot "Sugerir" at bounding box center [0, 0] width 0 height 0
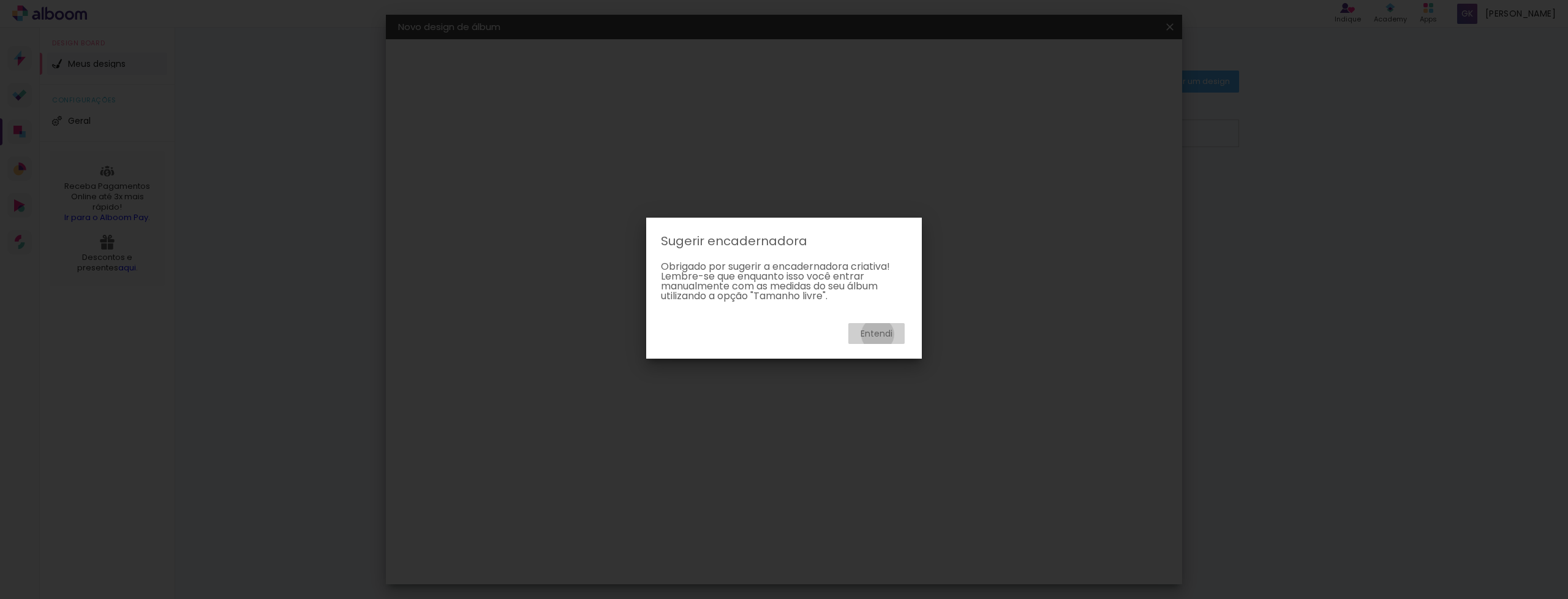
click at [0, 0] on slot "Entendi" at bounding box center [0, 0] width 0 height 0
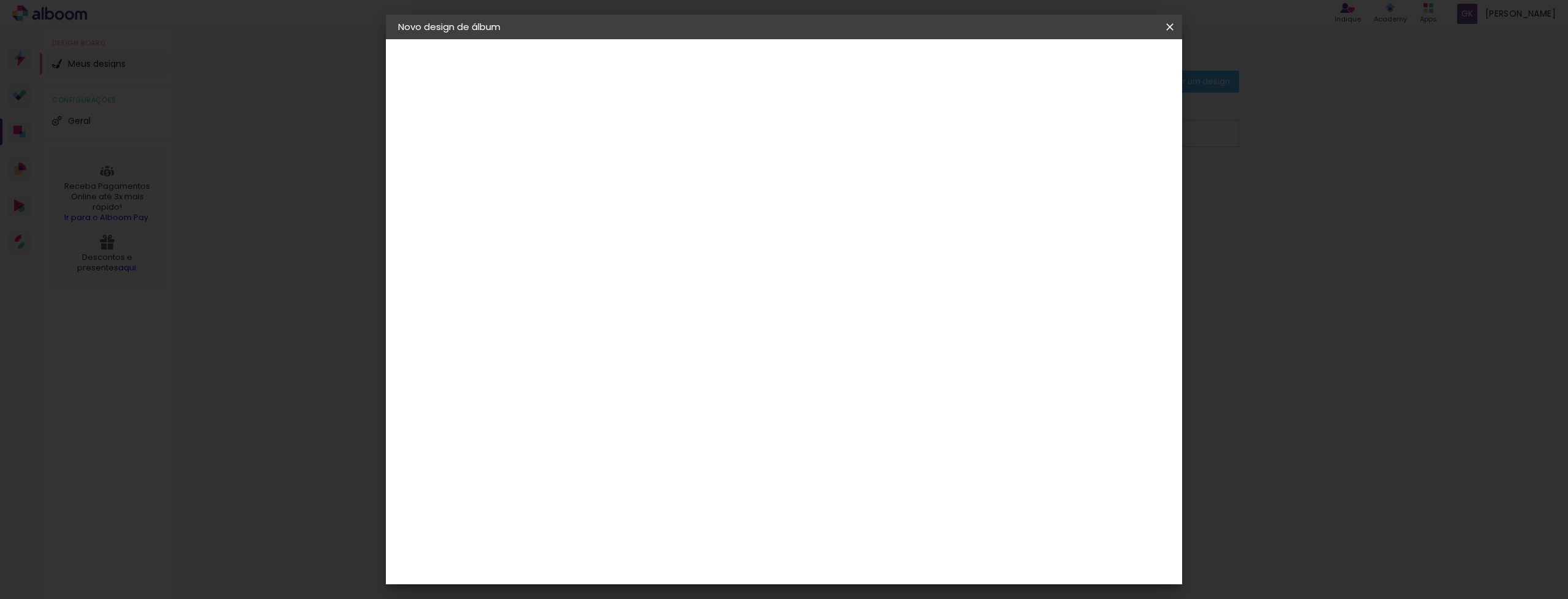
scroll to position [507, 0]
click at [624, 478] on div "Criativa Álbuns" at bounding box center [609, 487] width 37 height 20
click at [622, 478] on div "Criativa Álbuns" at bounding box center [609, 487] width 37 height 20
click at [0, 0] on slot "Avançar" at bounding box center [0, 0] width 0 height 0
click at [646, 204] on input "text" at bounding box center [622, 214] width 47 height 19
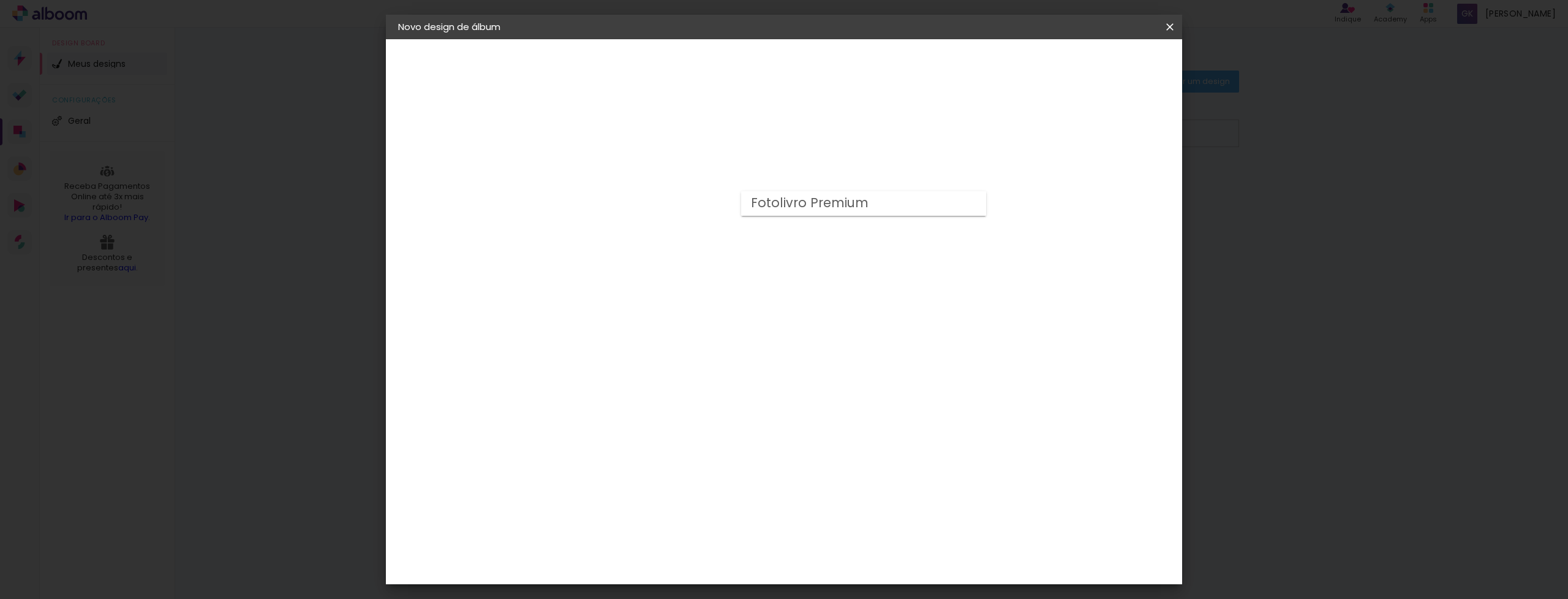
click at [899, 211] on paper-item "Fotolivro Premium" at bounding box center [863, 203] width 245 height 25
type input "Fotolivro Premium"
click at [682, 263] on span "25 × 30" at bounding box center [652, 279] width 57 height 32
click at [0, 0] on slot "Avançar" at bounding box center [0, 0] width 0 height 0
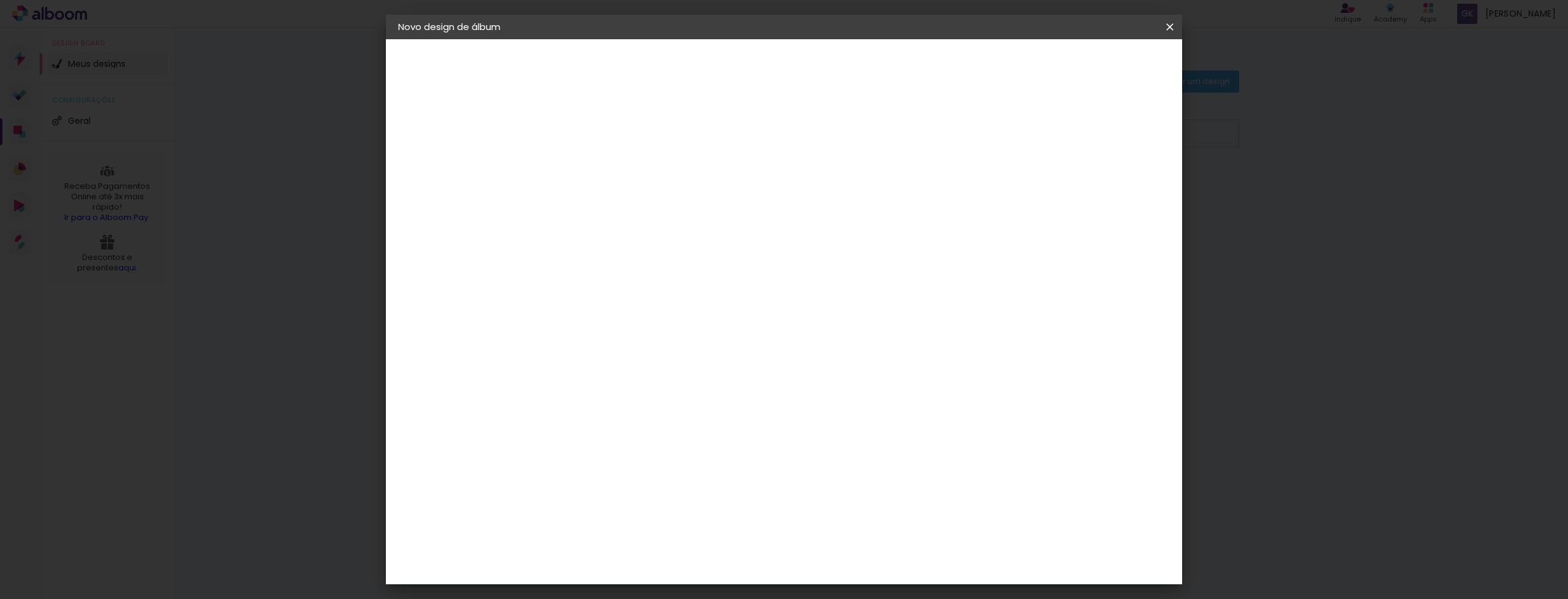
click at [1103, 64] on span "Iniciar design" at bounding box center [1075, 65] width 56 height 9
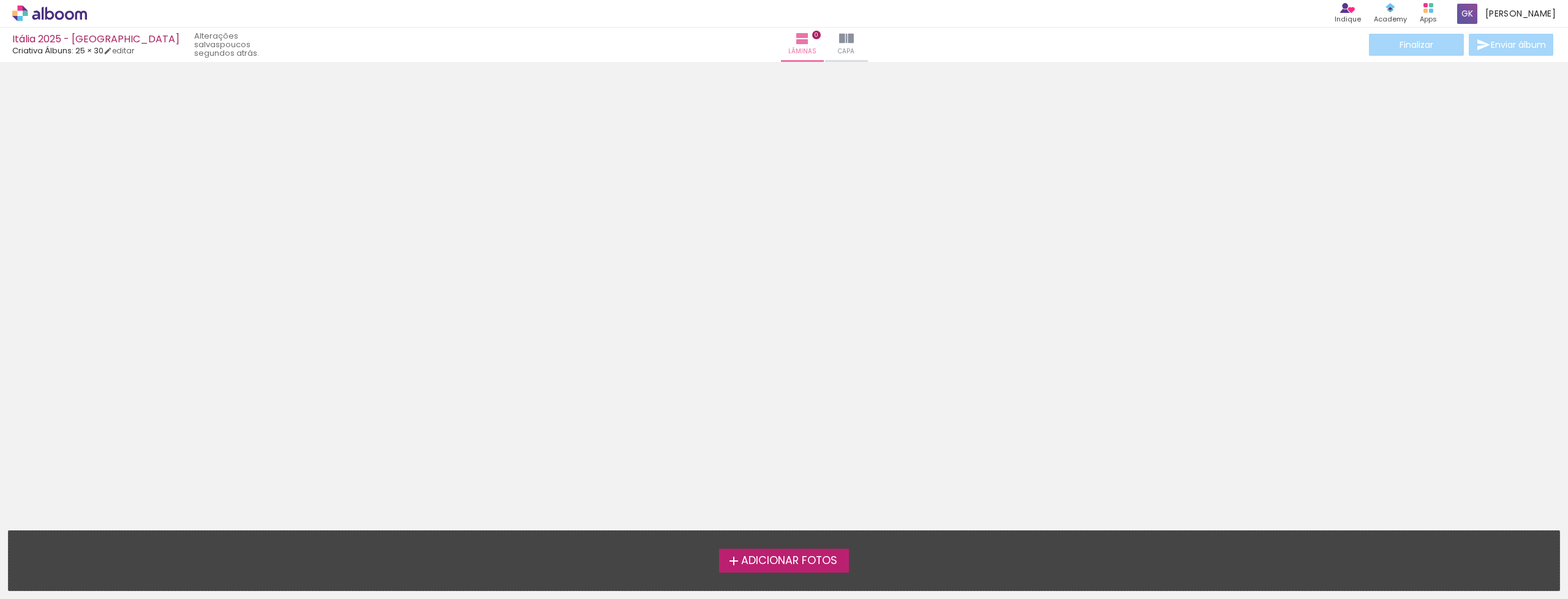
click at [779, 567] on span "Adicionar Fotos" at bounding box center [789, 561] width 96 height 11
click at [0, 0] on input "file" at bounding box center [0, 0] width 0 height 0
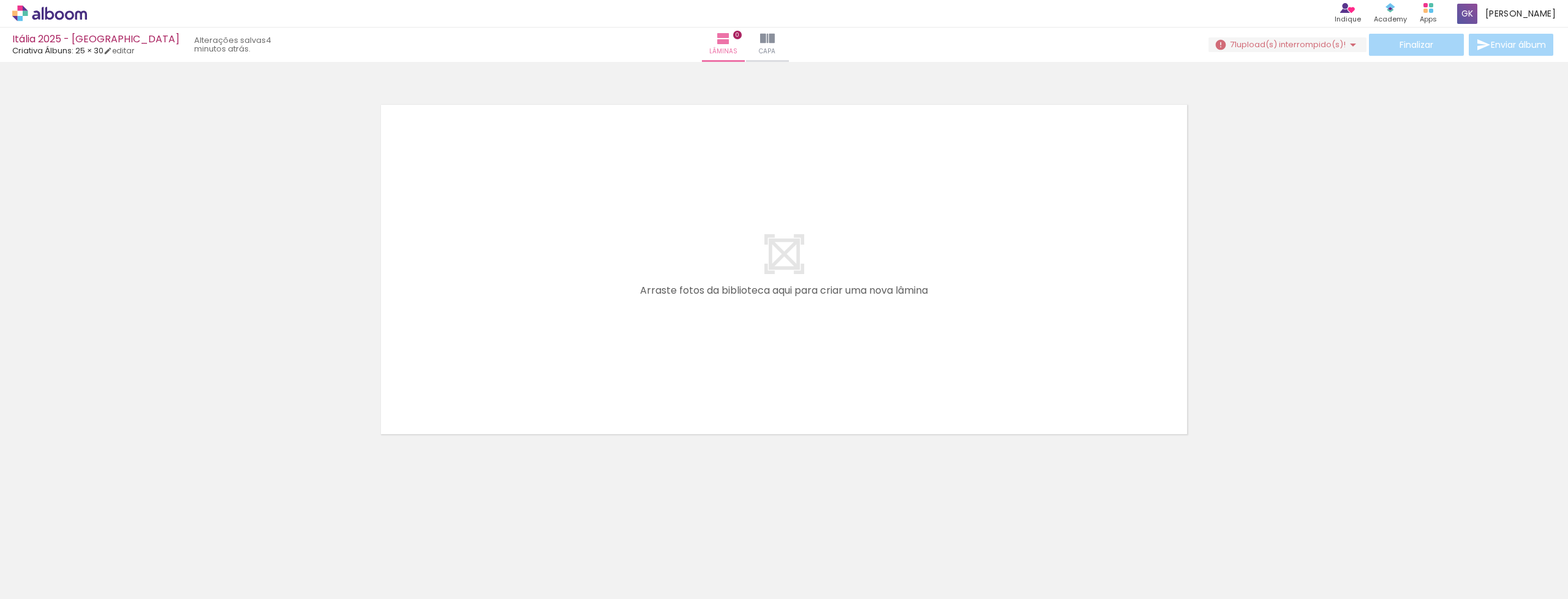
click at [1346, 37] on iron-icon at bounding box center [1353, 44] width 15 height 15
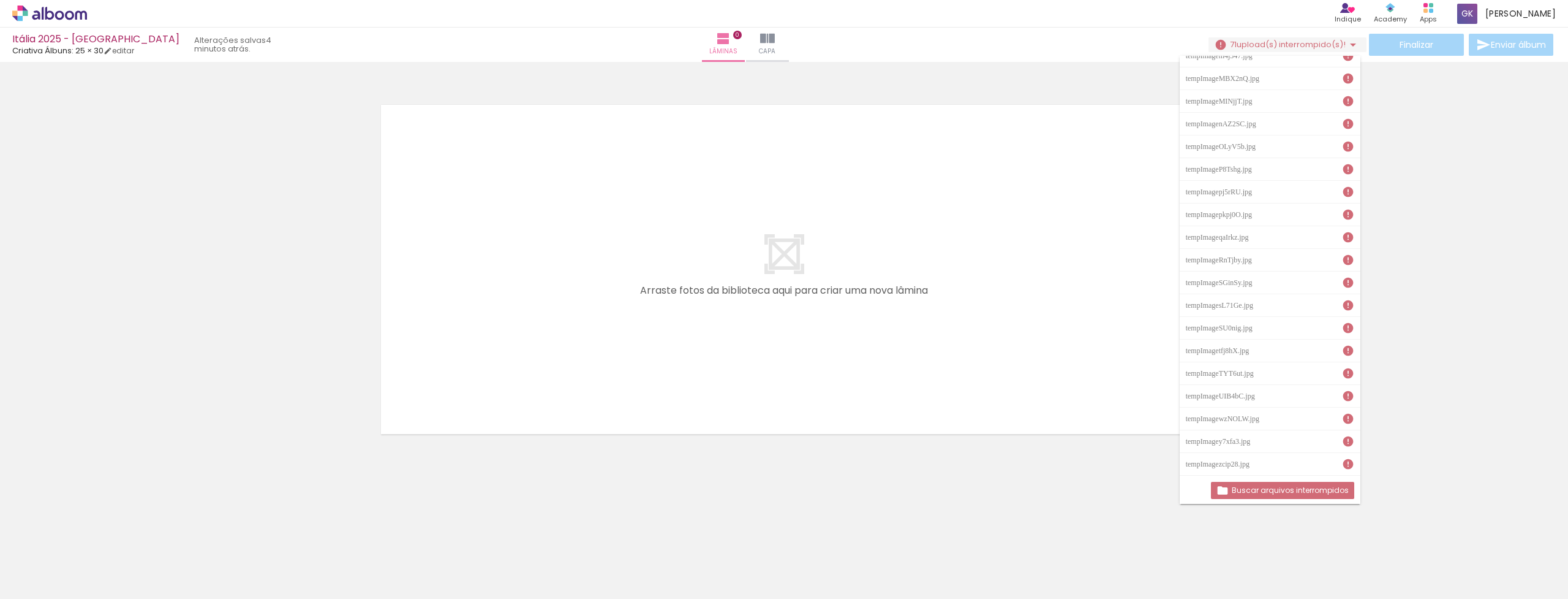
scroll to position [1189, 0]
click at [0, 0] on slot "Buscar arquivos interrompidos" at bounding box center [0, 0] width 0 height 0
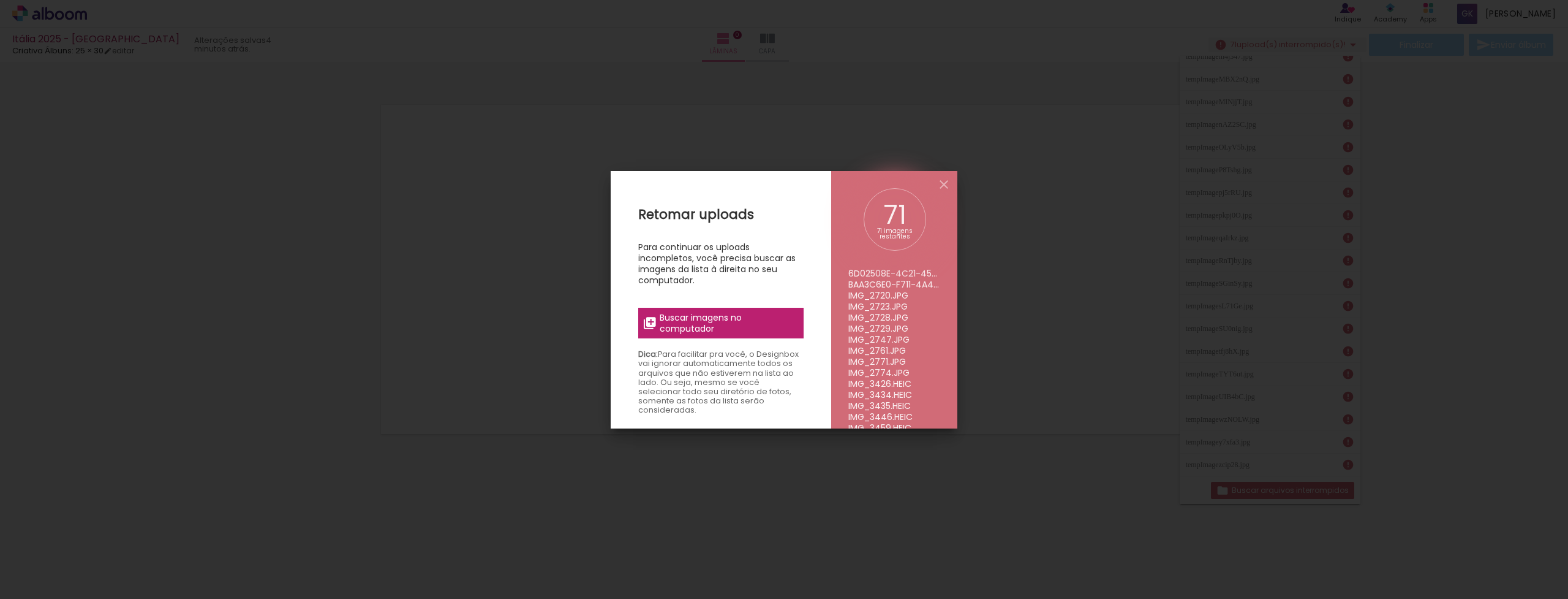
click at [717, 315] on span "Buscar imagens no computador" at bounding box center [727, 323] width 137 height 22
click at [0, 0] on input "file" at bounding box center [0, 0] width 0 height 0
click at [943, 183] on iron-icon at bounding box center [944, 184] width 15 height 15
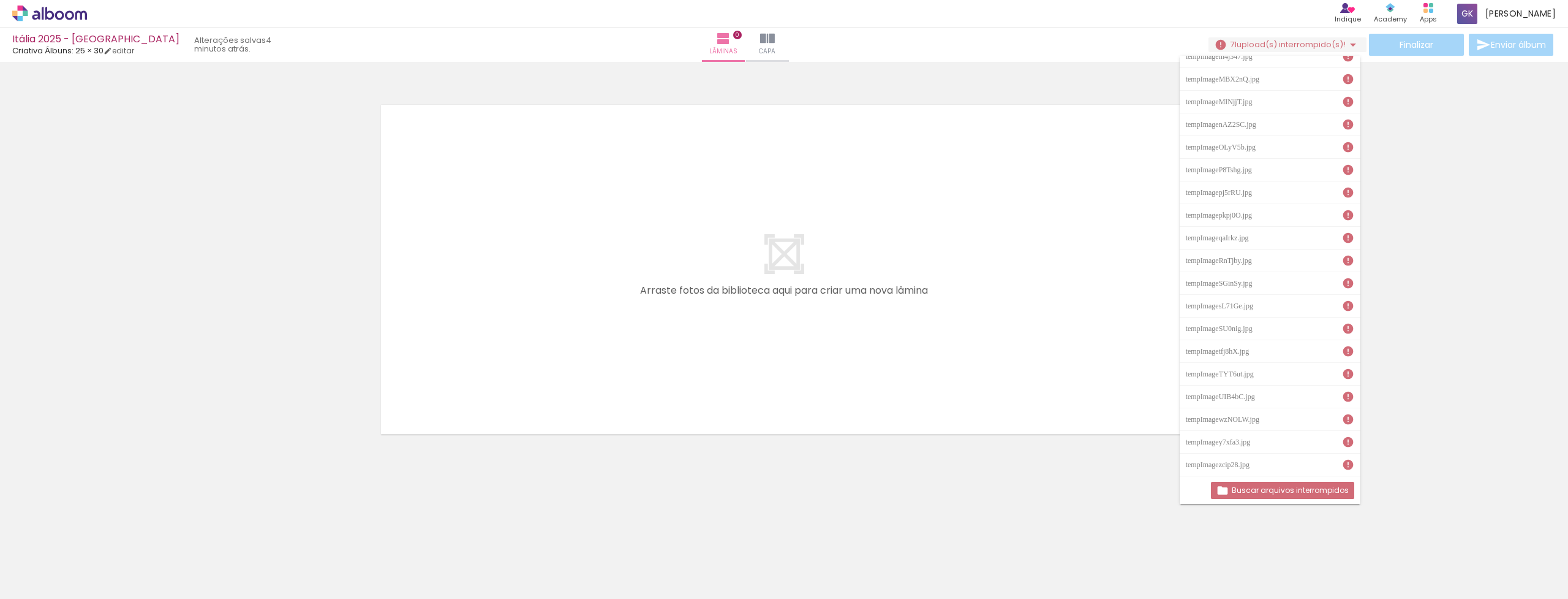
click at [1348, 41] on iron-icon at bounding box center [1353, 44] width 15 height 15
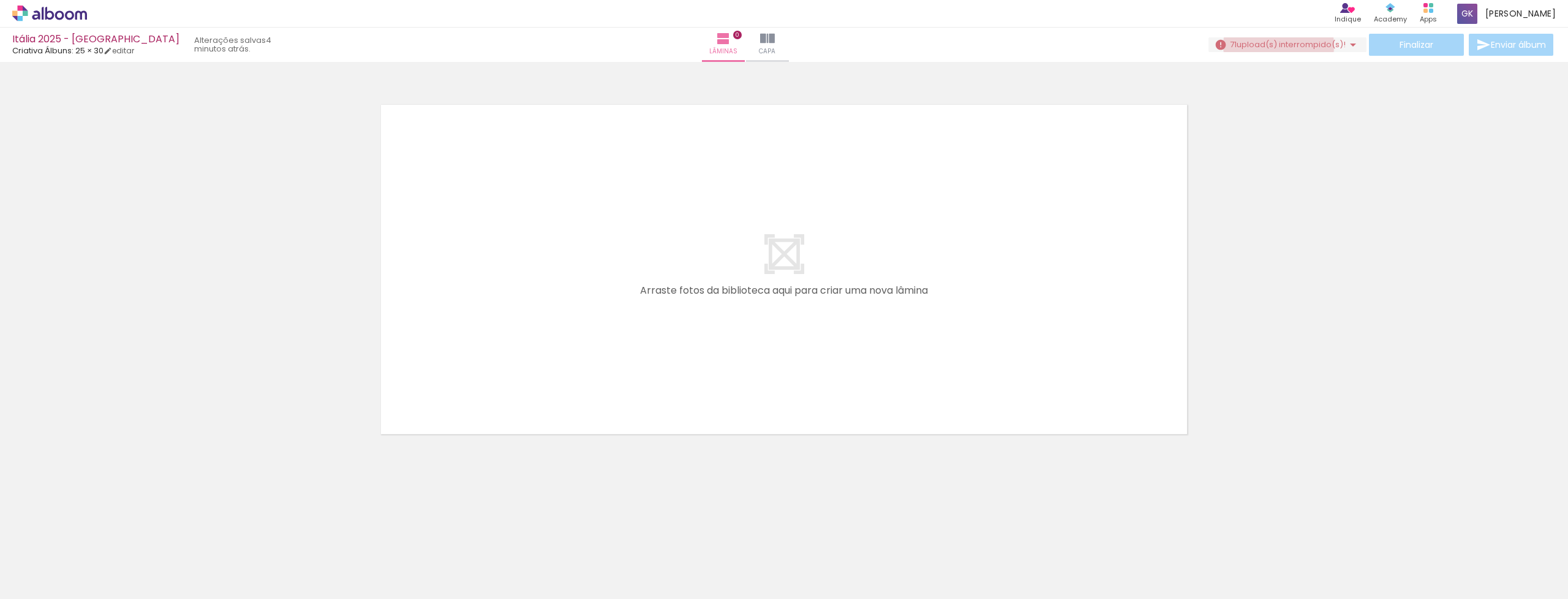
click at [1274, 45] on span "upload(s) interrompido(s)!" at bounding box center [1291, 44] width 109 height 12
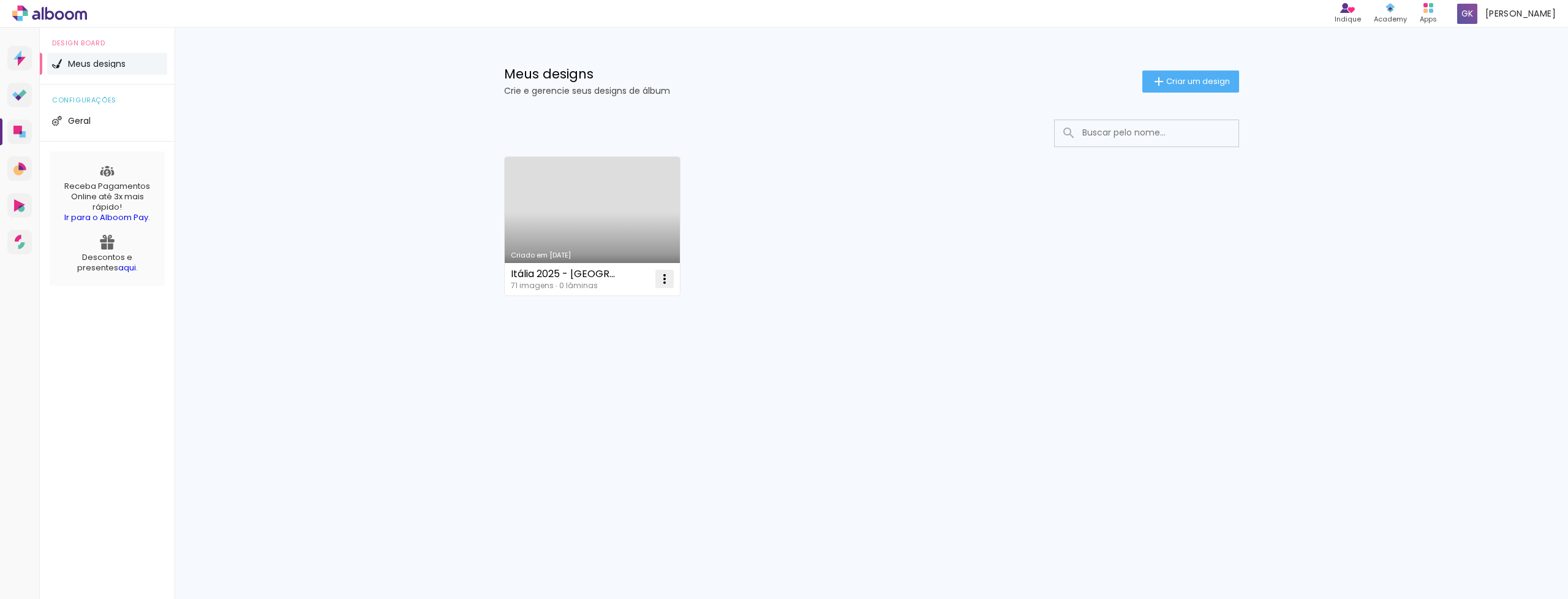
click at [667, 282] on iron-icon at bounding box center [664, 279] width 15 height 15
click at [602, 361] on span "Excluir" at bounding box center [595, 359] width 26 height 9
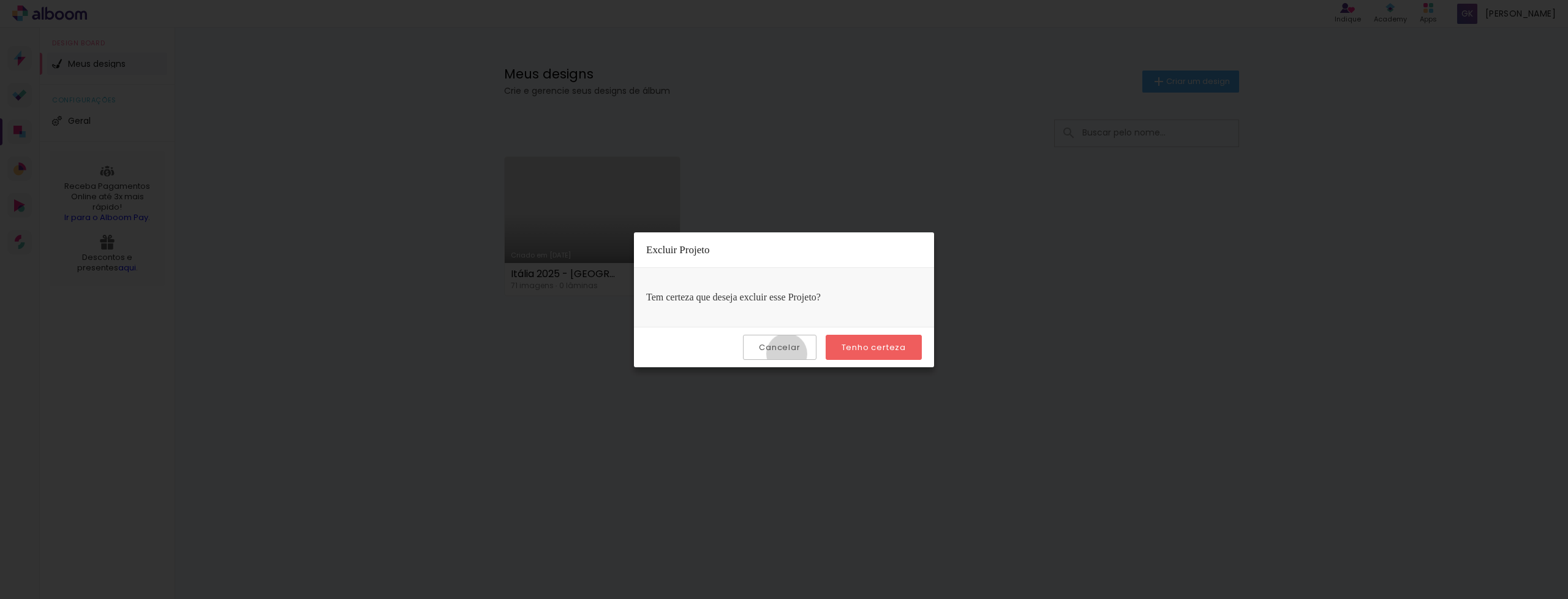
click at [790, 354] on paper-button "Cancelar" at bounding box center [780, 347] width 73 height 25
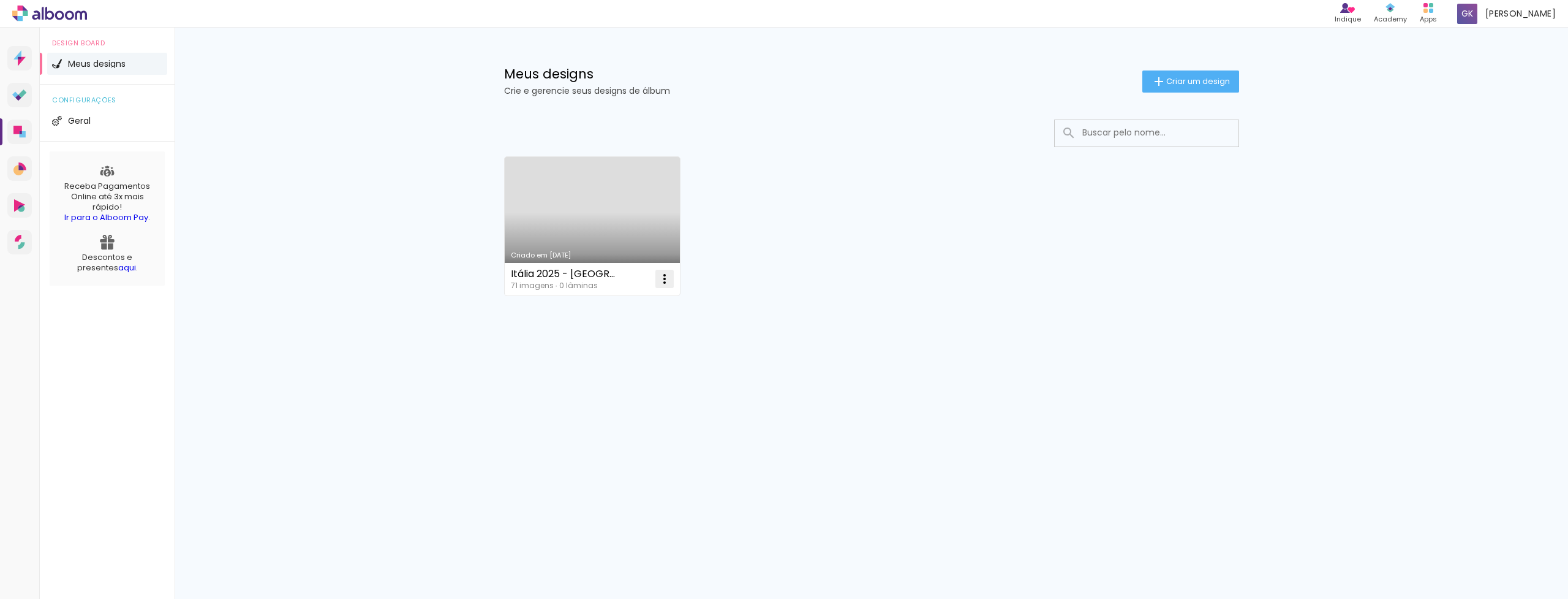
click at [663, 283] on iron-icon at bounding box center [664, 279] width 15 height 15
click at [610, 363] on paper-item "Excluir" at bounding box center [616, 359] width 121 height 25
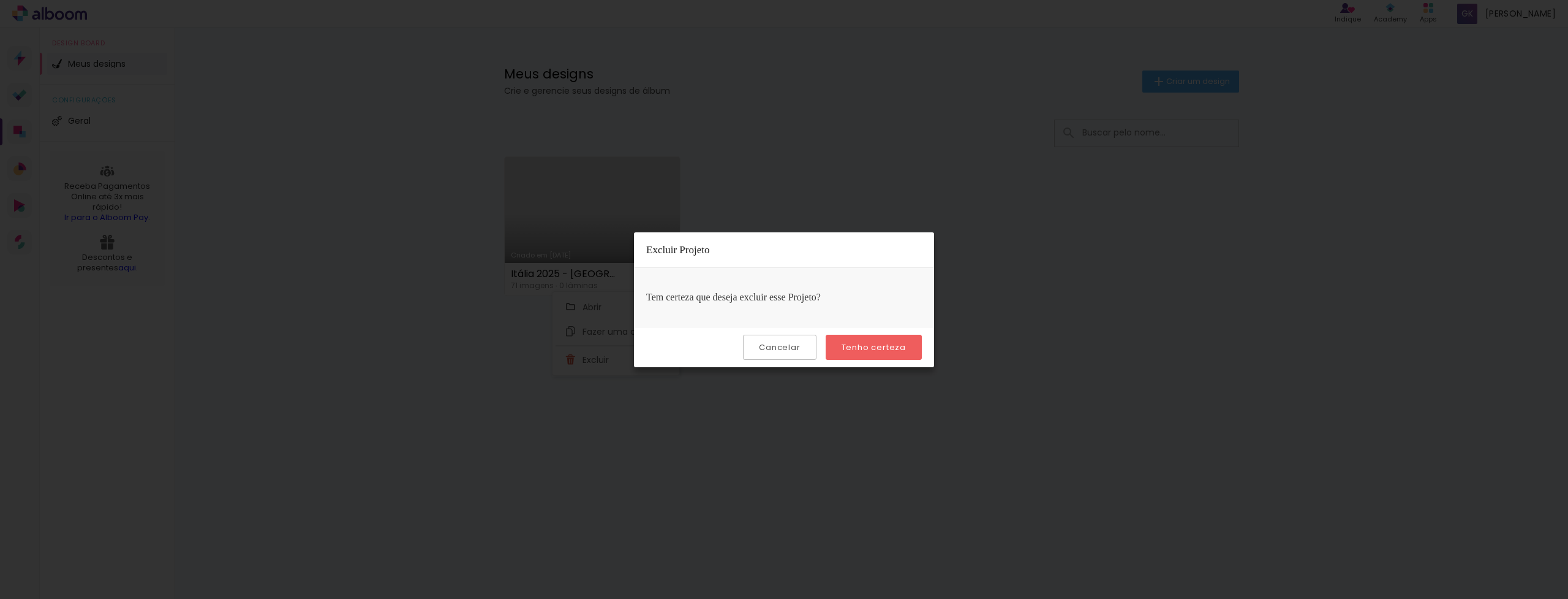
click at [0, 0] on slot "Tenho certeza" at bounding box center [0, 0] width 0 height 0
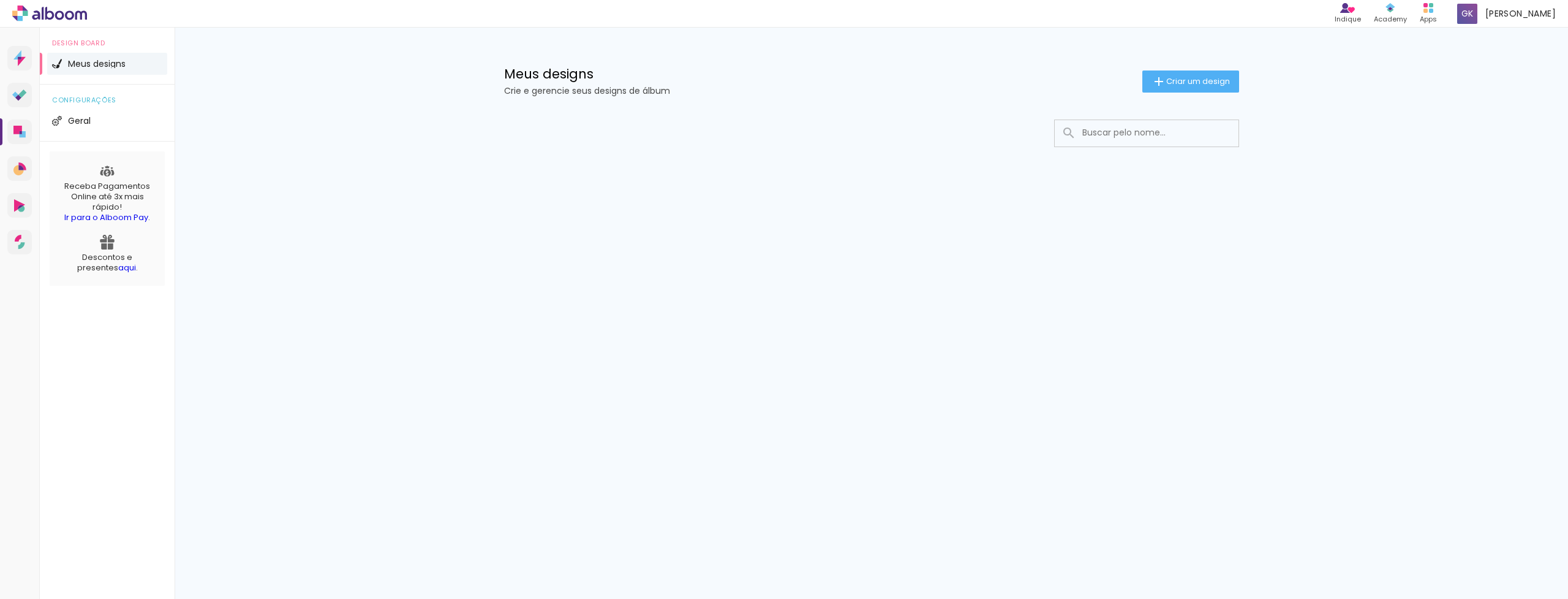
click at [1143, 97] on div "Meus designs Crie e gerencie seus designs de álbum Criar um design" at bounding box center [871, 67] width 796 height 80
click at [1153, 84] on iron-icon at bounding box center [1159, 82] width 15 height 15
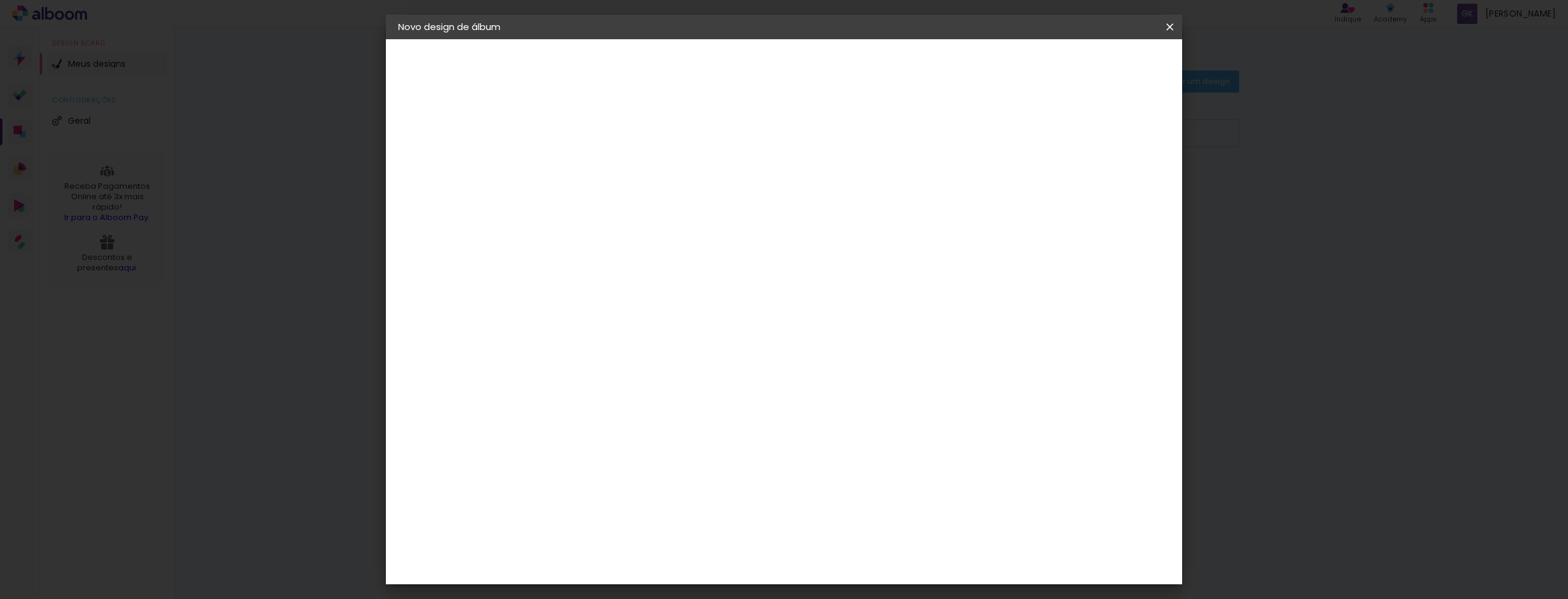
click at [599, 171] on input at bounding box center [599, 165] width 0 height 19
type input "T"
type input "[GEOGRAPHIC_DATA] - [GEOGRAPHIC_DATA] 2025"
type paper-input "[GEOGRAPHIC_DATA] - [GEOGRAPHIC_DATA] 2025"
click at [0, 0] on slot "Avançar" at bounding box center [0, 0] width 0 height 0
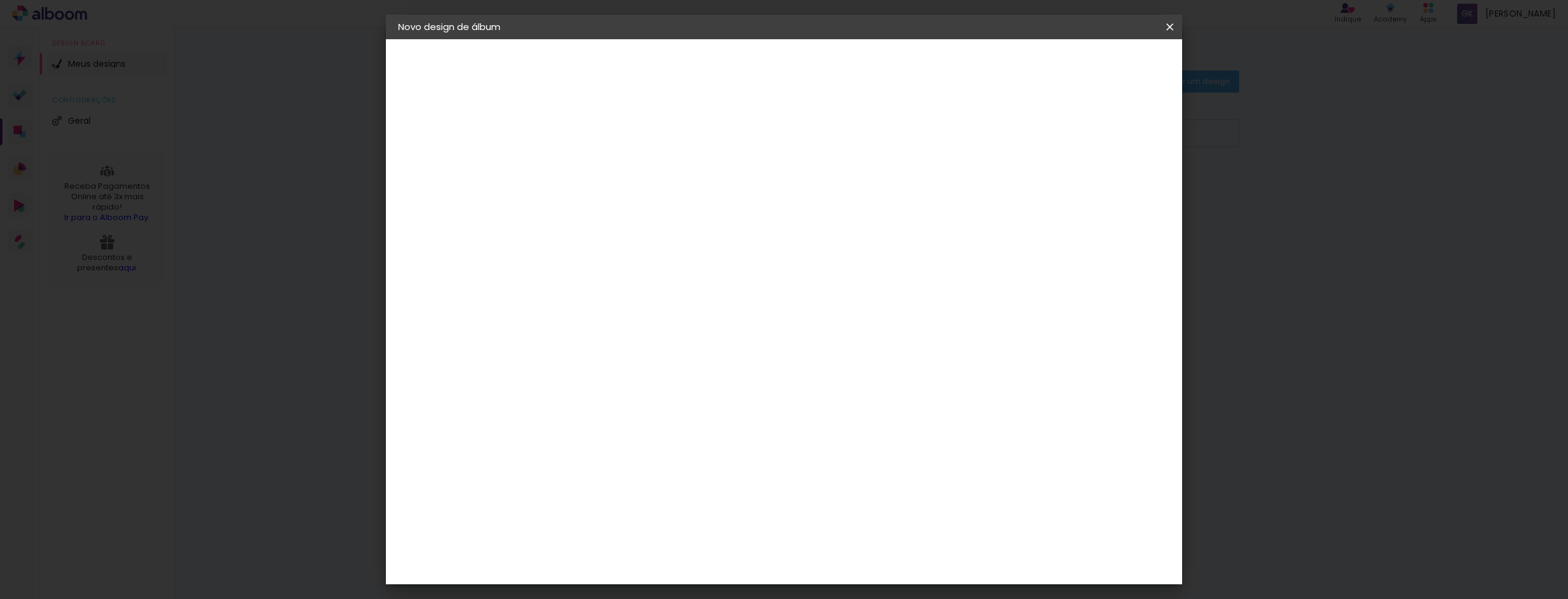
scroll to position [477, 0]
click at [621, 502] on paper-item "Criativa Álbuns" at bounding box center [629, 517] width 132 height 32
click at [0, 0] on slot "Avançar" at bounding box center [0, 0] width 0 height 0
click at [646, 208] on input "text" at bounding box center [622, 214] width 47 height 19
click at [0, 0] on slot "Fotolivro Premium" at bounding box center [0, 0] width 0 height 0
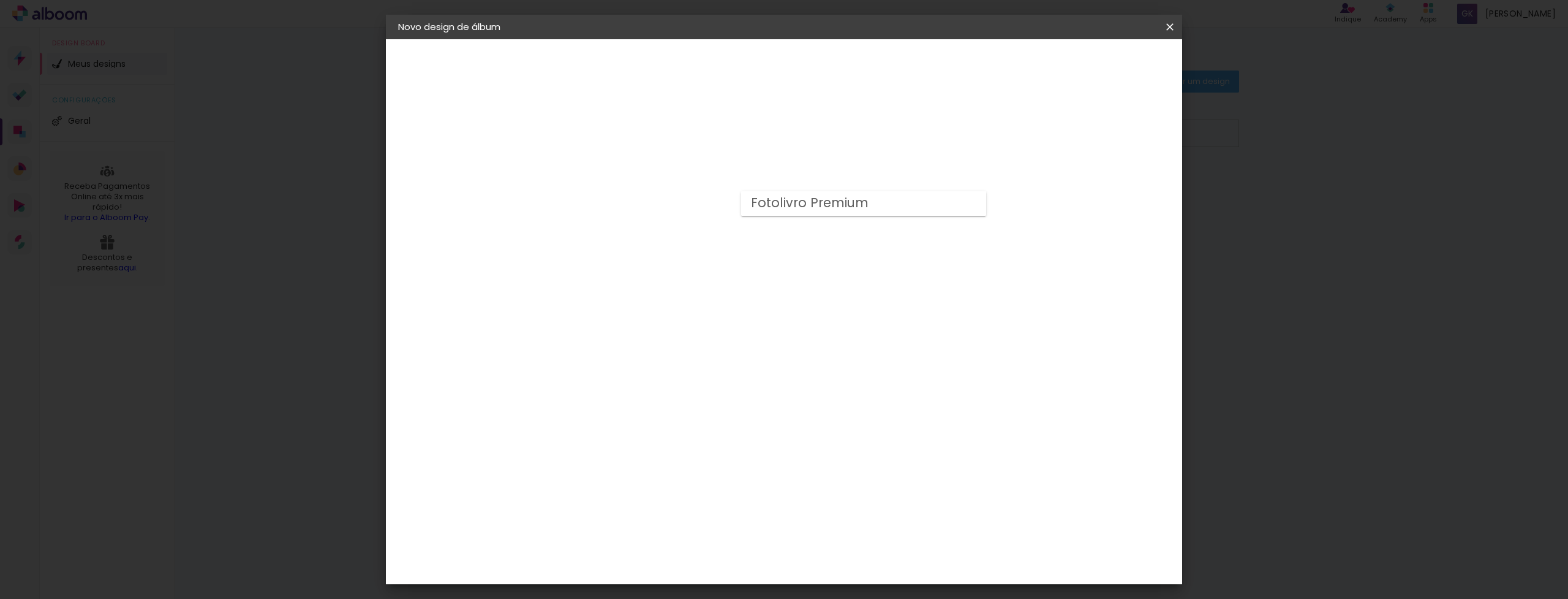
type input "Fotolivro Premium"
click at [682, 344] on span "30 × 35" at bounding box center [652, 360] width 57 height 32
click at [682, 312] on span "25 × 30" at bounding box center [652, 328] width 57 height 32
click at [0, 0] on slot "Avançar" at bounding box center [0, 0] width 0 height 0
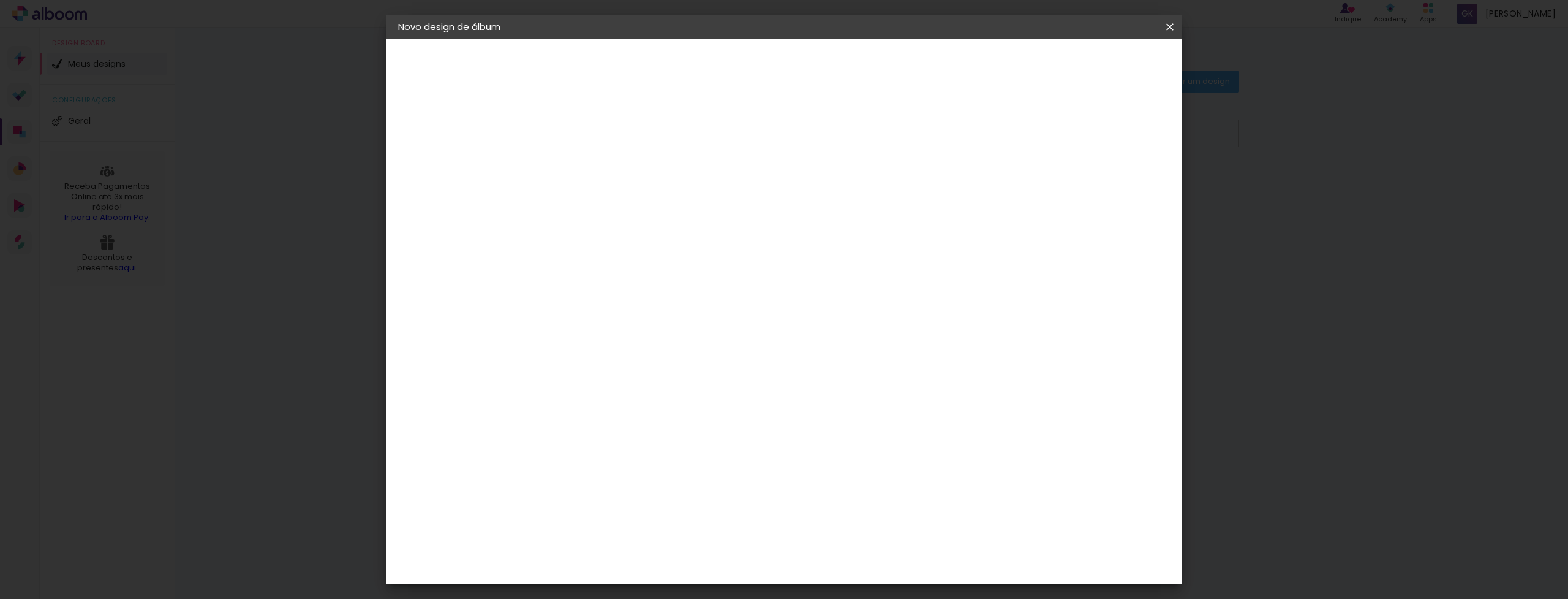
click at [1103, 66] on span "Iniciar design" at bounding box center [1075, 65] width 56 height 9
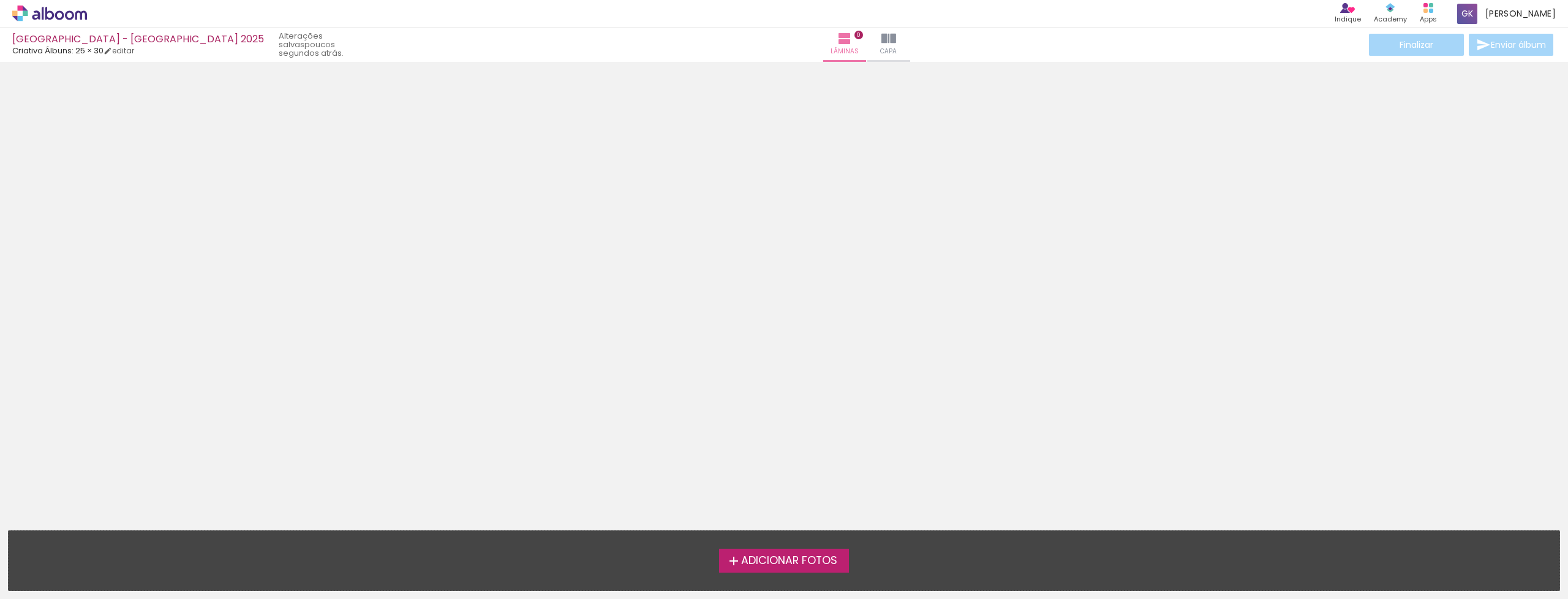
click at [741, 555] on span "Adicionar Fotos" at bounding box center [789, 561] width 96 height 11
click at [0, 0] on input "file" at bounding box center [0, 0] width 0 height 0
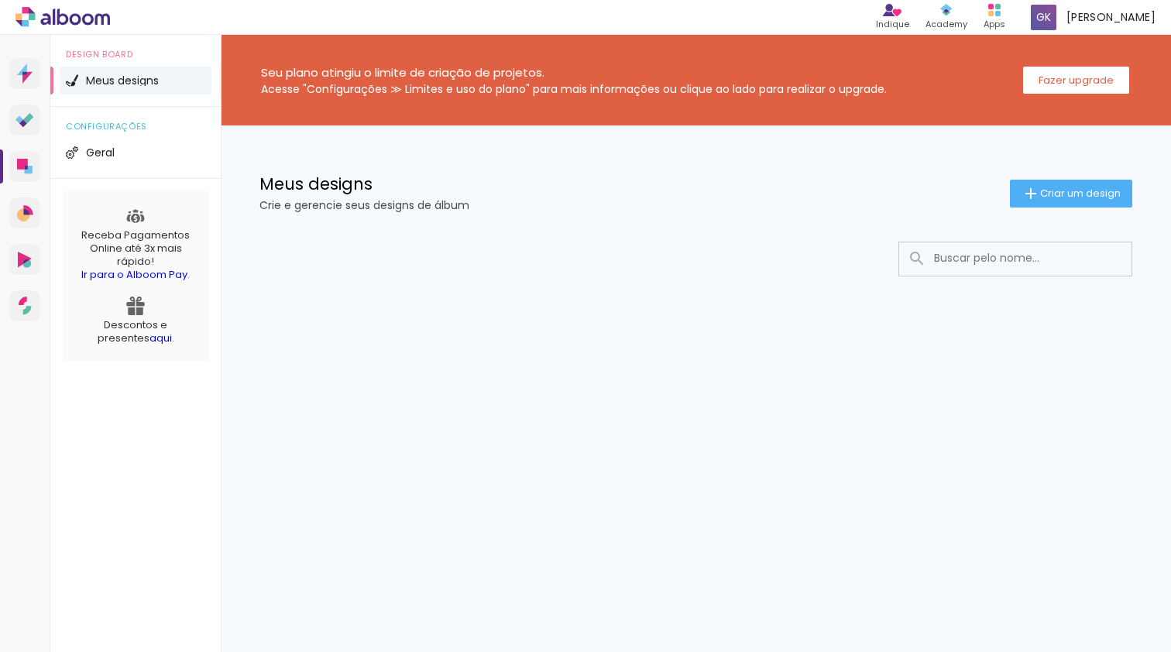
click at [122, 80] on span "Meus designs" at bounding box center [122, 80] width 73 height 11
click at [93, 89] on li "Meus designs" at bounding box center [136, 81] width 152 height 28
